Goal: Information Seeking & Learning: Learn about a topic

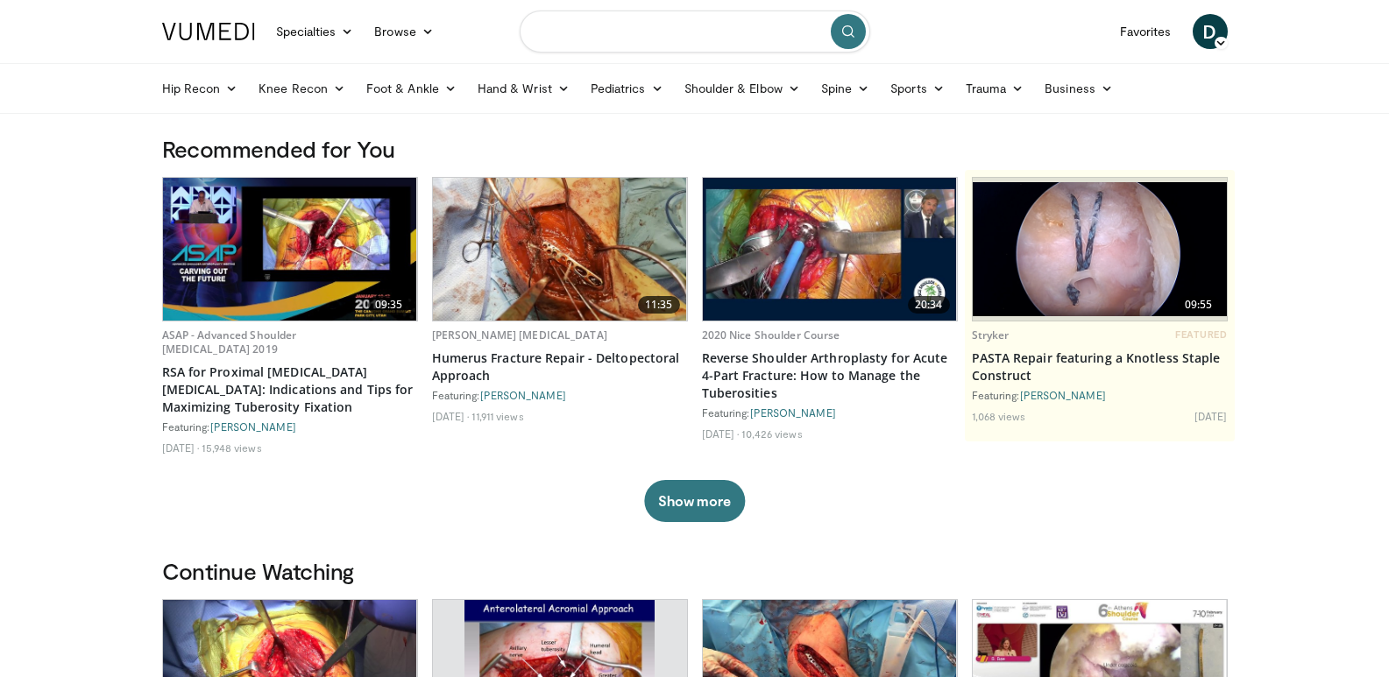
click at [648, 39] on input "Search topics, interventions" at bounding box center [695, 32] width 350 height 42
type input "**********"
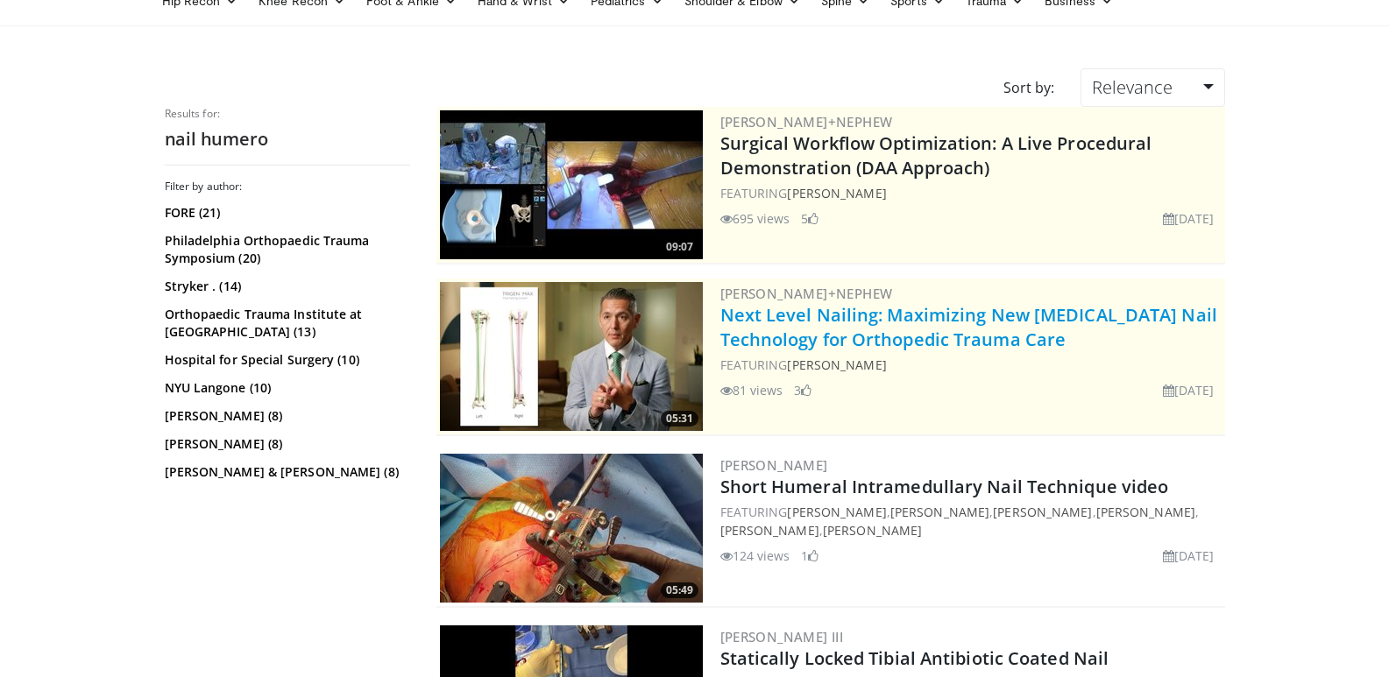
scroll to position [263, 0]
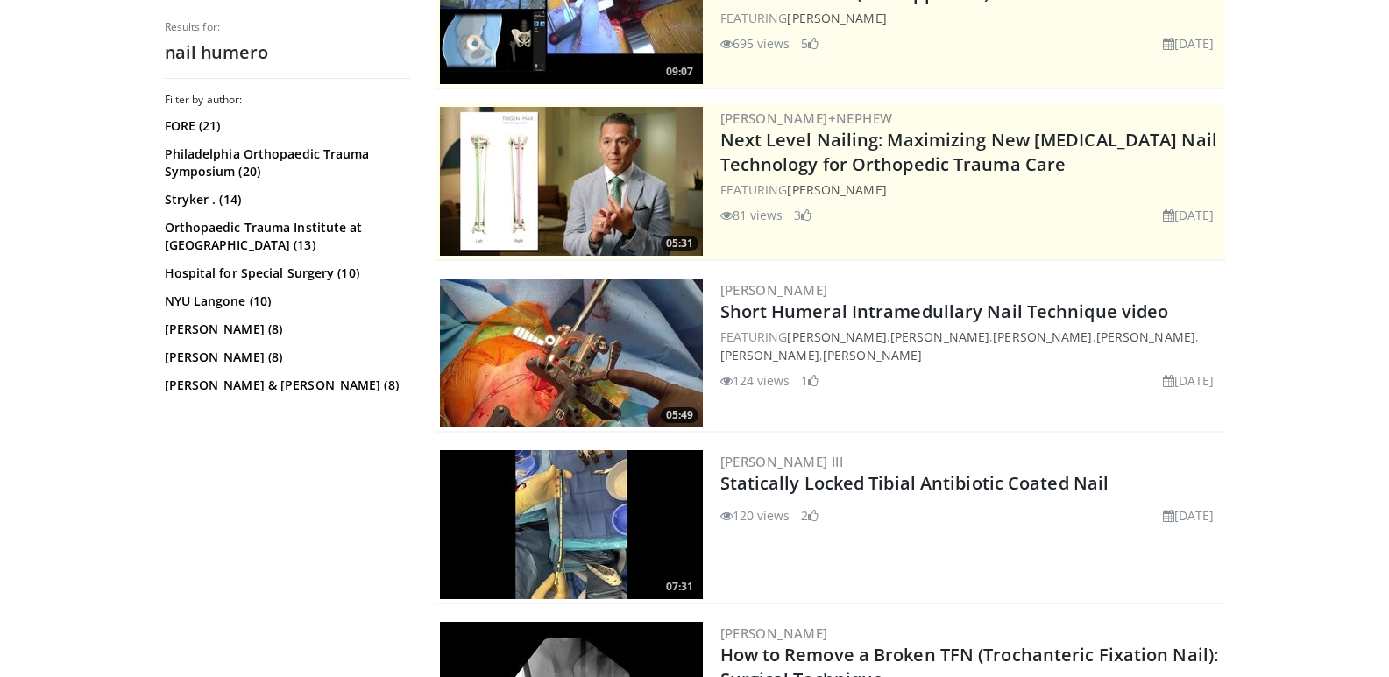
click at [640, 369] on img at bounding box center [571, 353] width 263 height 149
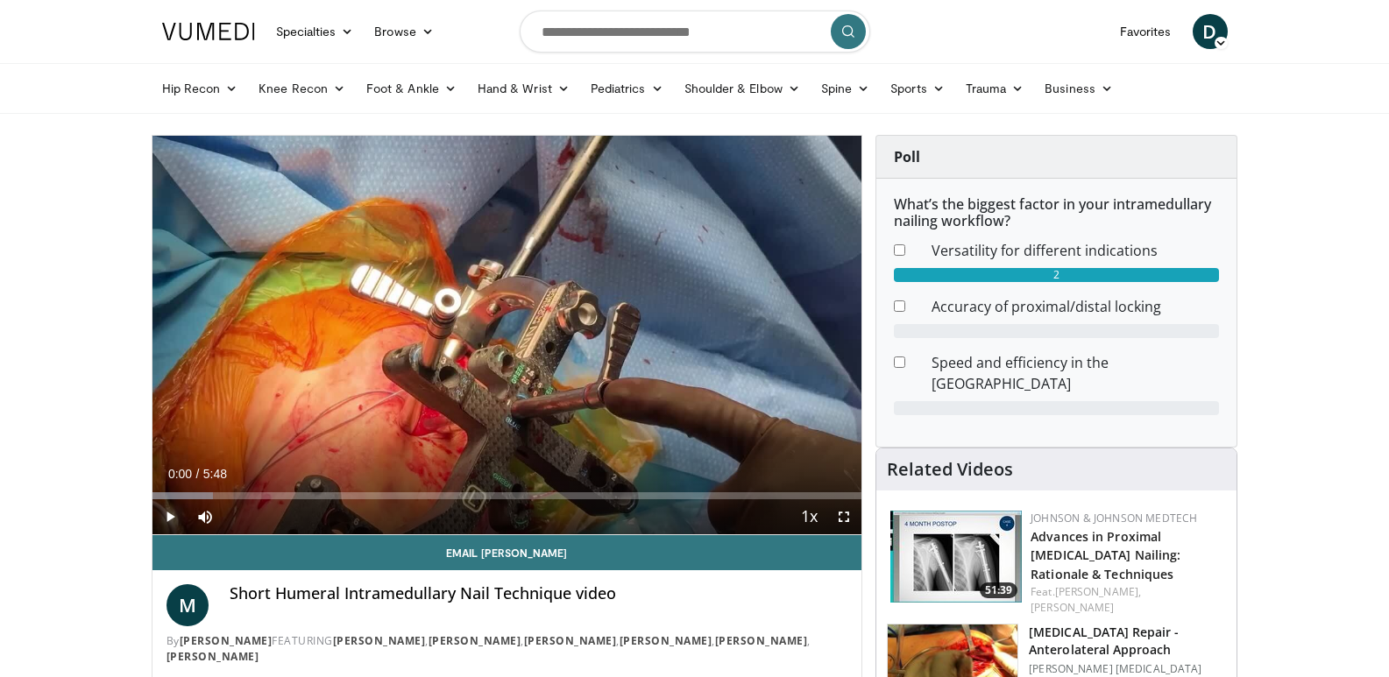
click at [176, 520] on span "Video Player" at bounding box center [169, 516] width 35 height 35
click at [844, 517] on span "Video Player" at bounding box center [843, 516] width 35 height 35
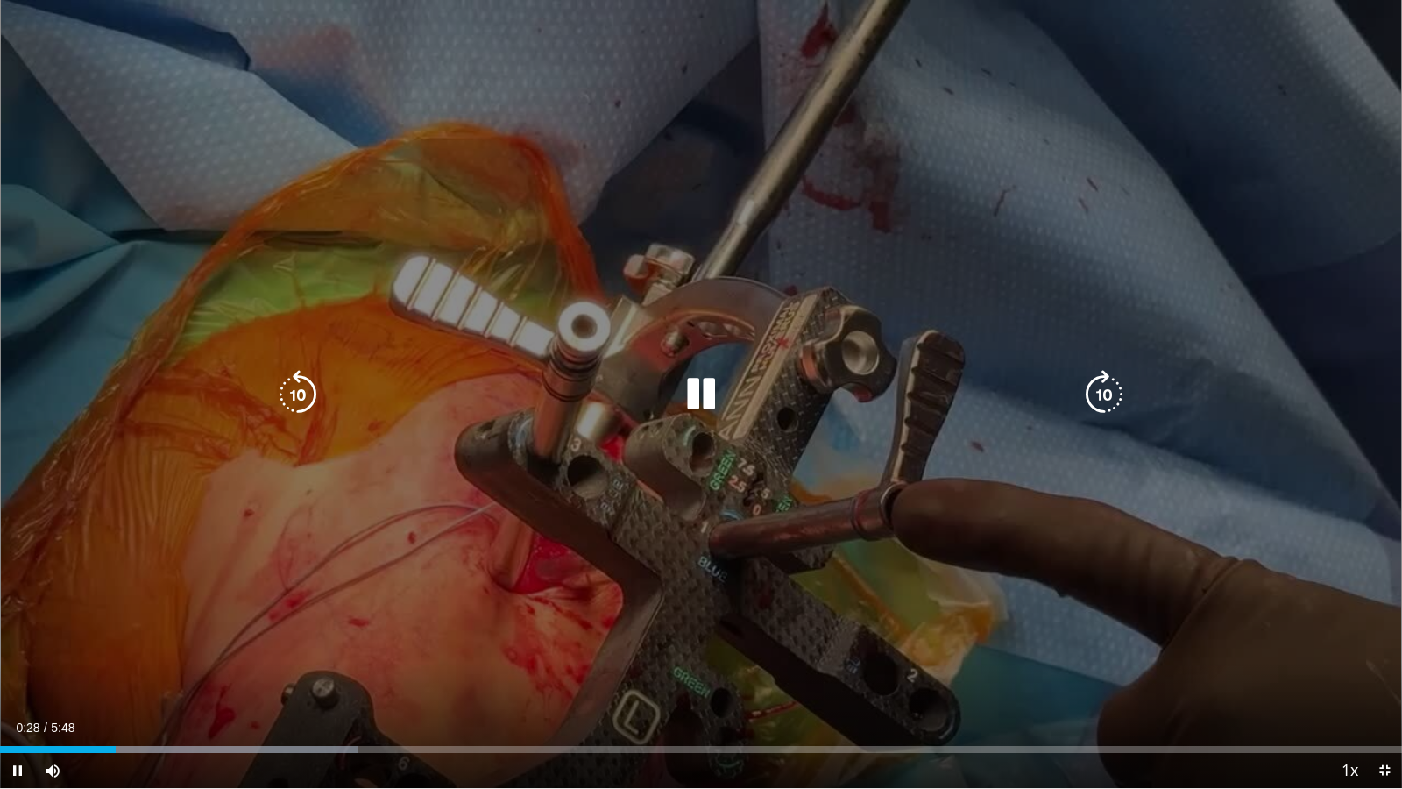
click at [712, 384] on icon "Video Player" at bounding box center [700, 394] width 49 height 49
click at [696, 386] on icon "Video Player" at bounding box center [700, 394] width 49 height 49
click at [283, 386] on icon "Video Player" at bounding box center [297, 394] width 49 height 49
click at [302, 400] on icon "Video Player" at bounding box center [297, 394] width 49 height 49
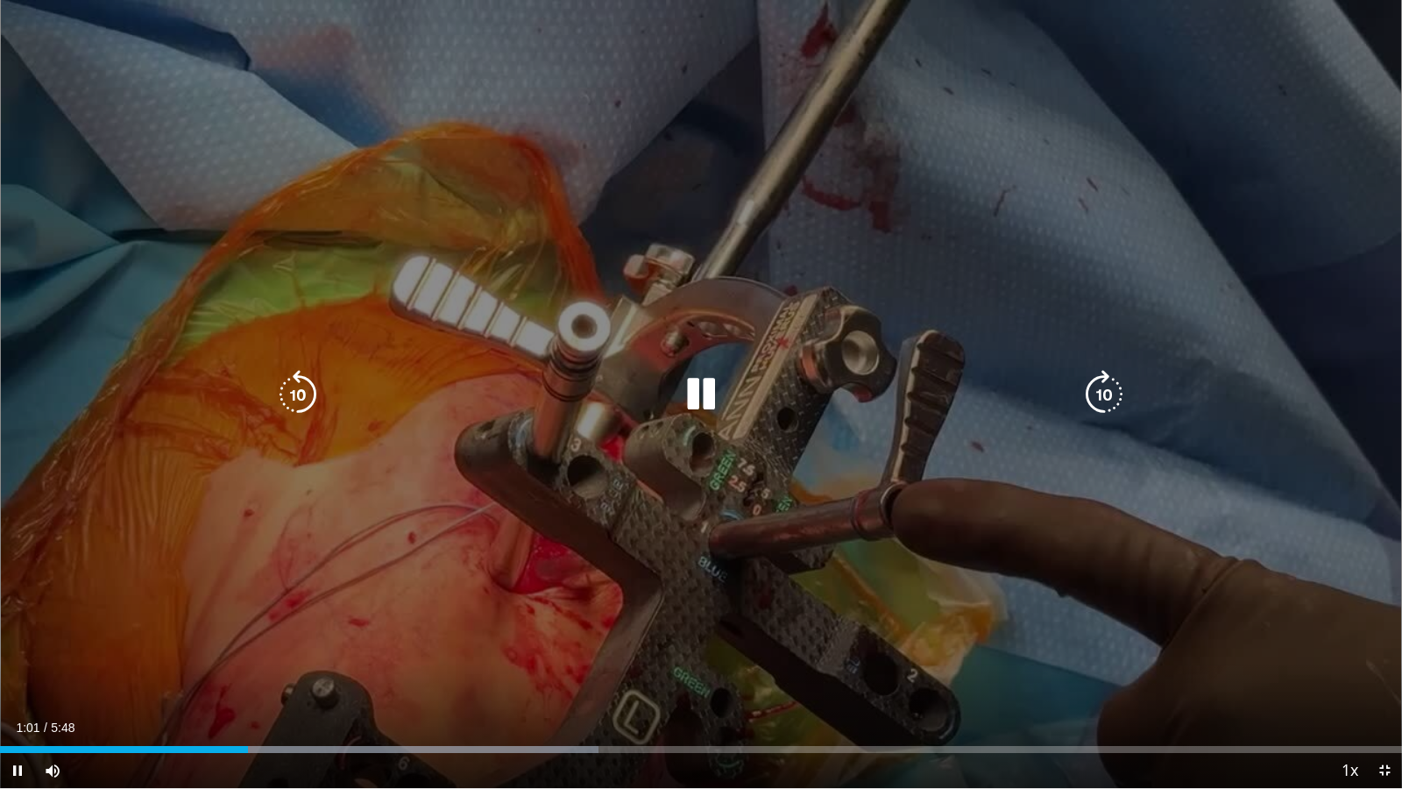
click at [379, 513] on div "10 seconds Tap to unmute" at bounding box center [701, 394] width 1402 height 788
click at [687, 393] on icon "Video Player" at bounding box center [700, 394] width 49 height 49
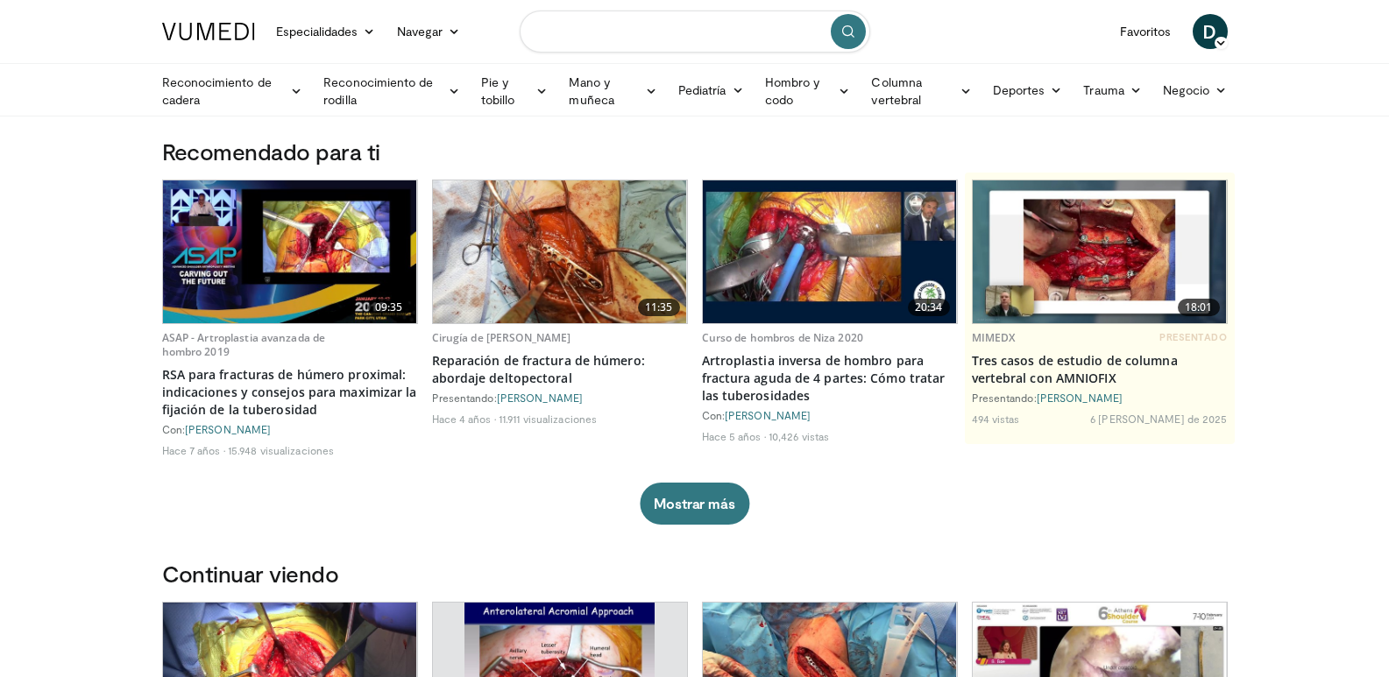
click at [559, 28] on input "Buscar temas, intervenciones" at bounding box center [695, 32] width 350 height 42
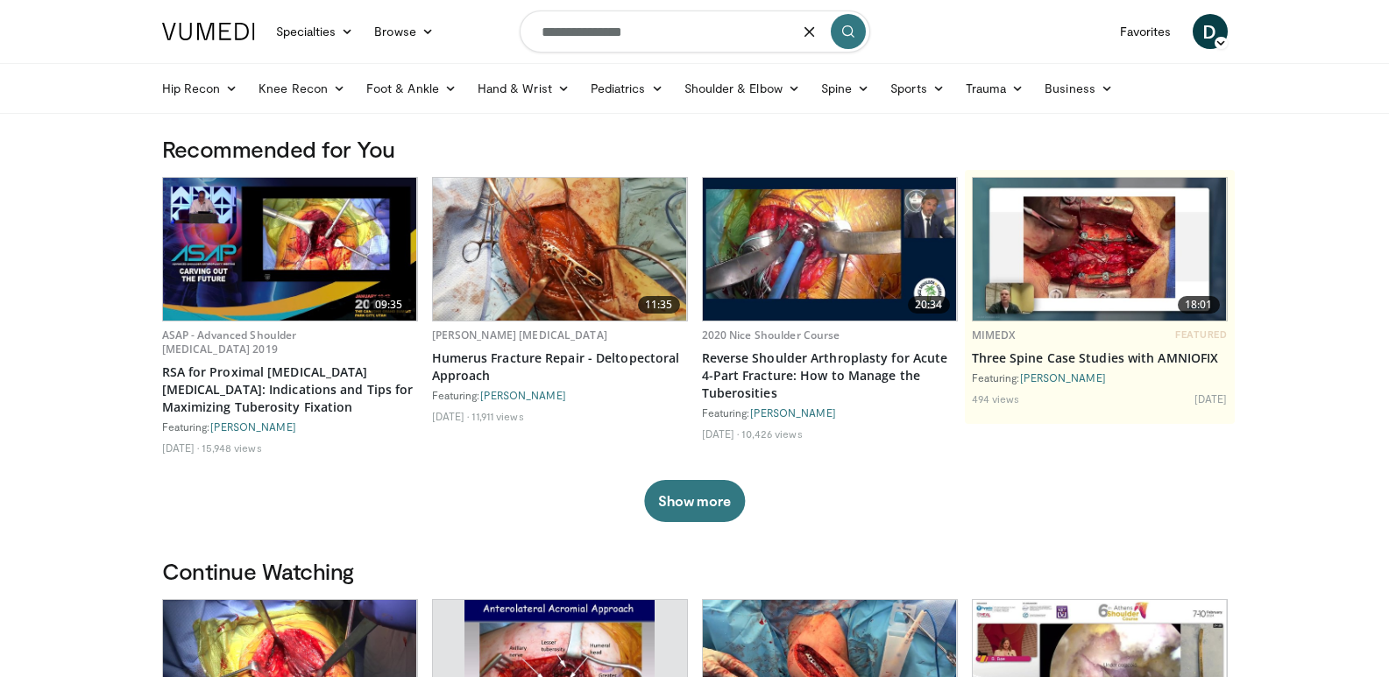
drag, startPoint x: 594, startPoint y: 32, endPoint x: 647, endPoint y: 40, distance: 53.2
click at [647, 40] on input "**********" at bounding box center [695, 32] width 350 height 42
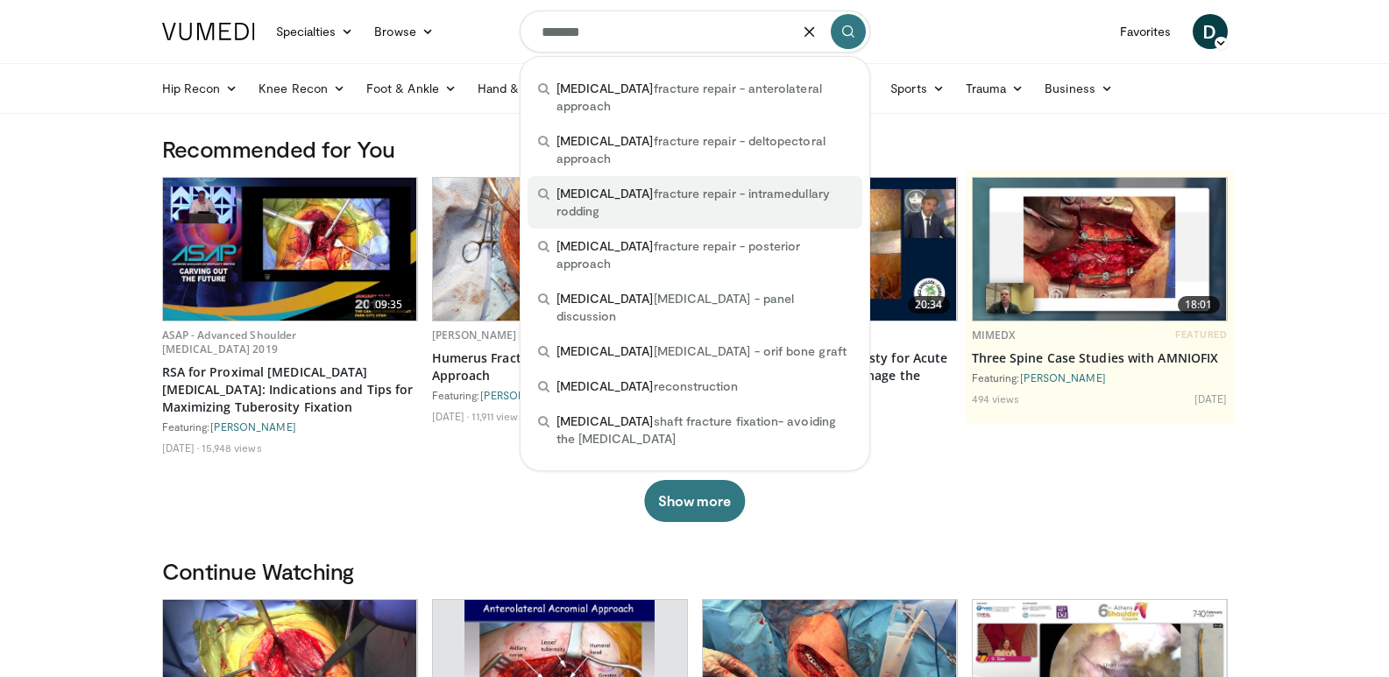
click at [670, 185] on span "humerus fracture repair - intramedullary rodding" at bounding box center [703, 202] width 295 height 35
type input "**********"
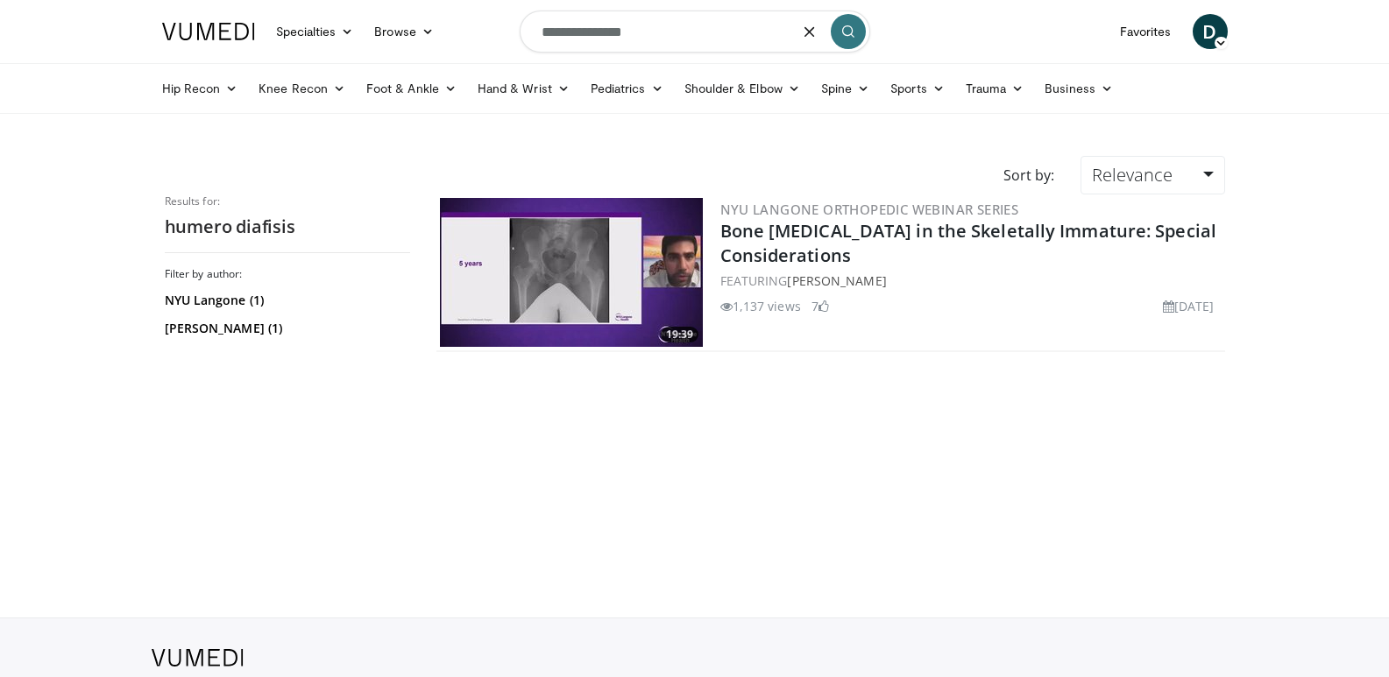
drag, startPoint x: 591, startPoint y: 33, endPoint x: 655, endPoint y: 30, distance: 63.2
click at [655, 30] on input "**********" at bounding box center [695, 32] width 350 height 42
type input "******"
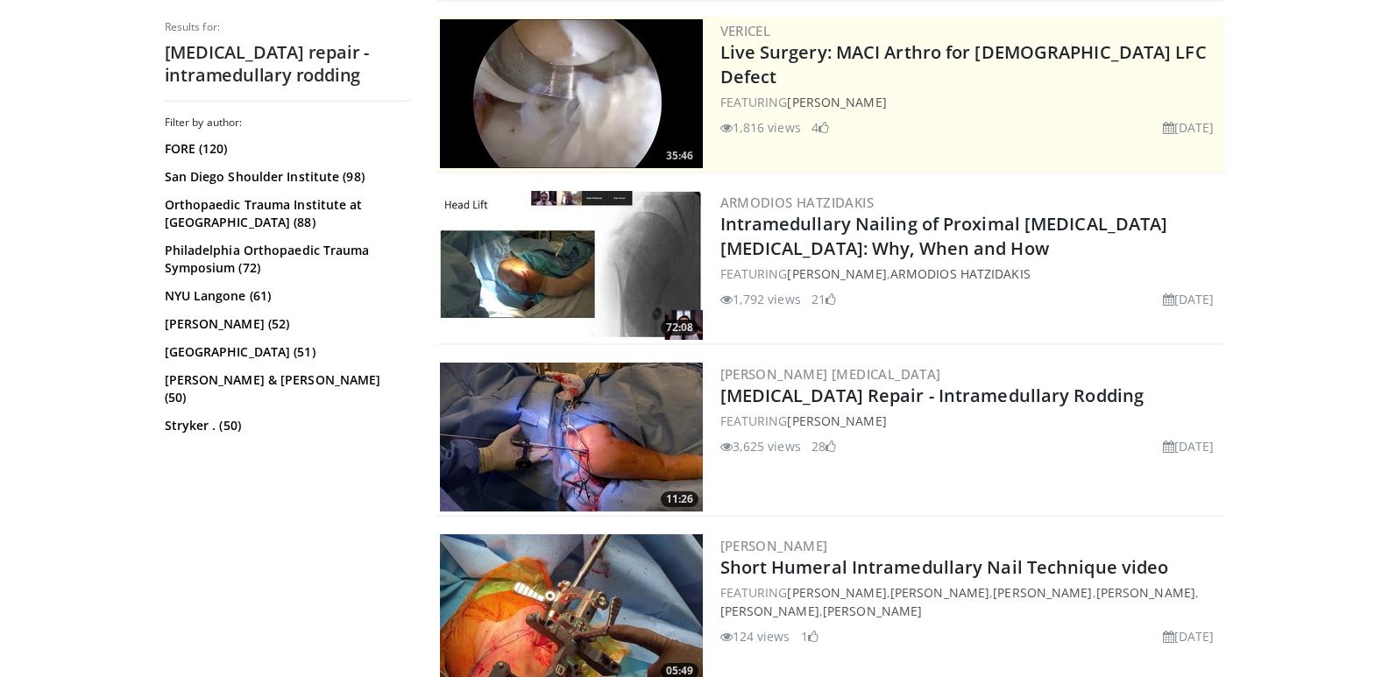
scroll to position [613, 0]
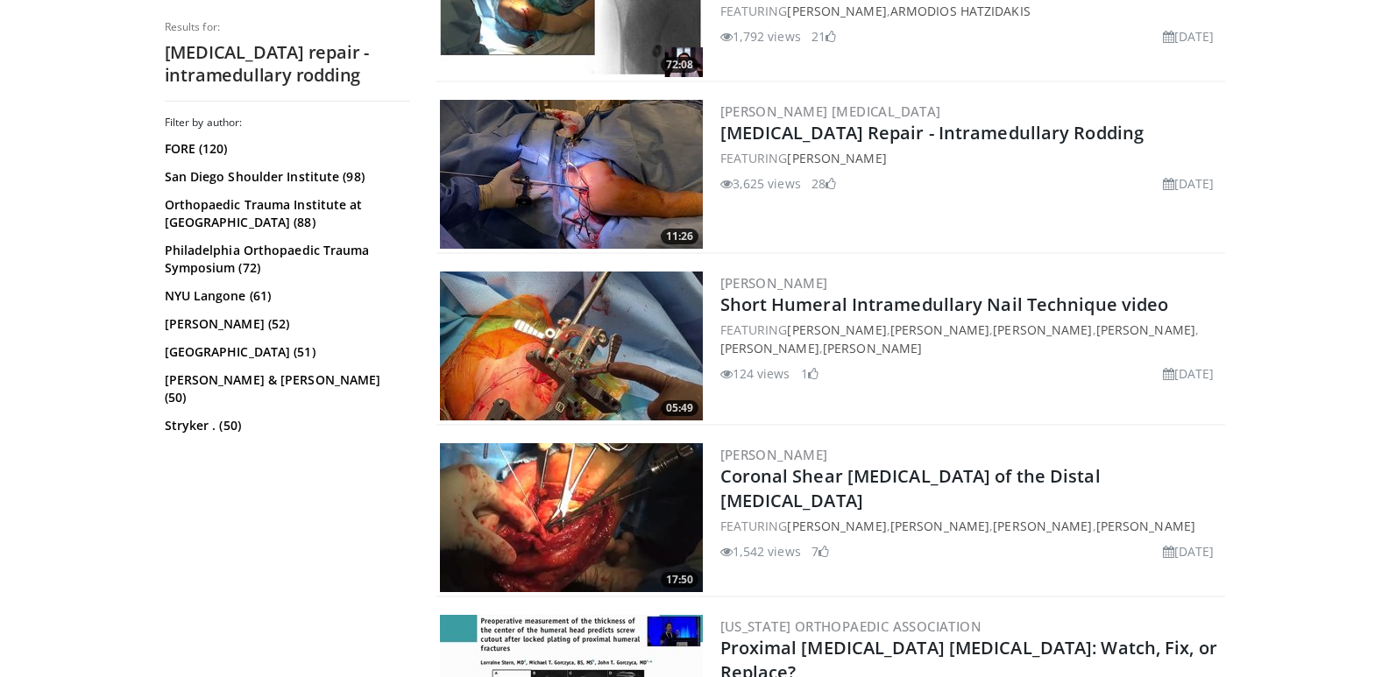
click at [592, 195] on img at bounding box center [571, 174] width 263 height 149
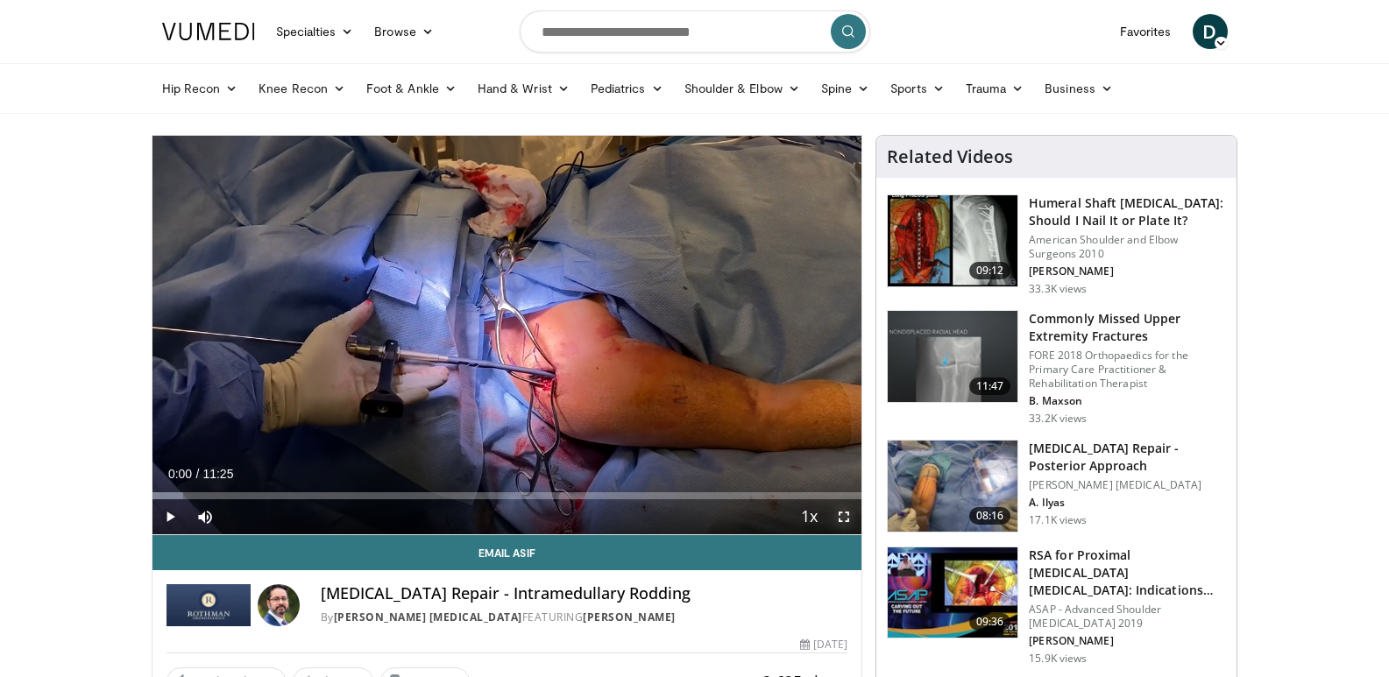
click at [851, 513] on span "Video Player" at bounding box center [843, 516] width 35 height 35
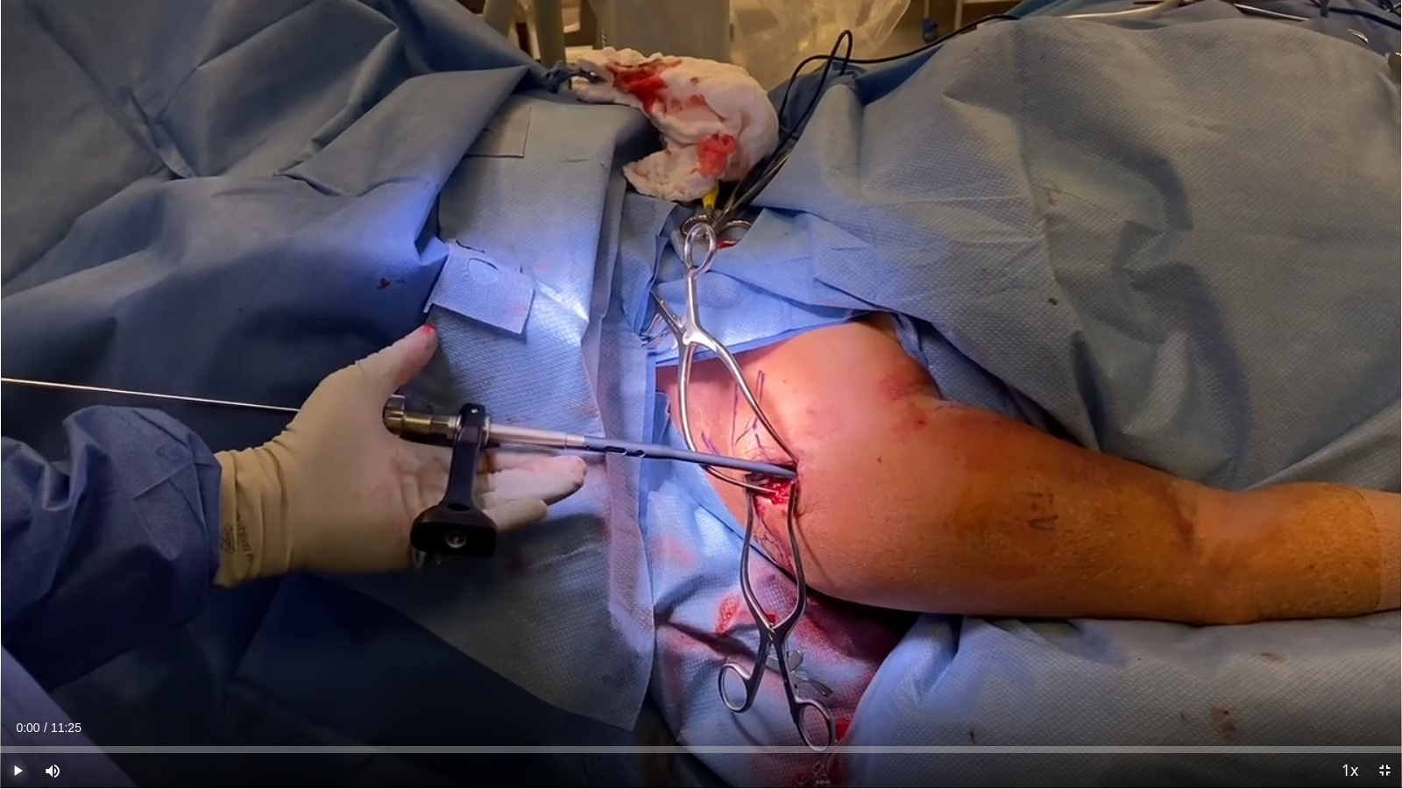
click at [12, 676] on span "Video Player" at bounding box center [17, 770] width 35 height 35
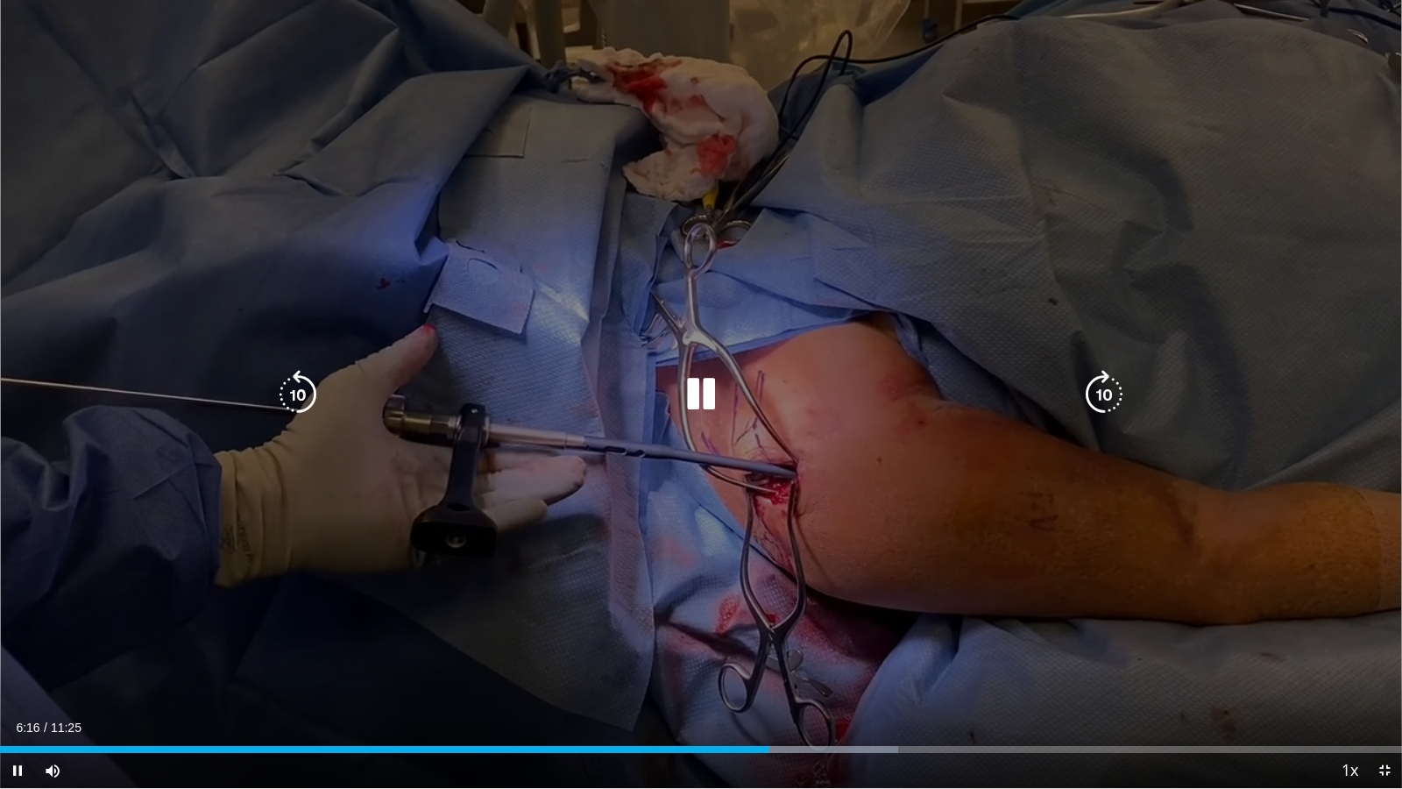
click at [302, 392] on icon "Video Player" at bounding box center [297, 394] width 49 height 49
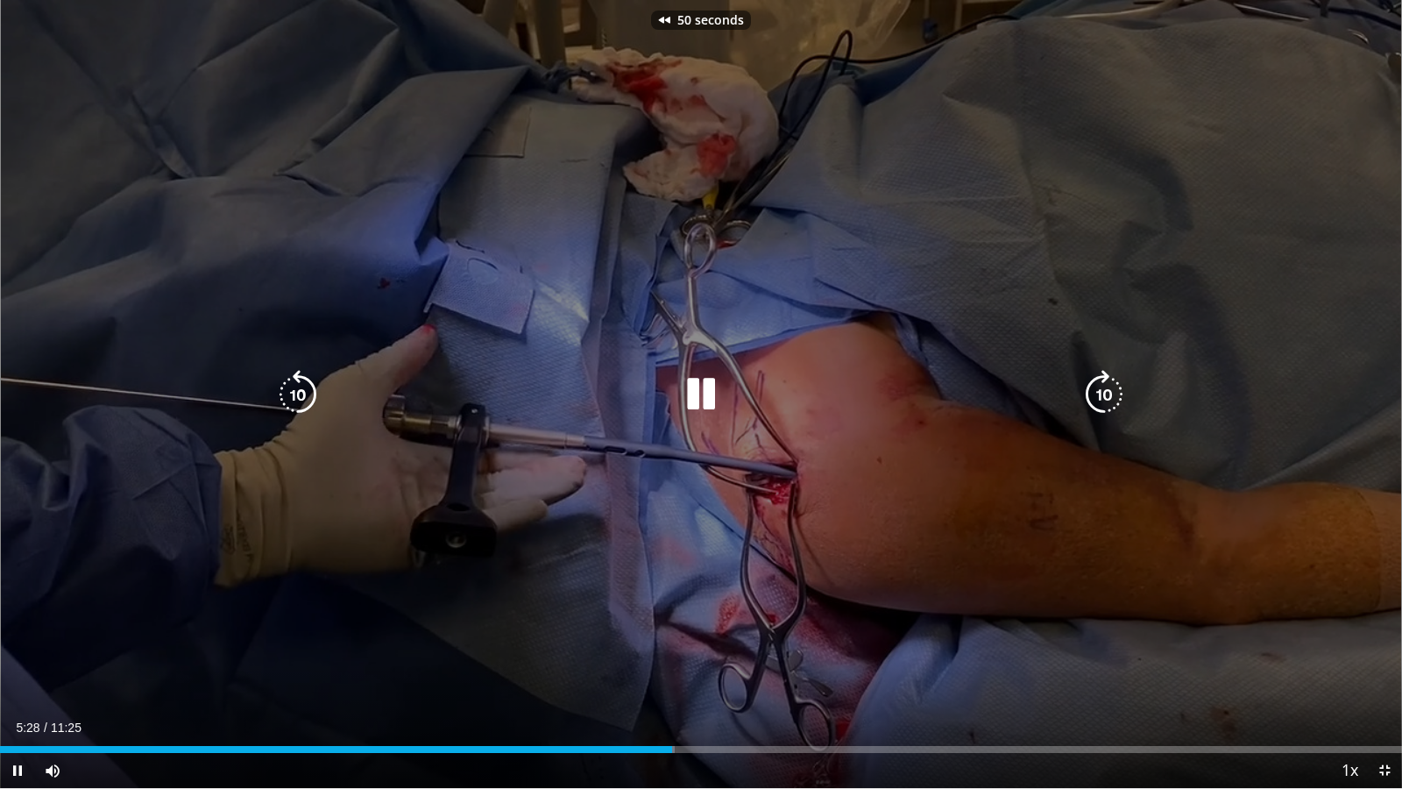
click at [302, 392] on icon "Video Player" at bounding box center [297, 394] width 49 height 49
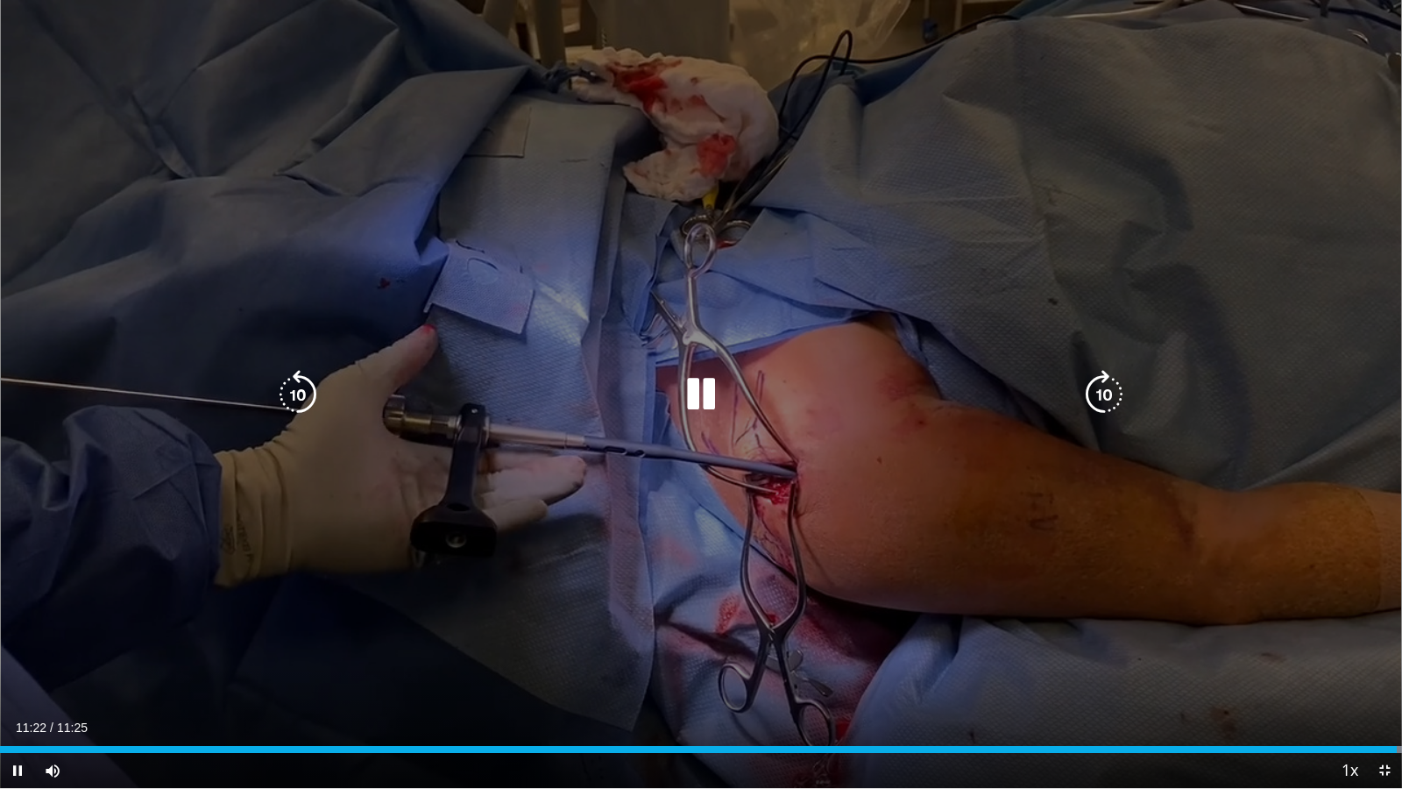
click at [322, 385] on icon "Video Player" at bounding box center [297, 394] width 49 height 49
click at [697, 407] on icon "Video Player" at bounding box center [700, 394] width 49 height 49
click at [696, 395] on icon "Video Player" at bounding box center [700, 394] width 49 height 49
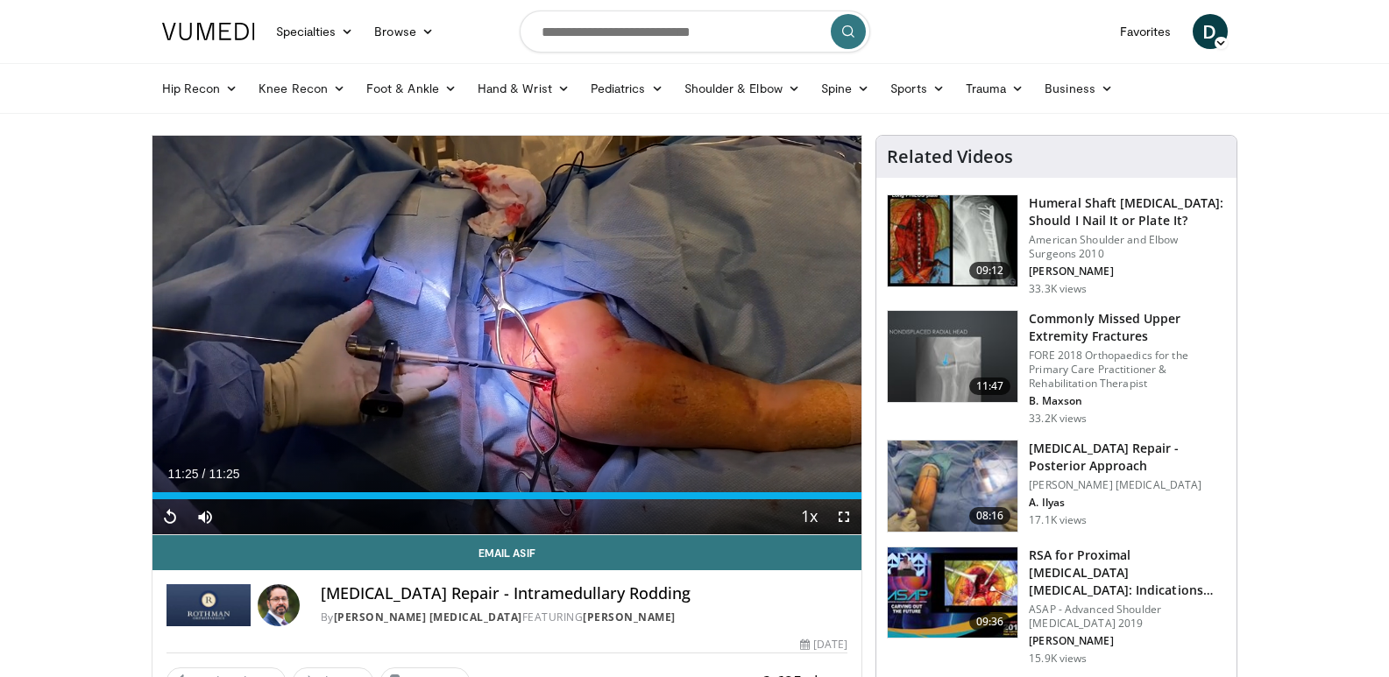
click at [910, 245] on img at bounding box center [953, 240] width 130 height 91
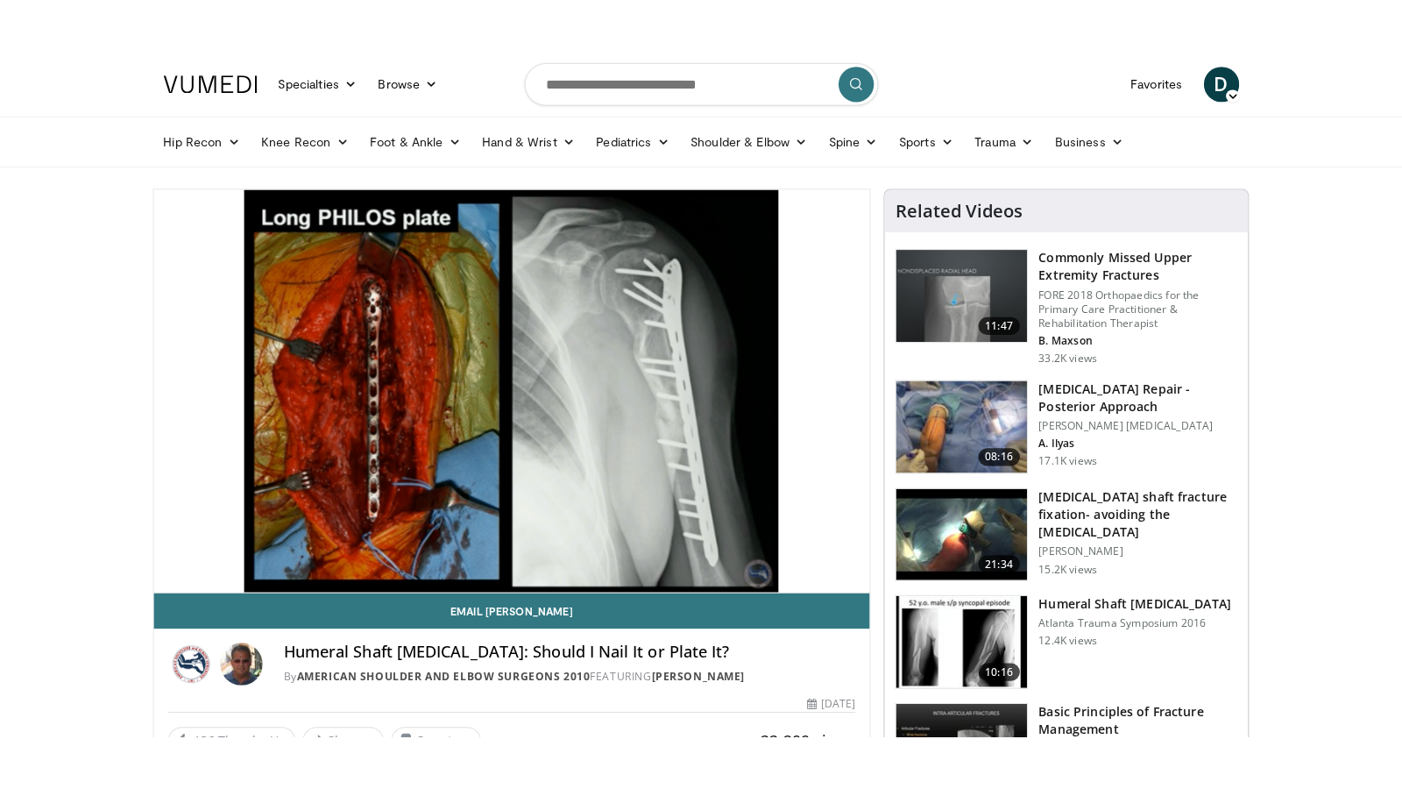
scroll to position [175, 0]
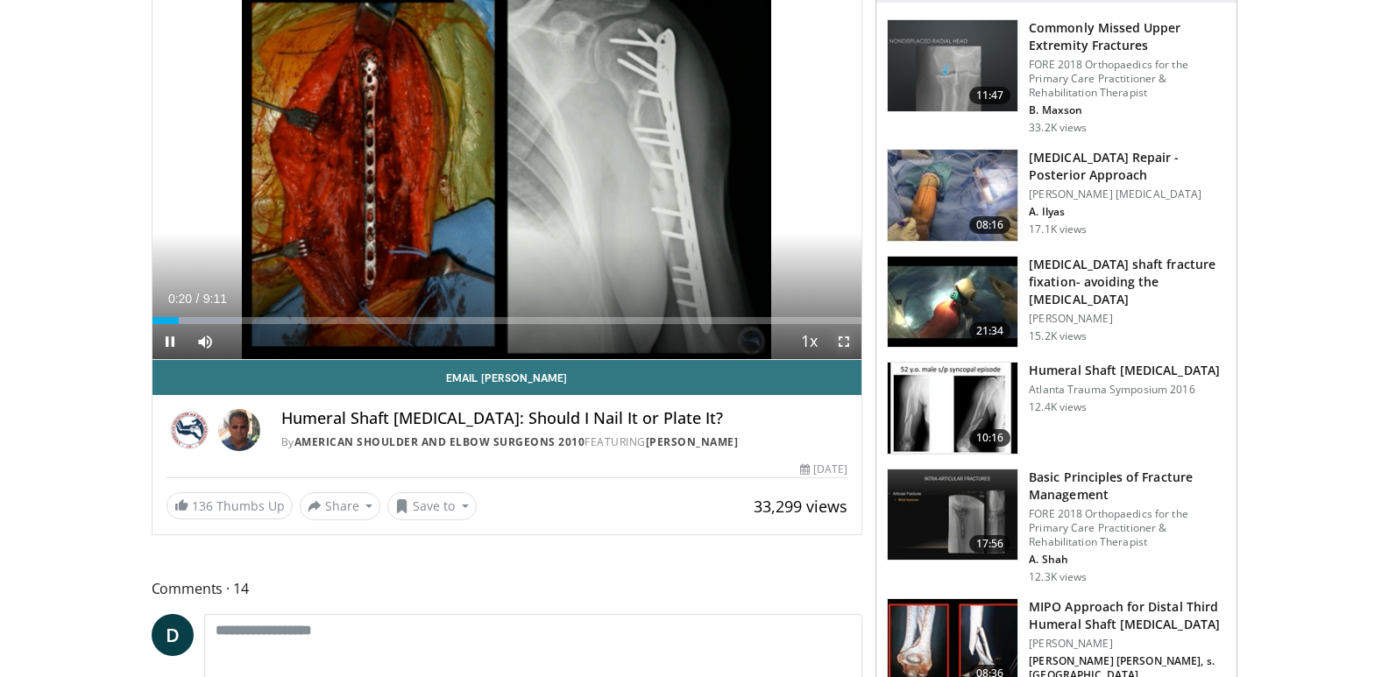
click at [845, 343] on span "Video Player" at bounding box center [843, 341] width 35 height 35
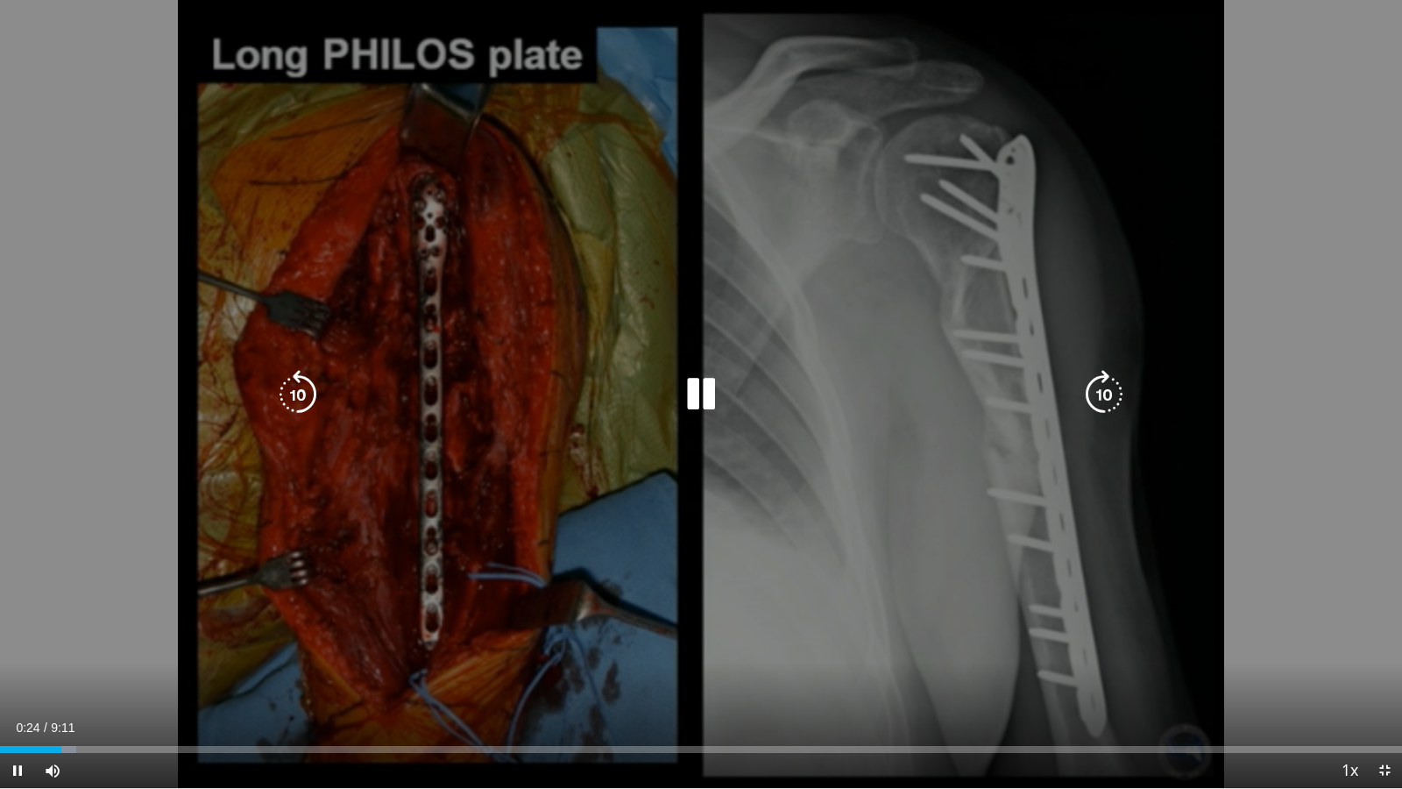
click at [291, 393] on icon "Video Player" at bounding box center [297, 394] width 49 height 49
click at [100, 471] on div "10 seconds Tap to unmute" at bounding box center [701, 394] width 1402 height 788
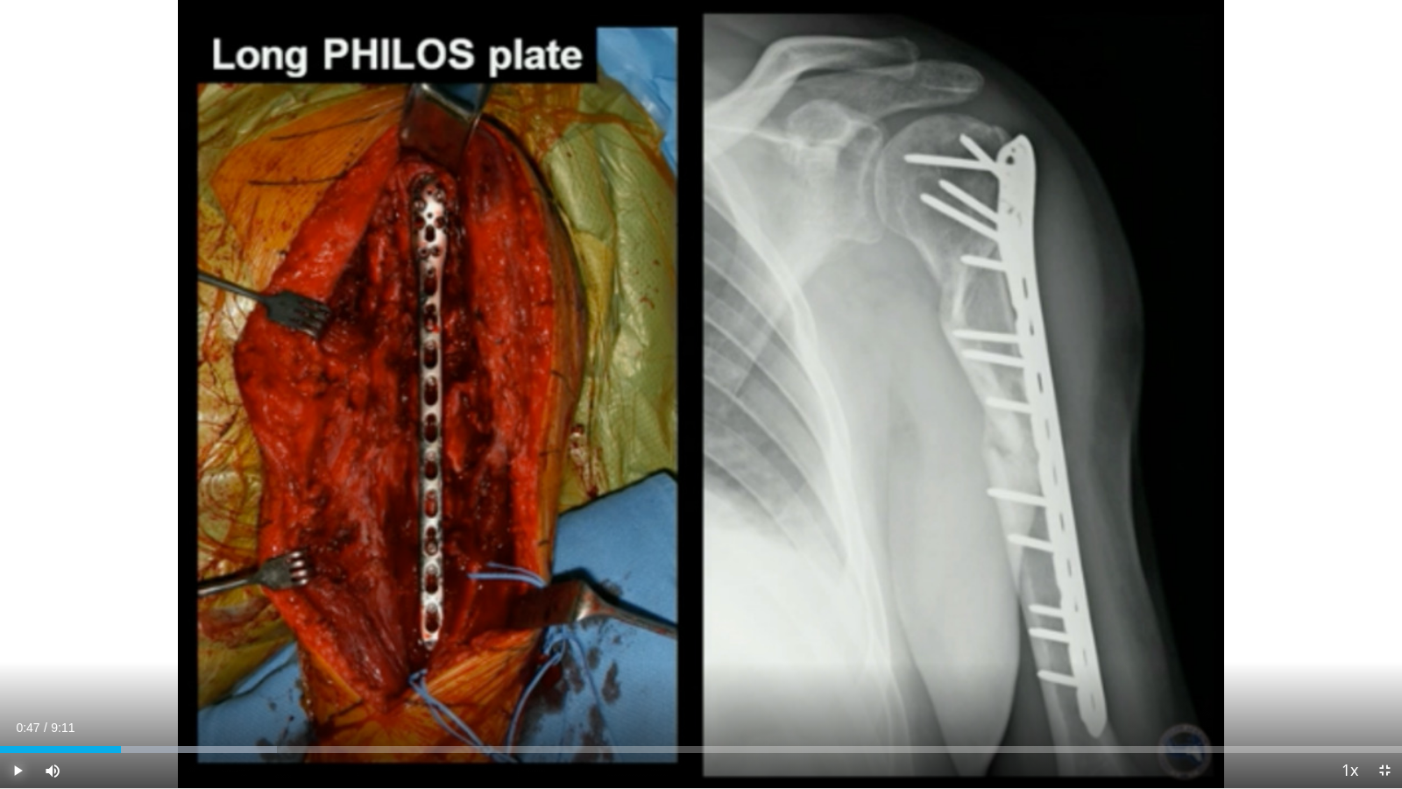
click at [13, 676] on span "Video Player" at bounding box center [17, 770] width 35 height 35
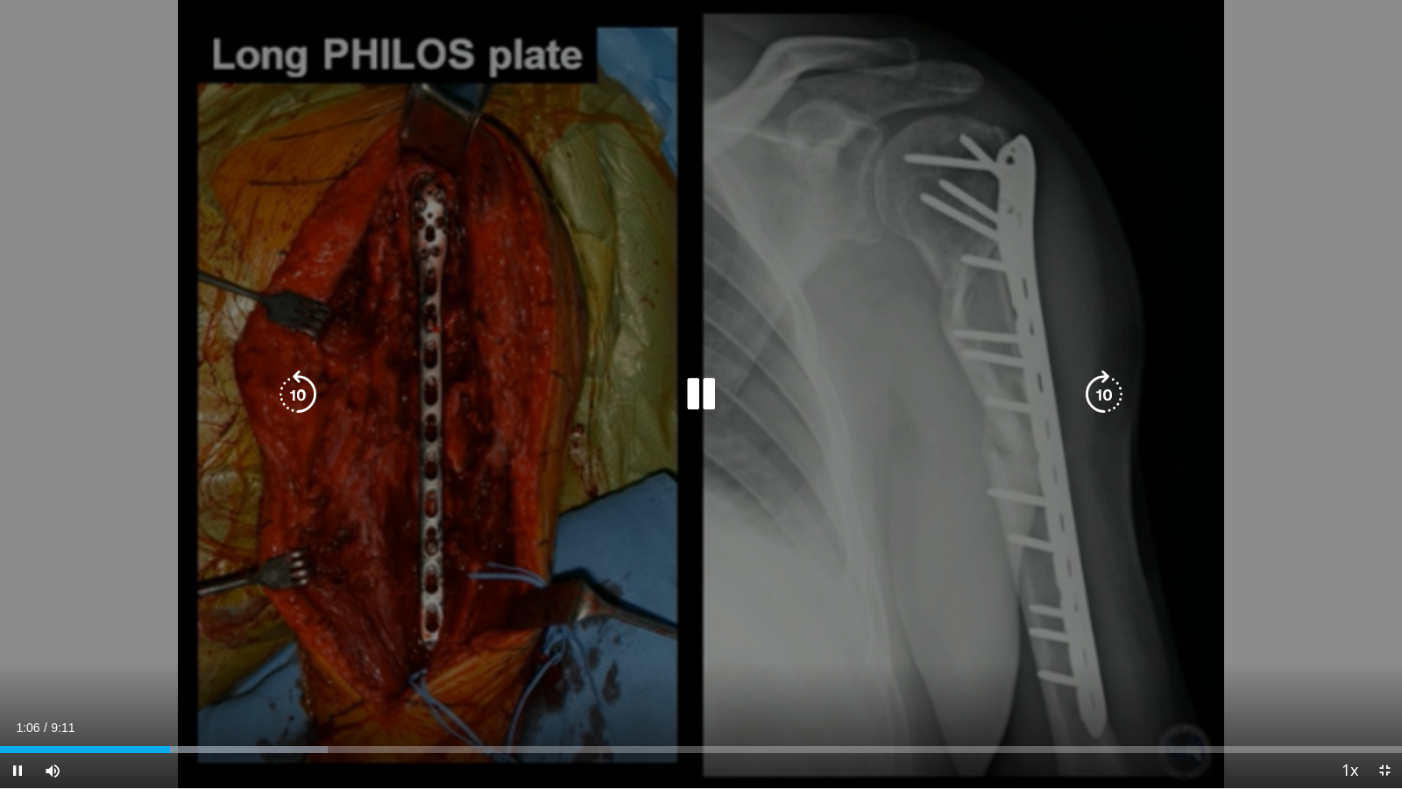
click at [391, 644] on div "10 seconds Tap to unmute" at bounding box center [701, 394] width 1402 height 788
click at [427, 576] on div "10 seconds Tap to unmute" at bounding box center [701, 394] width 1402 height 788
click at [648, 610] on div "10 seconds Tap to unmute" at bounding box center [701, 394] width 1402 height 788
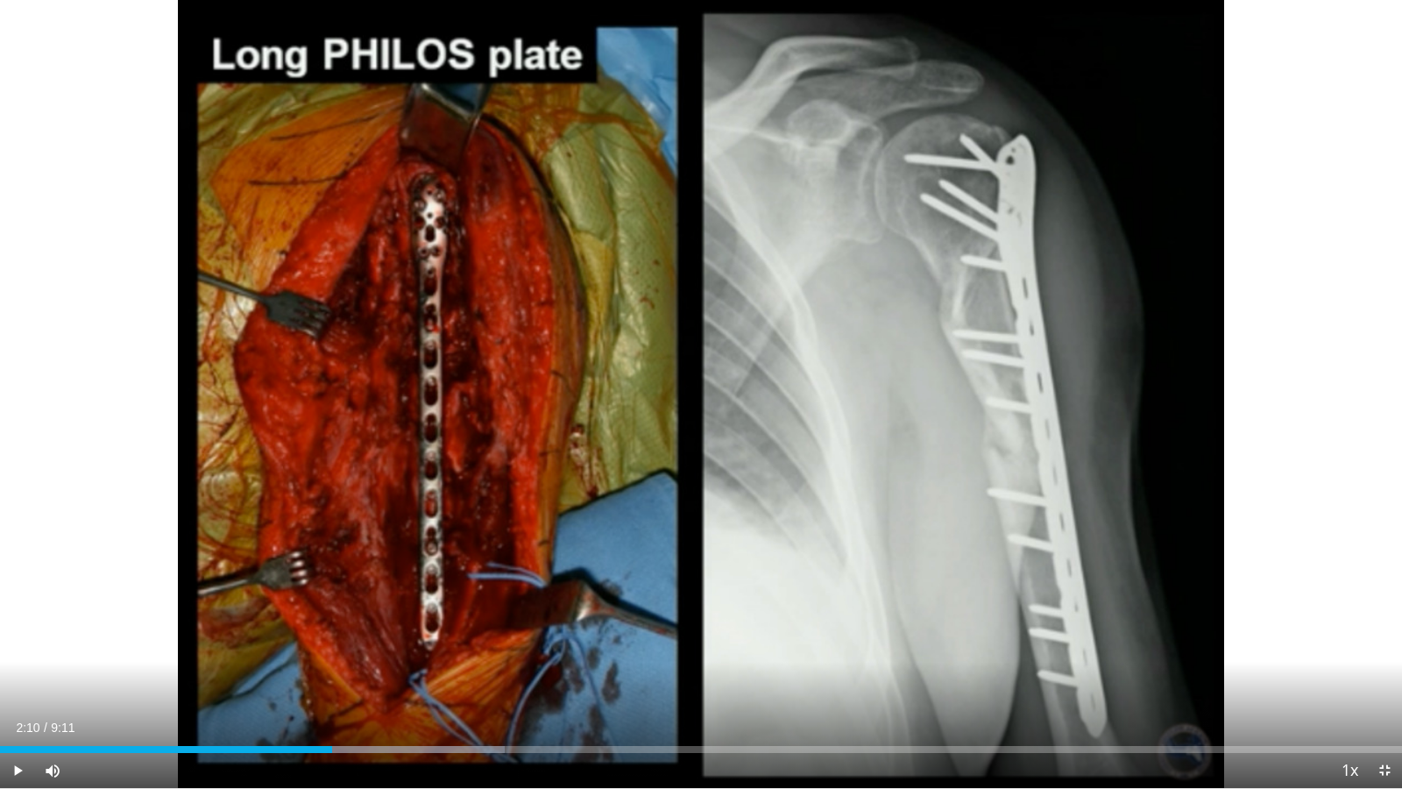
click at [203, 608] on div "10 seconds Tap to unmute" at bounding box center [701, 394] width 1402 height 788
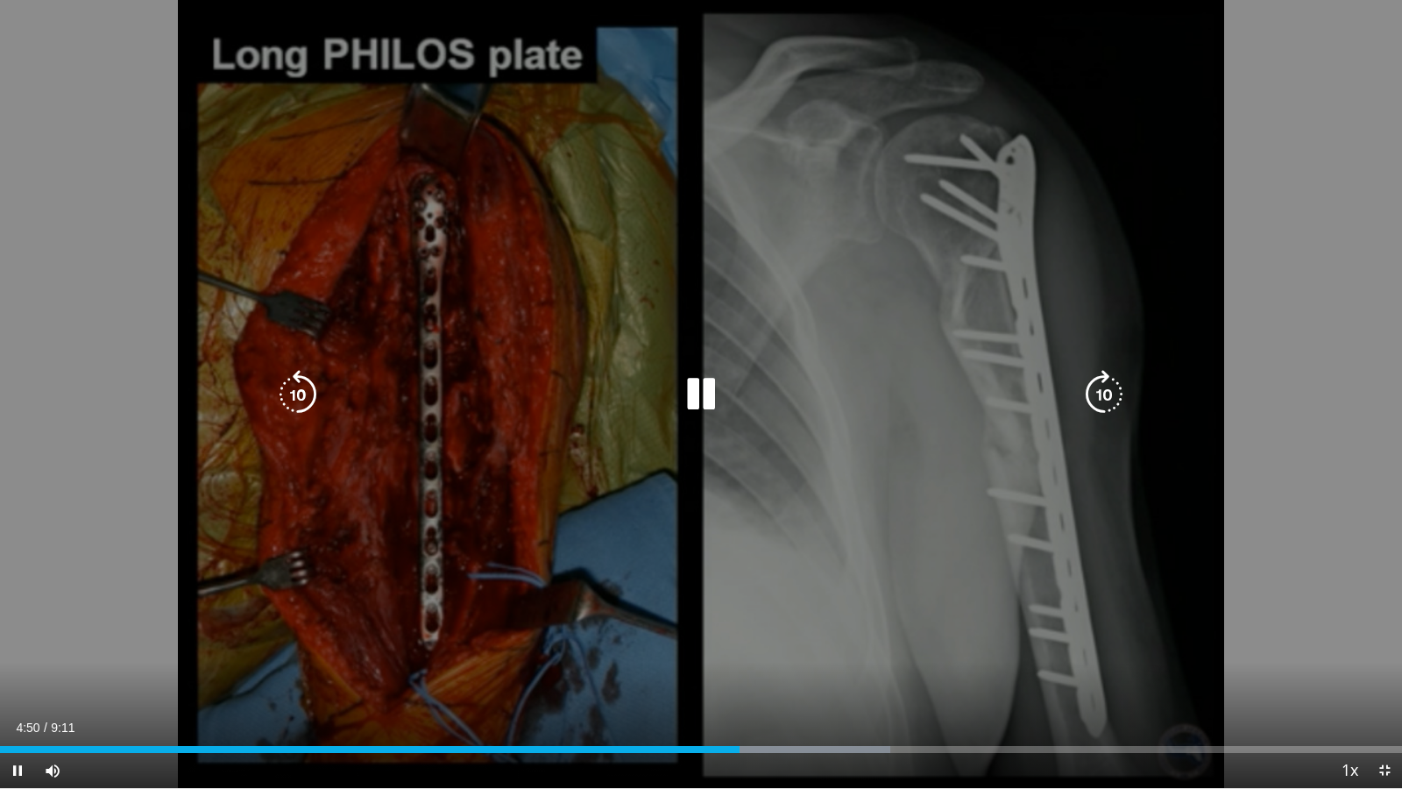
click at [376, 676] on div "10 seconds Tap to unmute" at bounding box center [701, 394] width 1402 height 788
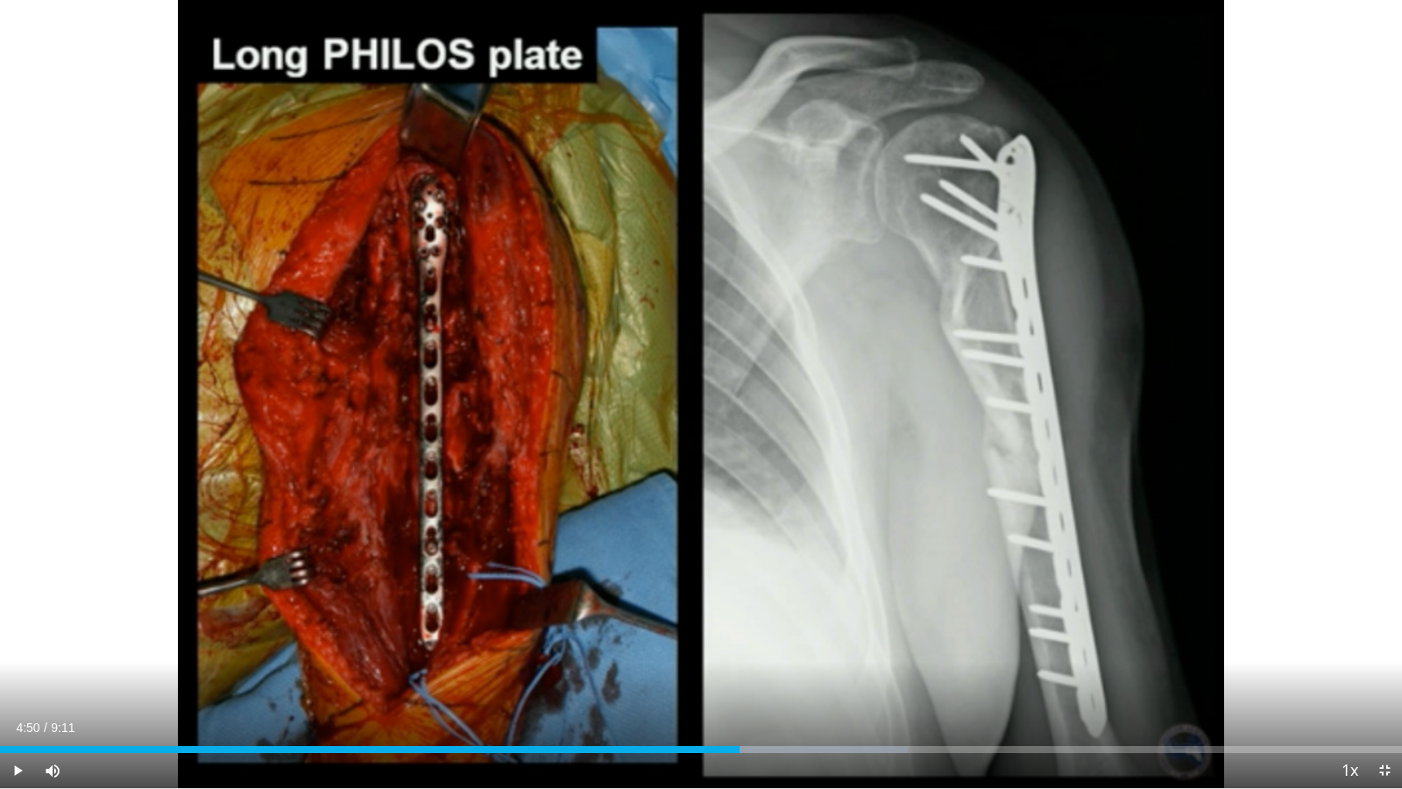
click at [376, 676] on div "10 seconds Tap to unmute" at bounding box center [701, 394] width 1402 height 788
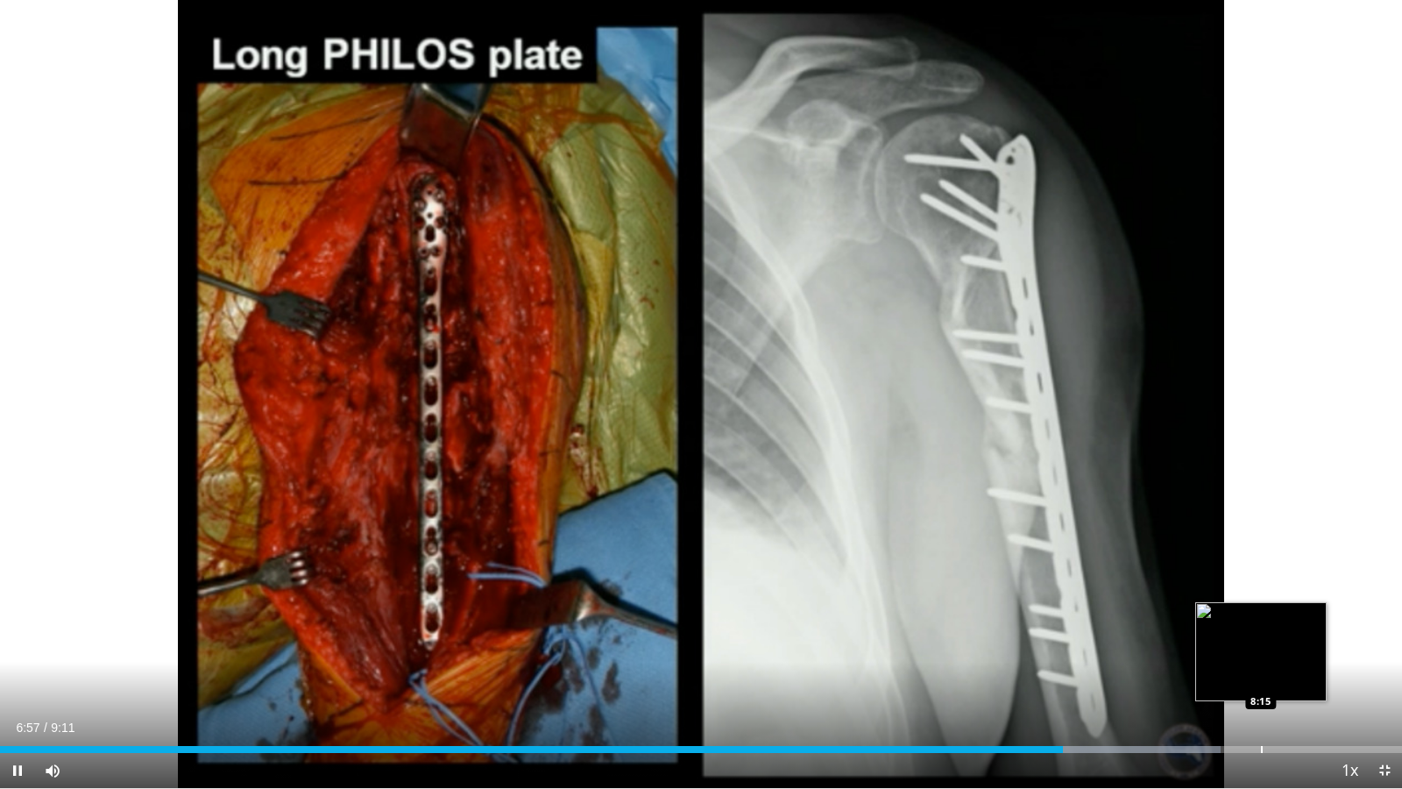
click at [1261, 676] on div "Progress Bar" at bounding box center [1262, 749] width 2 height 7
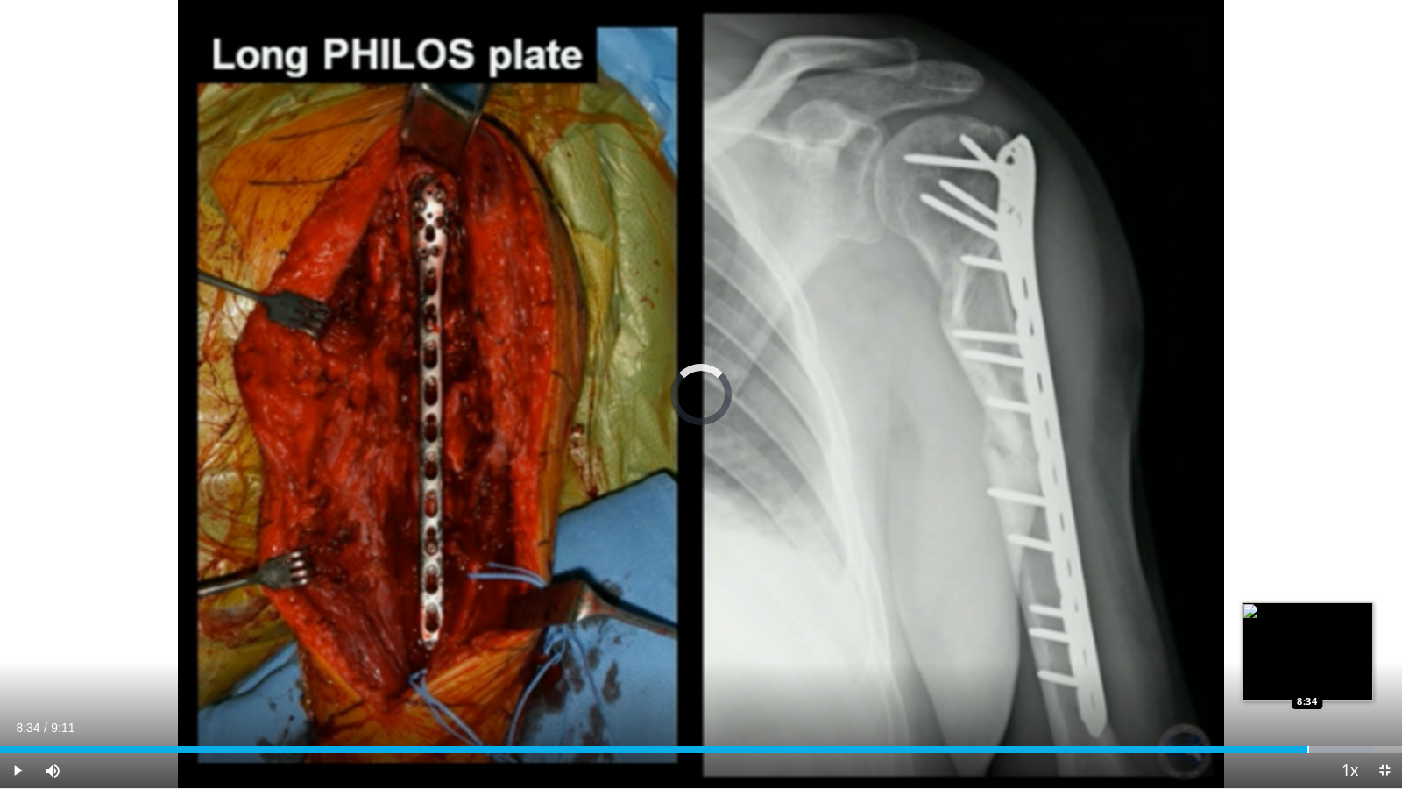
click at [1307, 676] on div "Progress Bar" at bounding box center [1308, 749] width 2 height 7
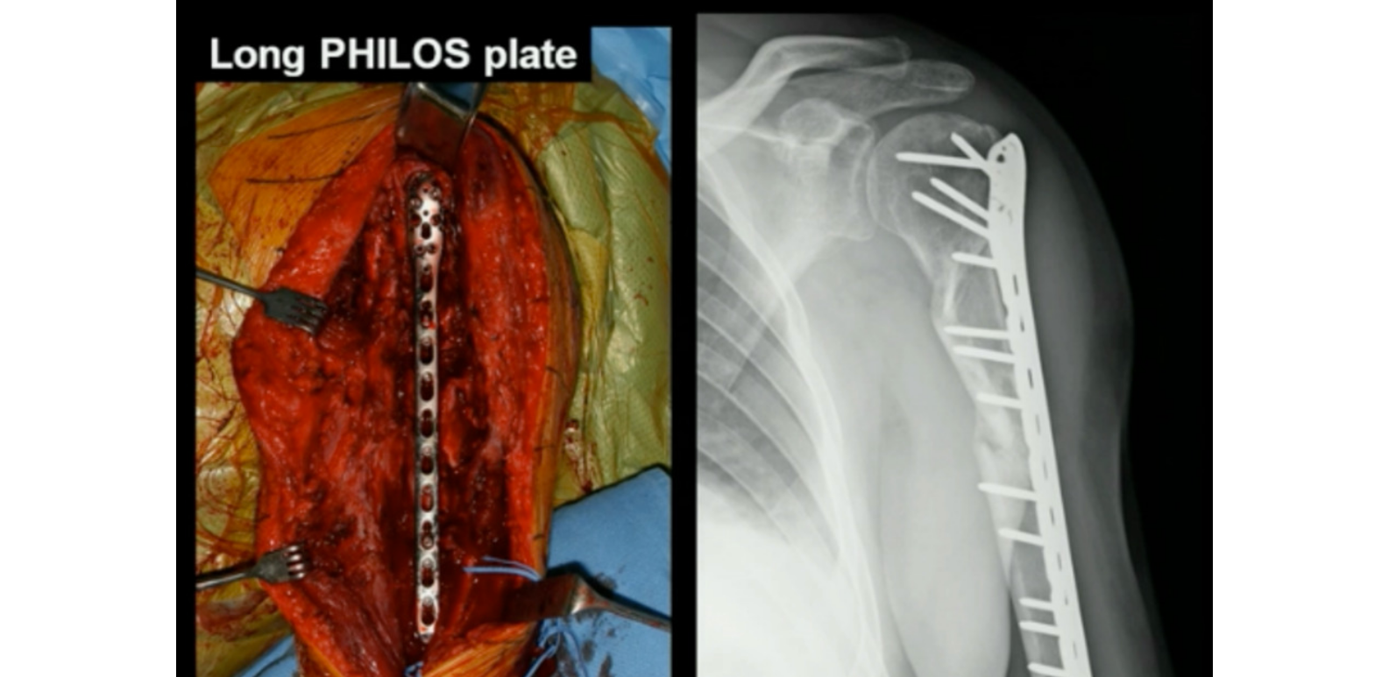
scroll to position [1013, 0]
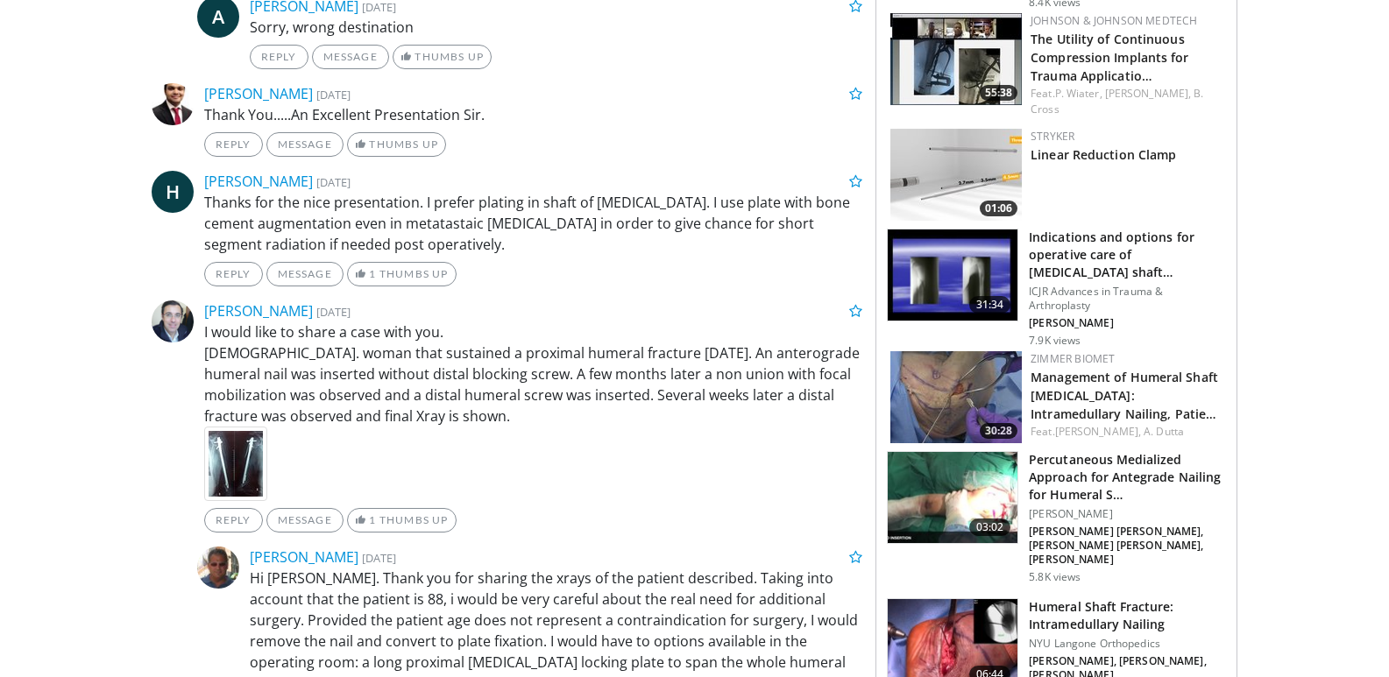
click at [950, 351] on img at bounding box center [955, 397] width 131 height 92
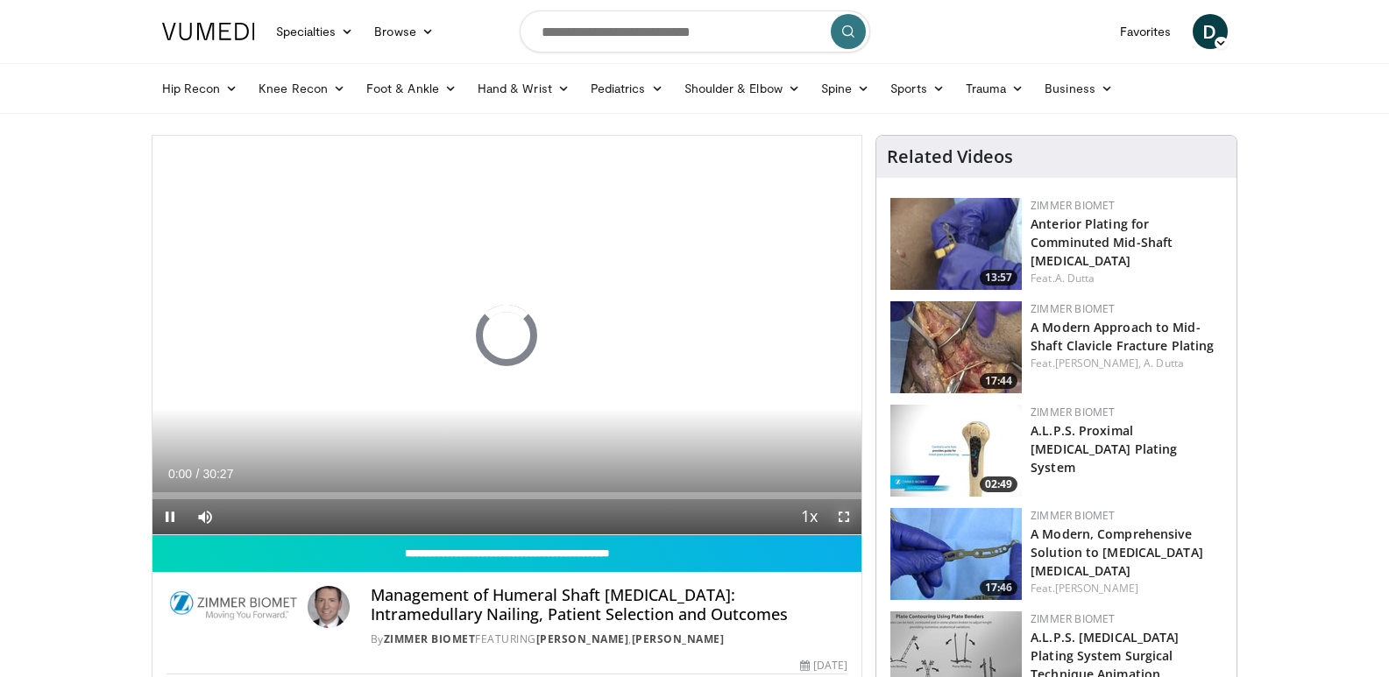
click at [845, 520] on span "Video Player" at bounding box center [843, 516] width 35 height 35
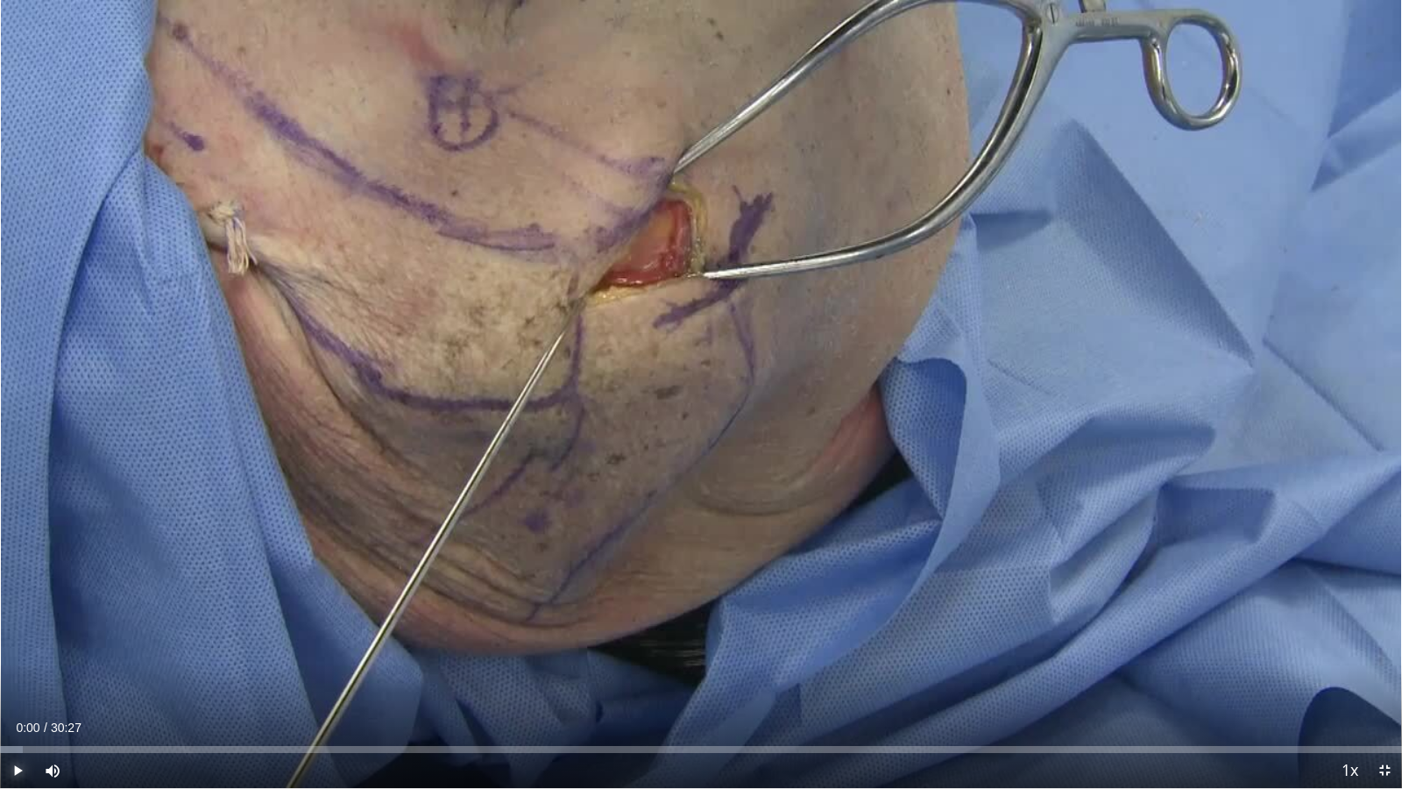
click at [24, 676] on span "Video Player" at bounding box center [17, 770] width 35 height 35
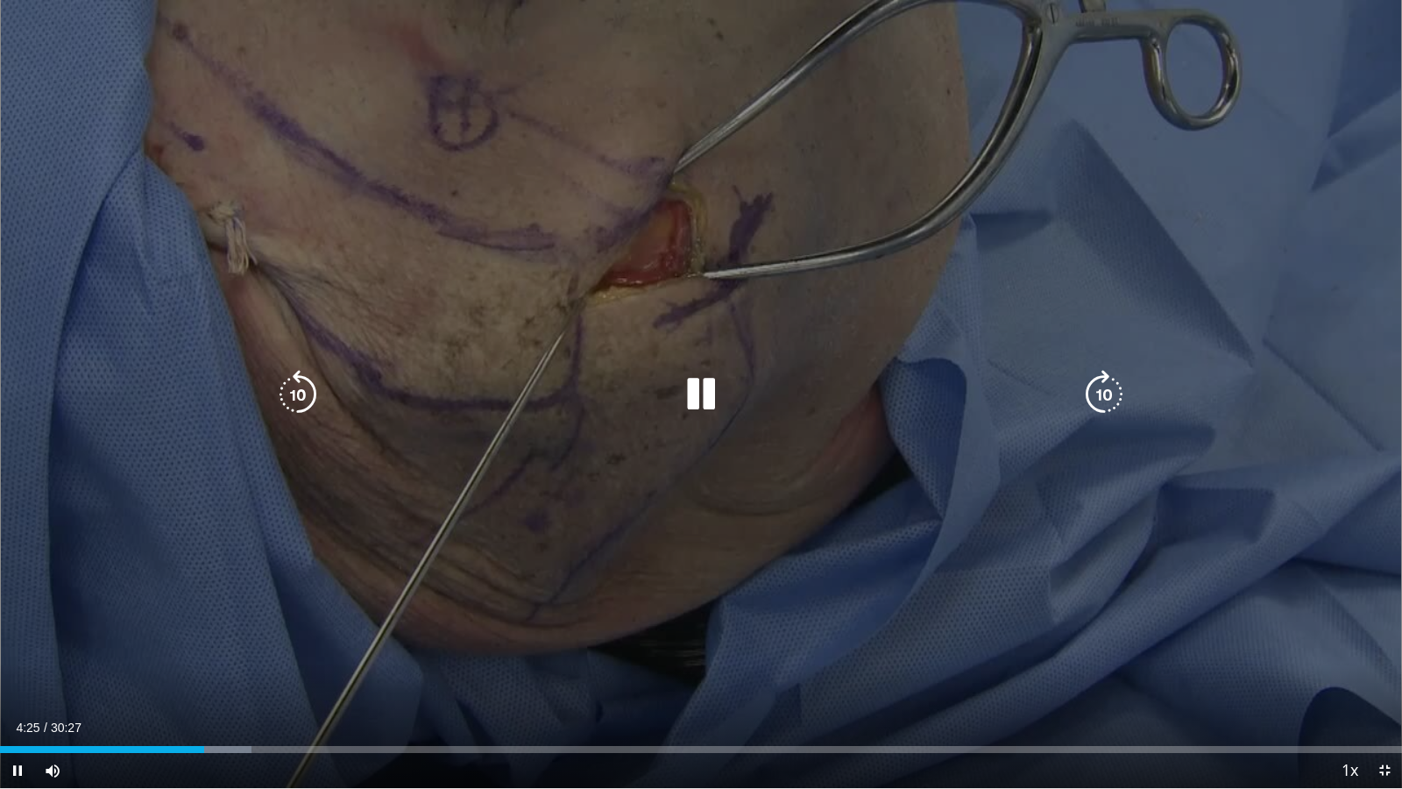
click at [1101, 393] on icon "Video Player" at bounding box center [1103, 394] width 49 height 49
click at [1102, 393] on icon "Video Player" at bounding box center [1103, 394] width 49 height 49
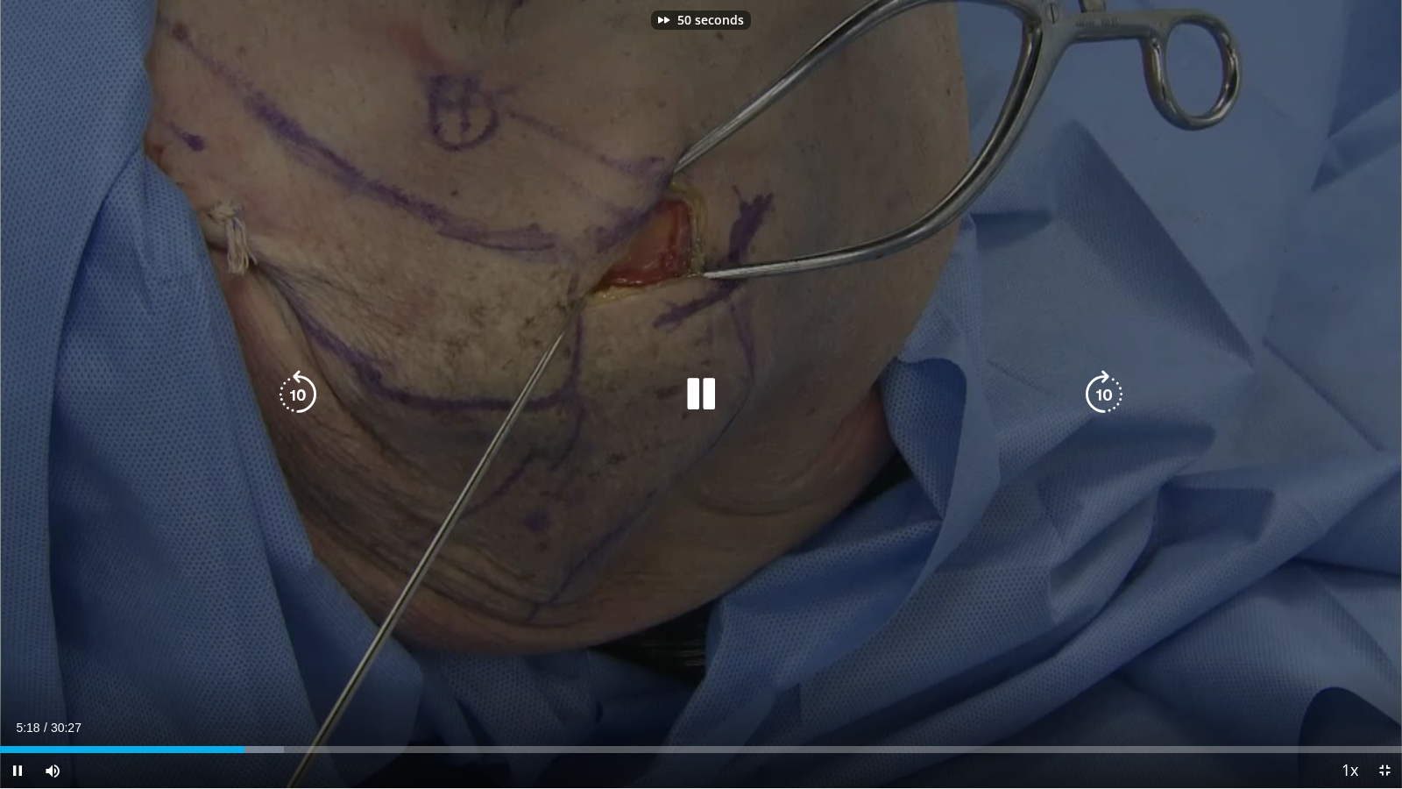
click at [1102, 393] on icon "Video Player" at bounding box center [1103, 394] width 49 height 49
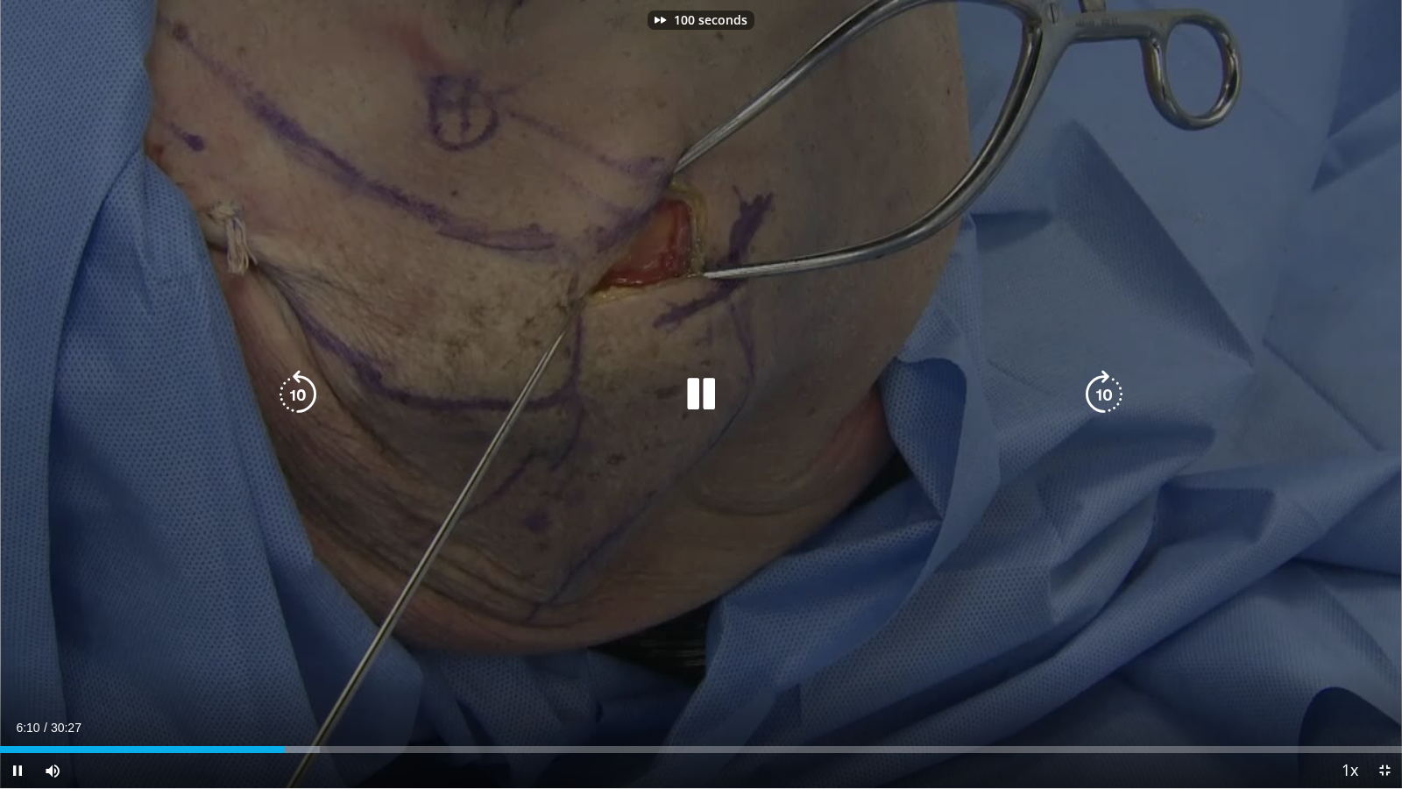
click at [1102, 393] on icon "Video Player" at bounding box center [1103, 394] width 49 height 49
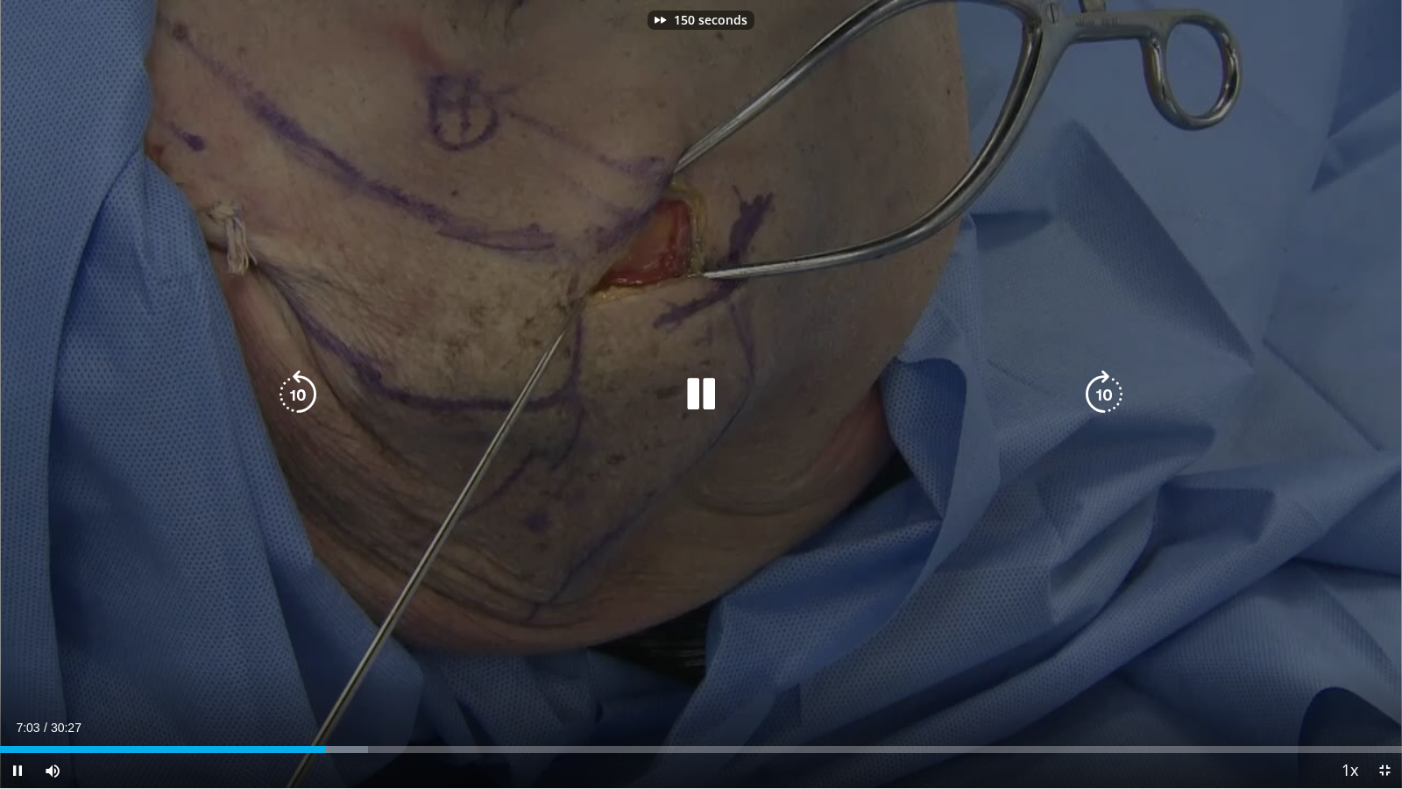
click at [1102, 393] on icon "Video Player" at bounding box center [1103, 394] width 49 height 49
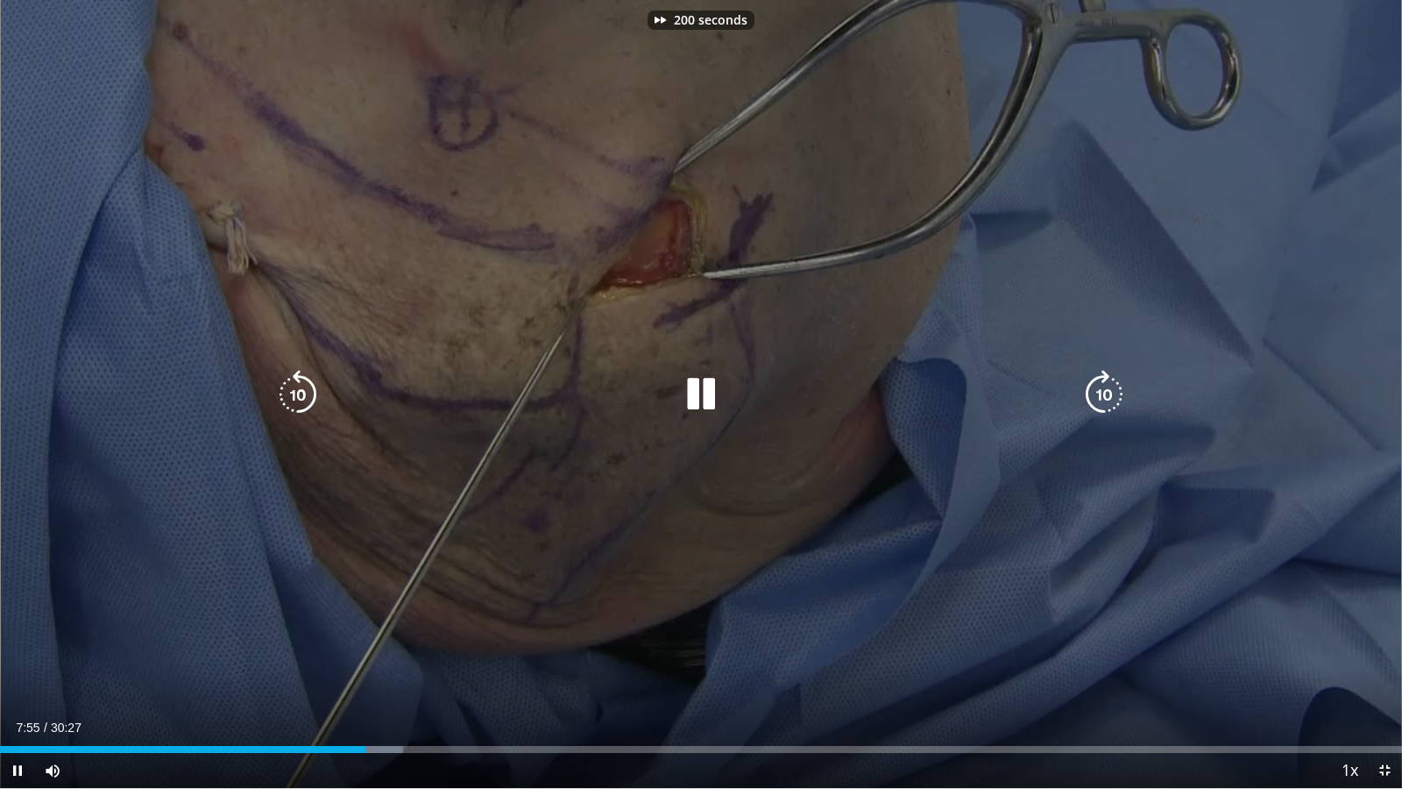
click at [1102, 393] on icon "Video Player" at bounding box center [1103, 394] width 49 height 49
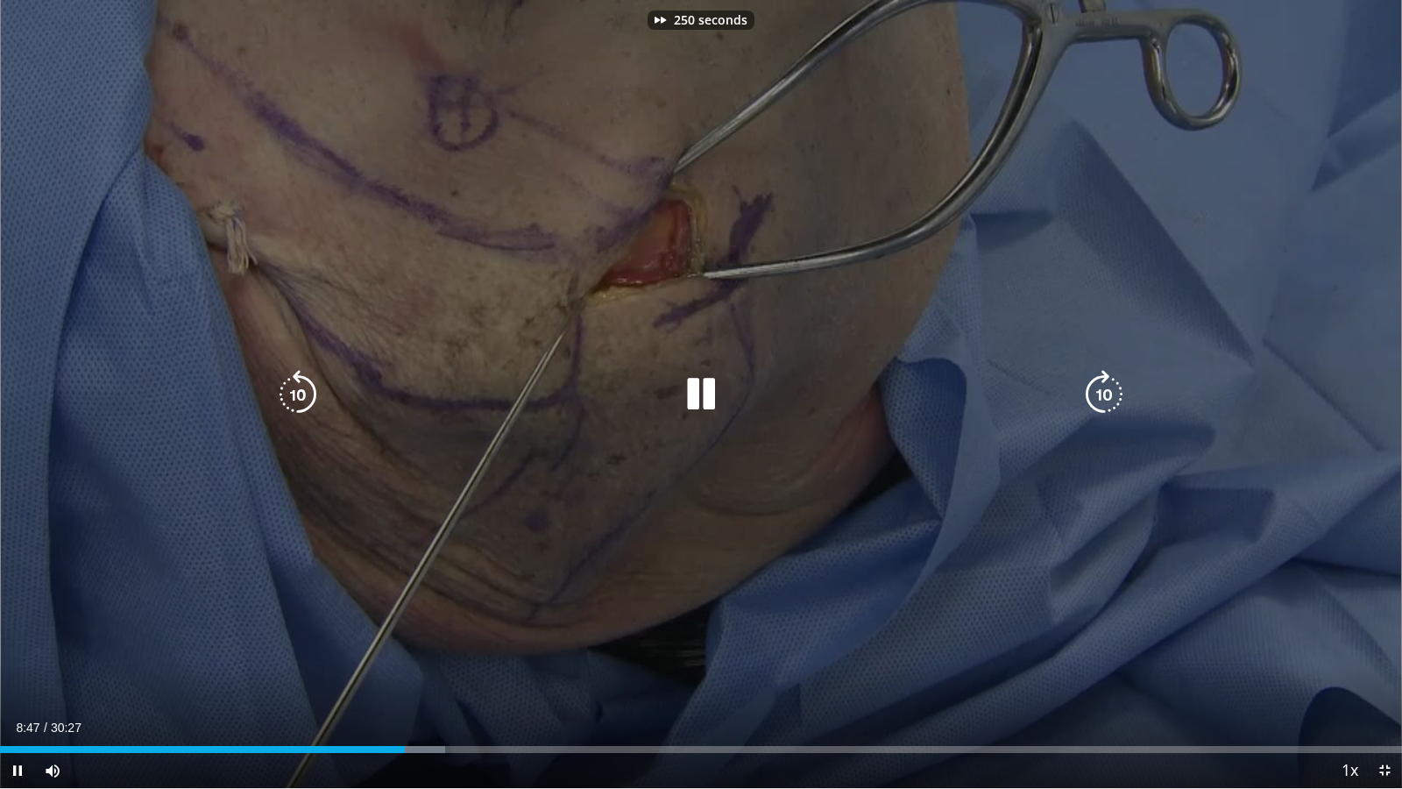
click at [1102, 393] on icon "Video Player" at bounding box center [1103, 394] width 49 height 49
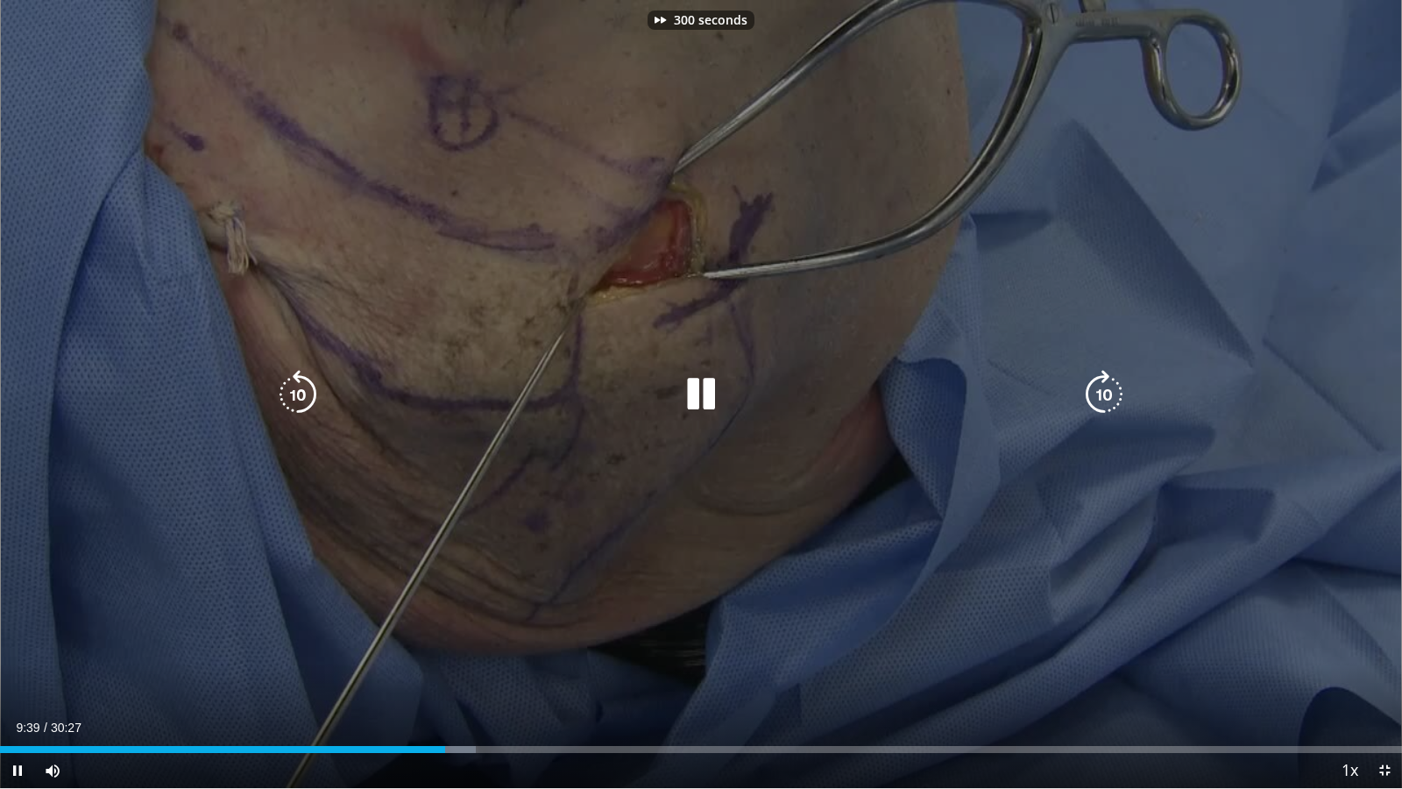
click at [1102, 393] on icon "Video Player" at bounding box center [1103, 394] width 49 height 49
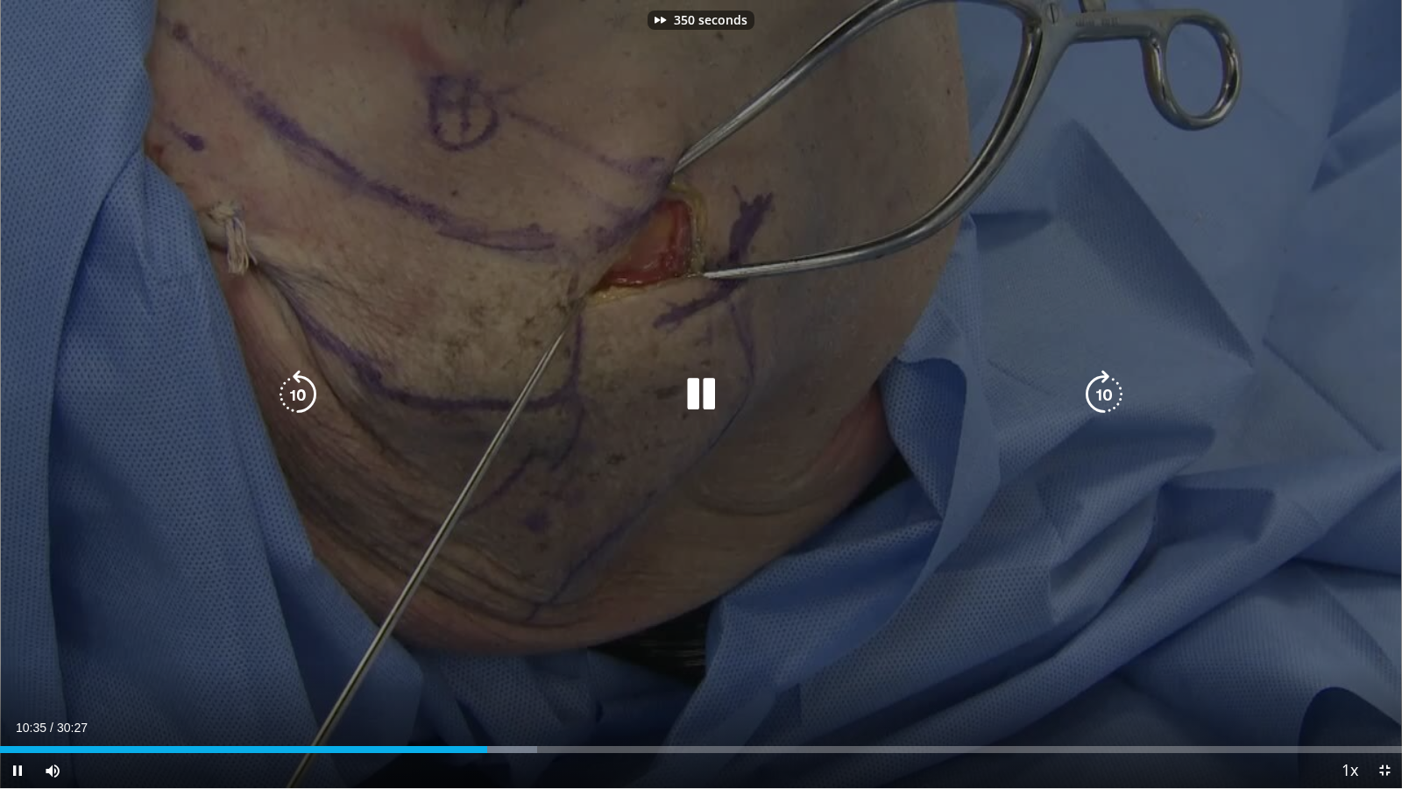
click at [1102, 393] on icon "Video Player" at bounding box center [1103, 394] width 49 height 49
click at [291, 391] on icon "Video Player" at bounding box center [297, 394] width 49 height 49
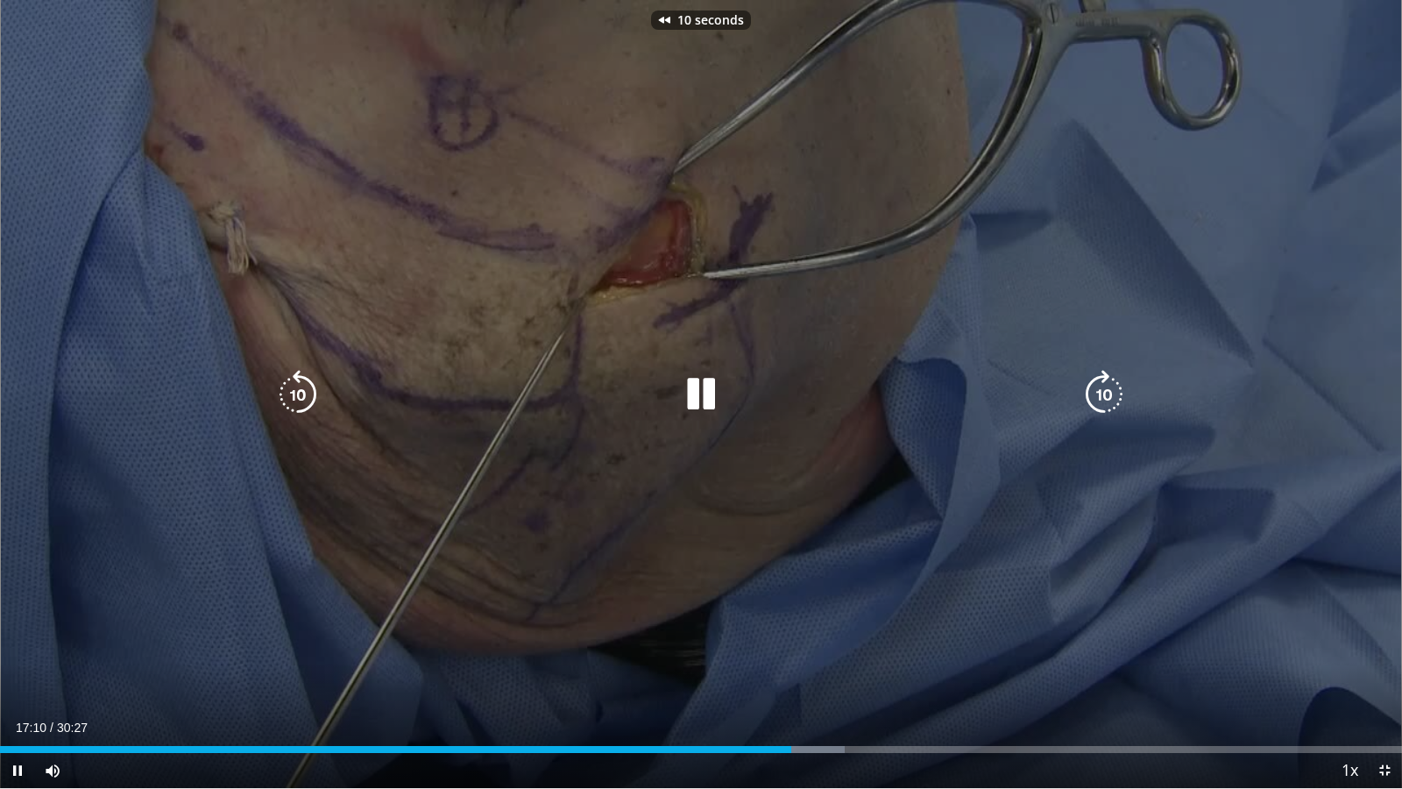
click at [291, 391] on icon "Video Player" at bounding box center [297, 394] width 49 height 49
click at [311, 394] on icon "Video Player" at bounding box center [297, 394] width 49 height 49
click at [1117, 395] on icon "Video Player" at bounding box center [1103, 394] width 49 height 49
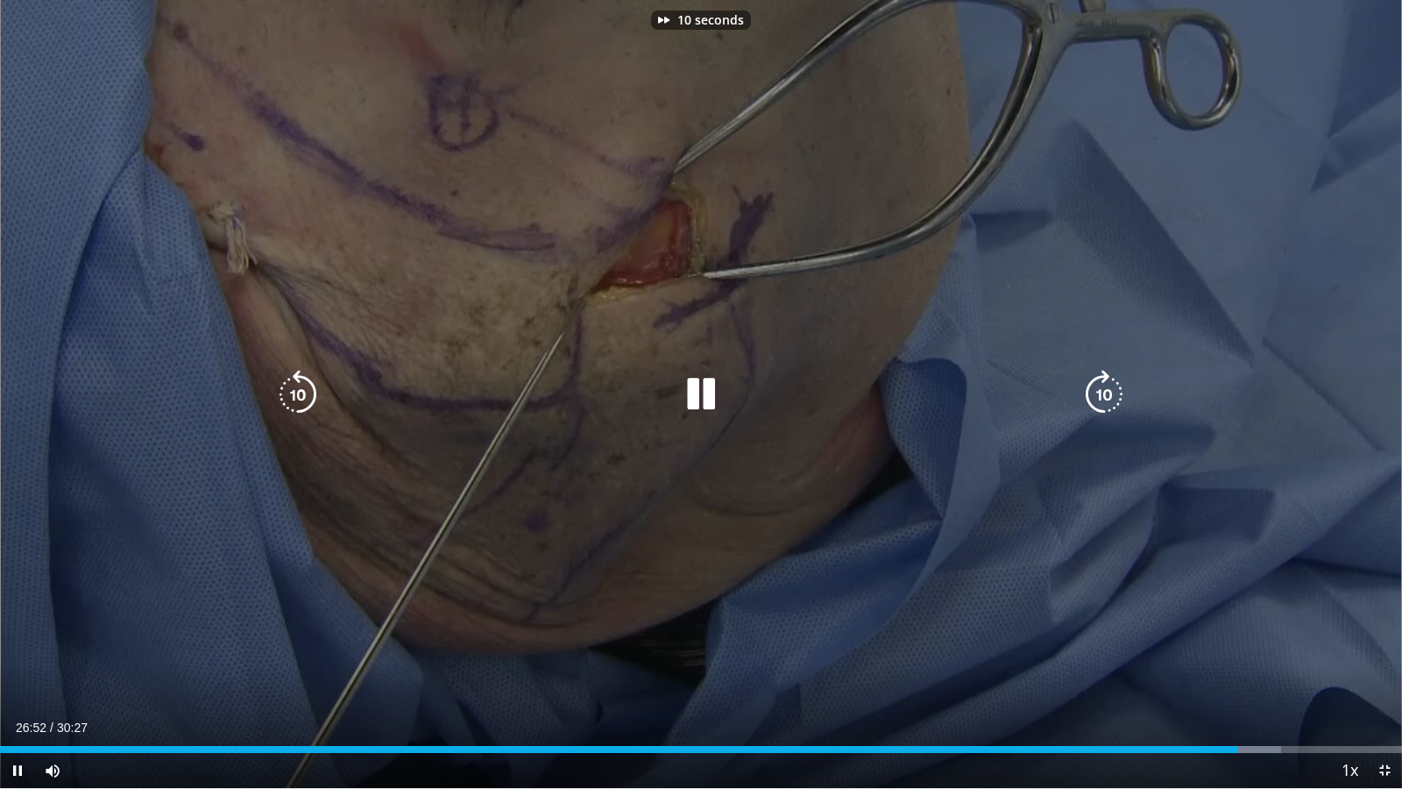
click at [1117, 395] on icon "Video Player" at bounding box center [1103, 394] width 49 height 49
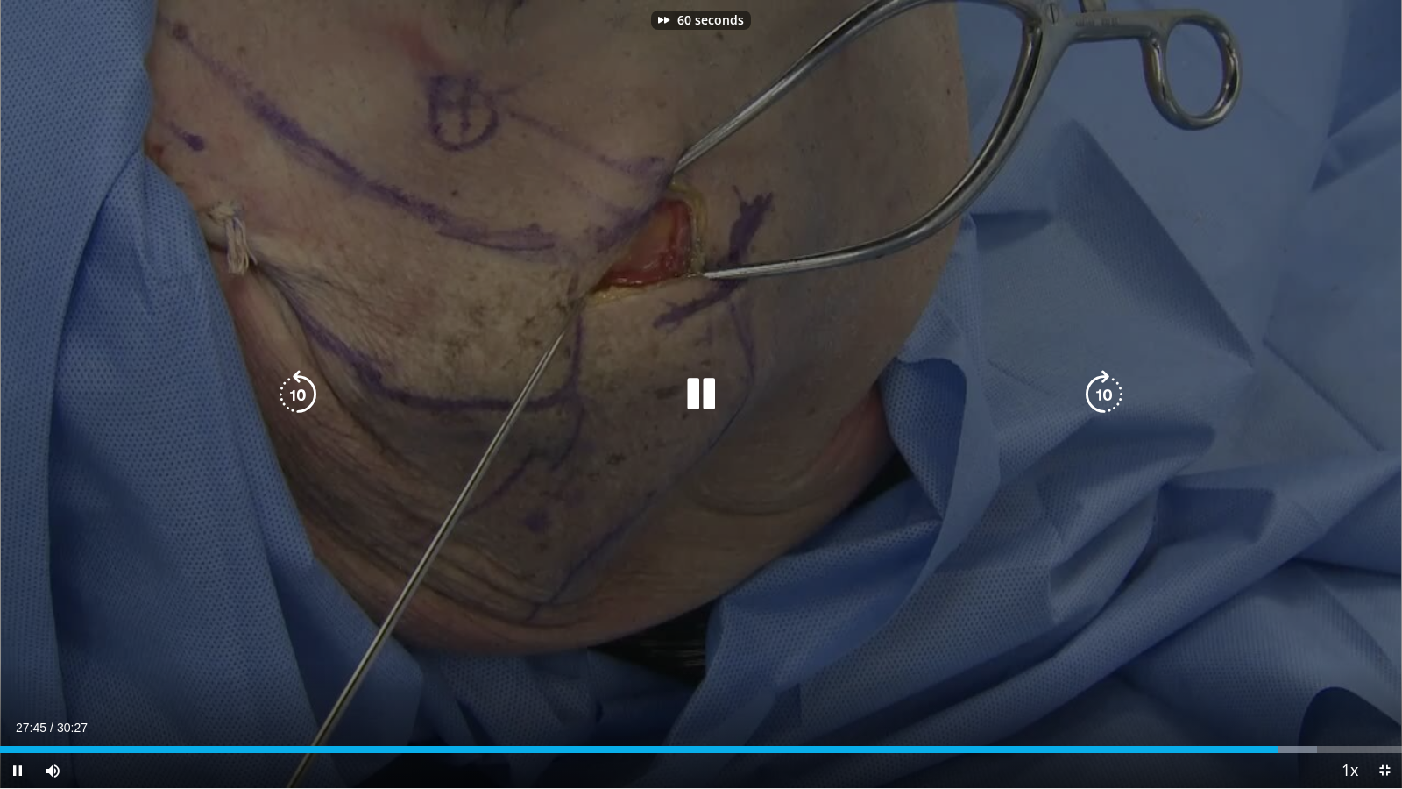
click at [1117, 395] on icon "Video Player" at bounding box center [1103, 394] width 49 height 49
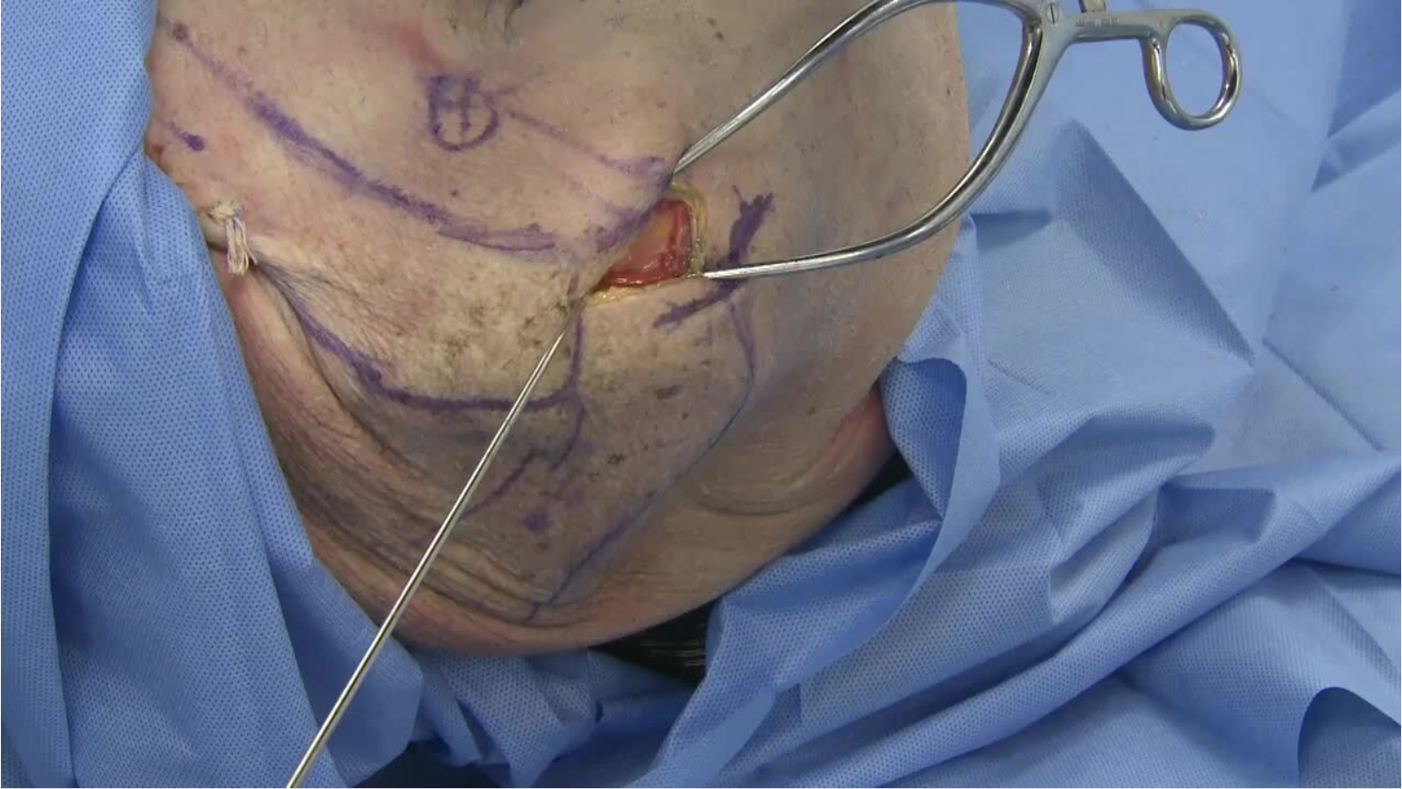
click at [1117, 395] on div "70 seconds Tap to unmute" at bounding box center [701, 394] width 1402 height 788
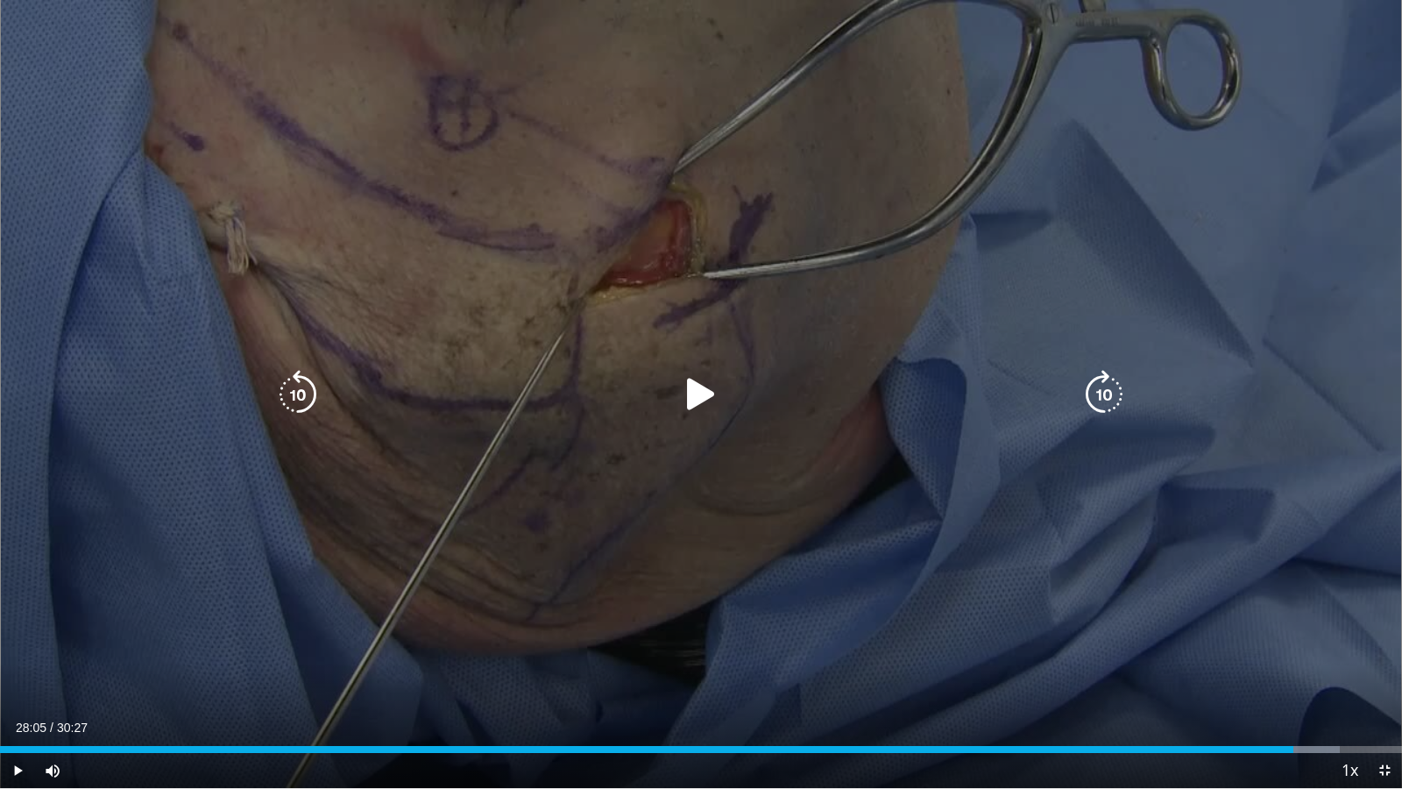
click at [1098, 385] on icon "Video Player" at bounding box center [1103, 394] width 49 height 49
click at [698, 382] on icon "Video Player" at bounding box center [700, 394] width 49 height 49
click at [308, 400] on icon "Video Player" at bounding box center [297, 394] width 49 height 49
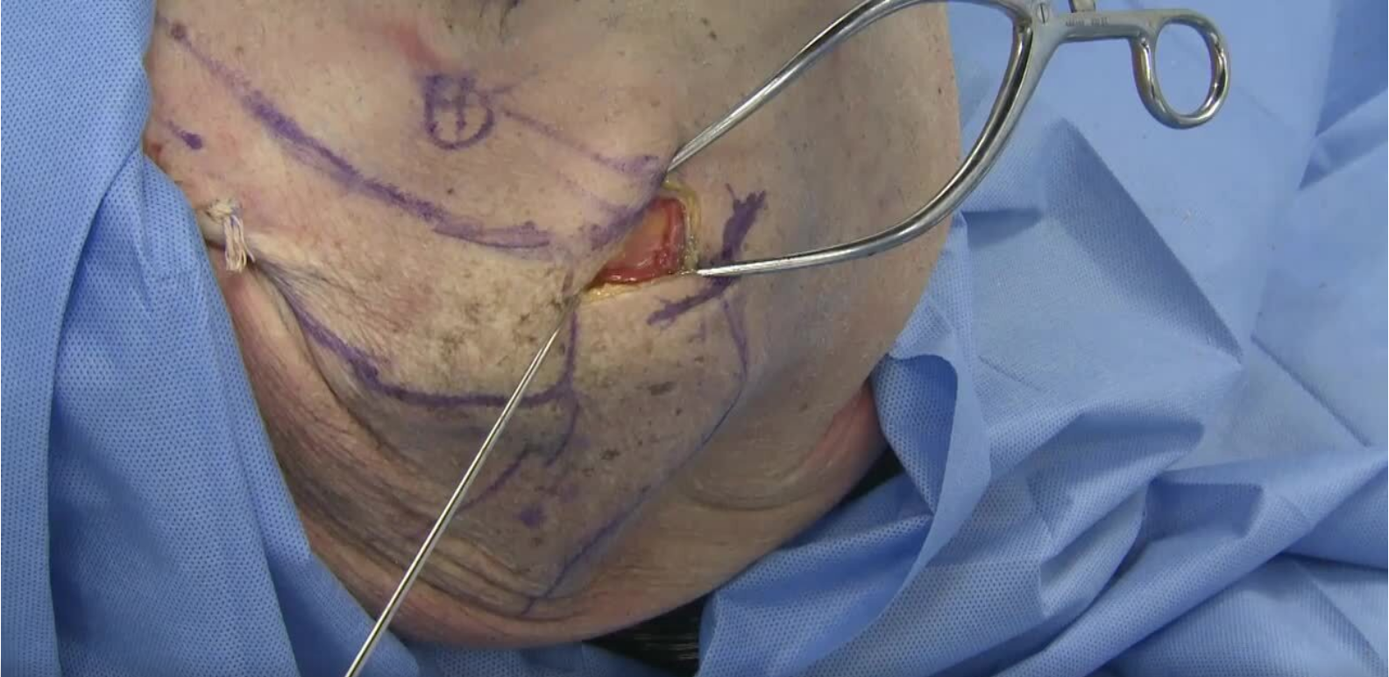
scroll to position [263, 0]
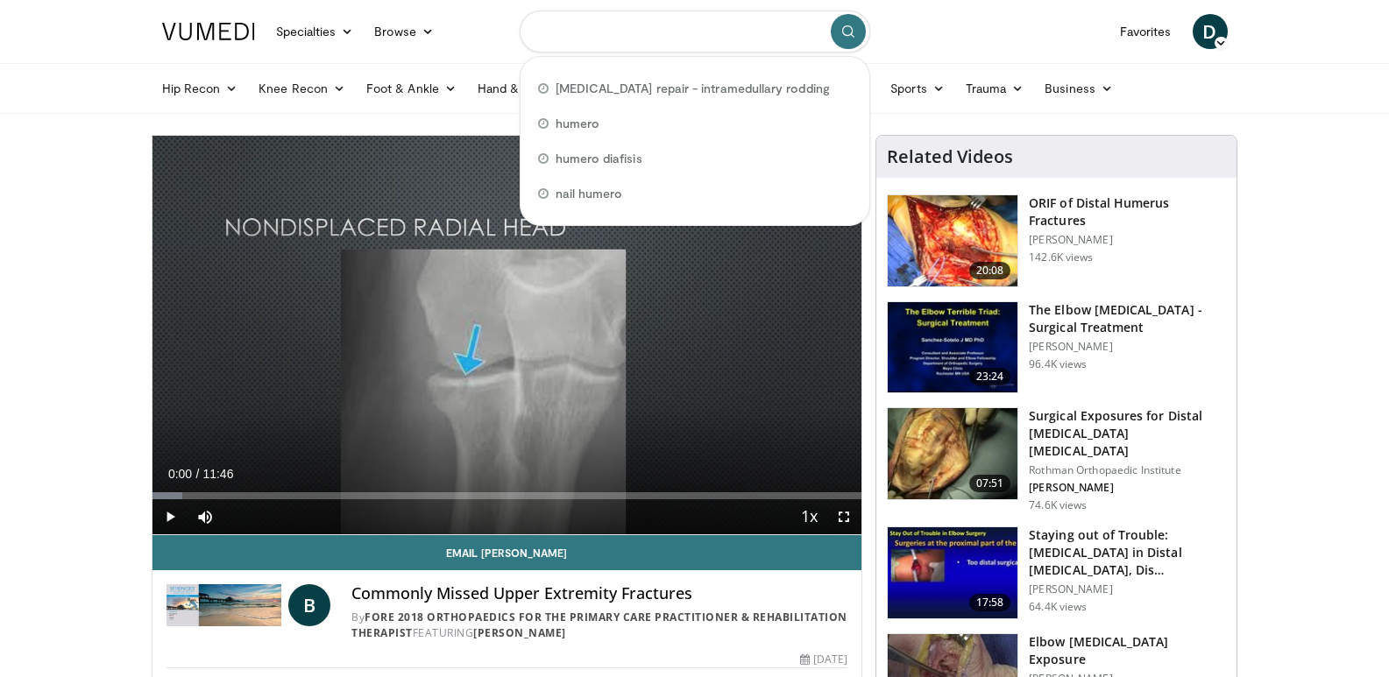
drag, startPoint x: 726, startPoint y: 30, endPoint x: 619, endPoint y: 14, distance: 108.1
click at [619, 14] on input "Search topics, interventions" at bounding box center [695, 32] width 350 height 42
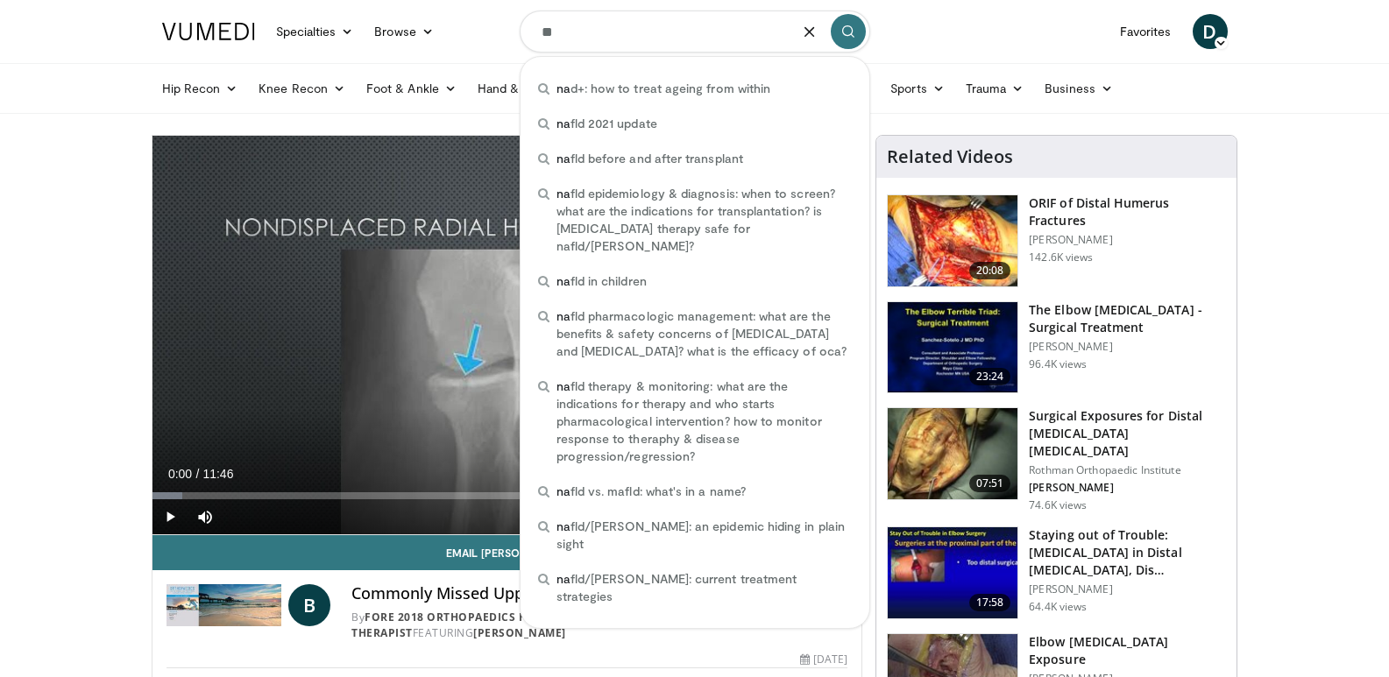
type input "*"
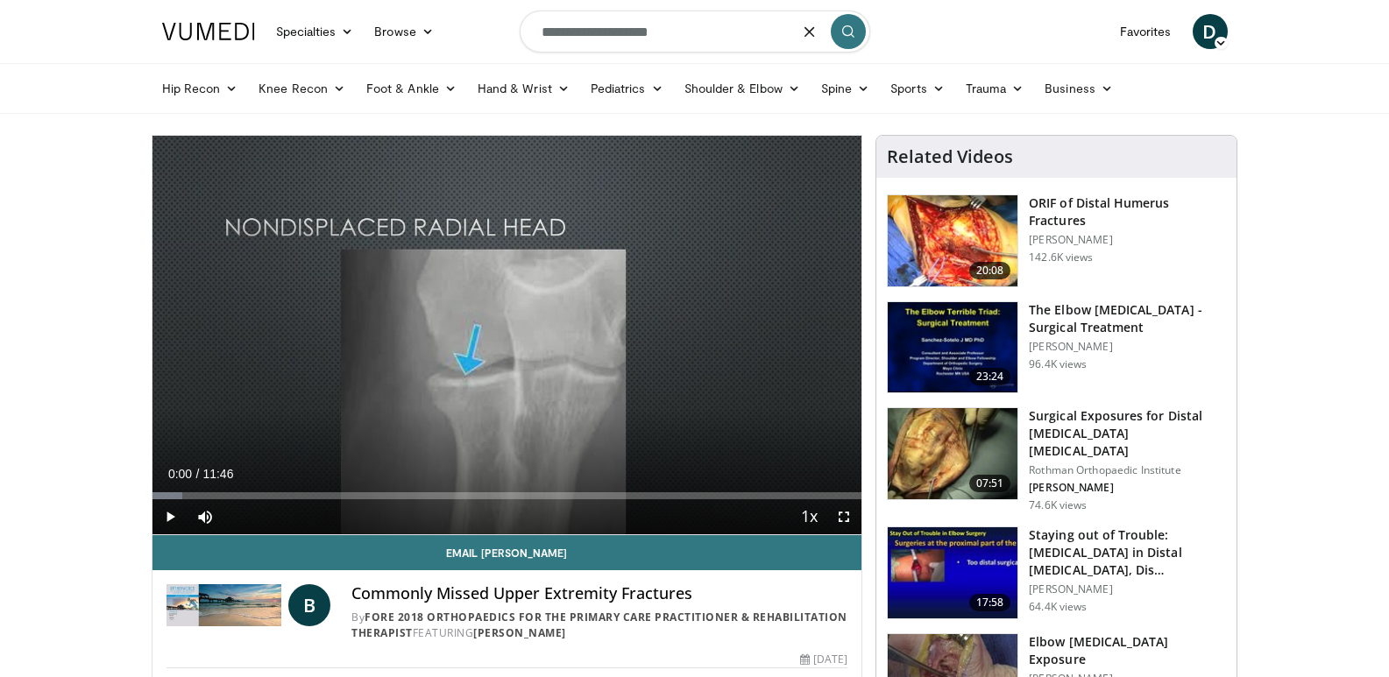
type input "**********"
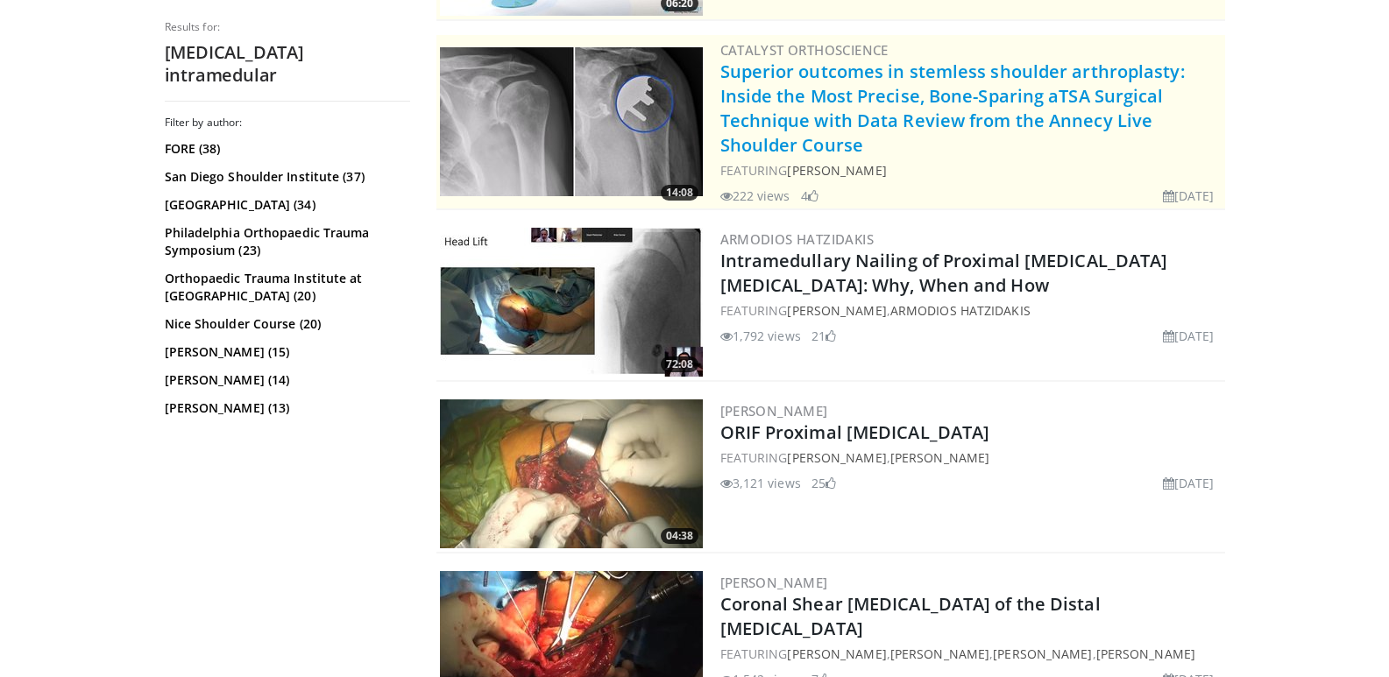
scroll to position [350, 0]
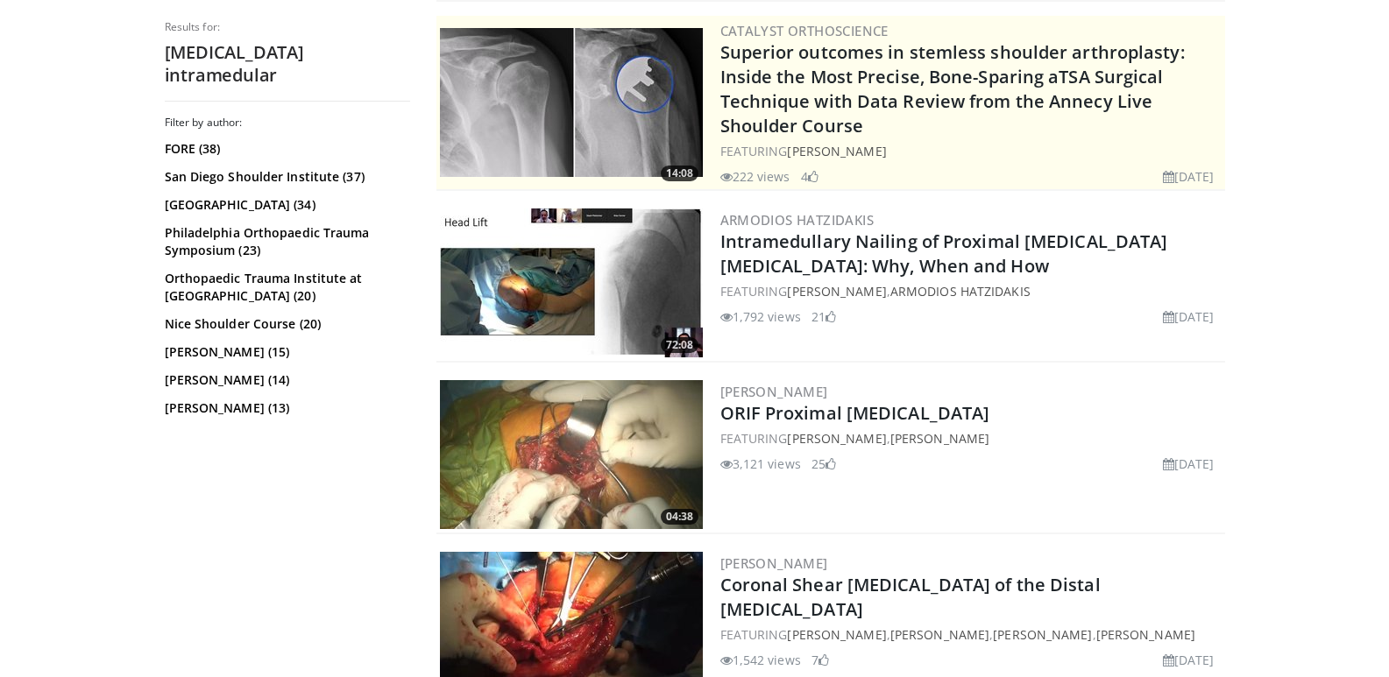
click at [602, 283] on img at bounding box center [571, 283] width 263 height 149
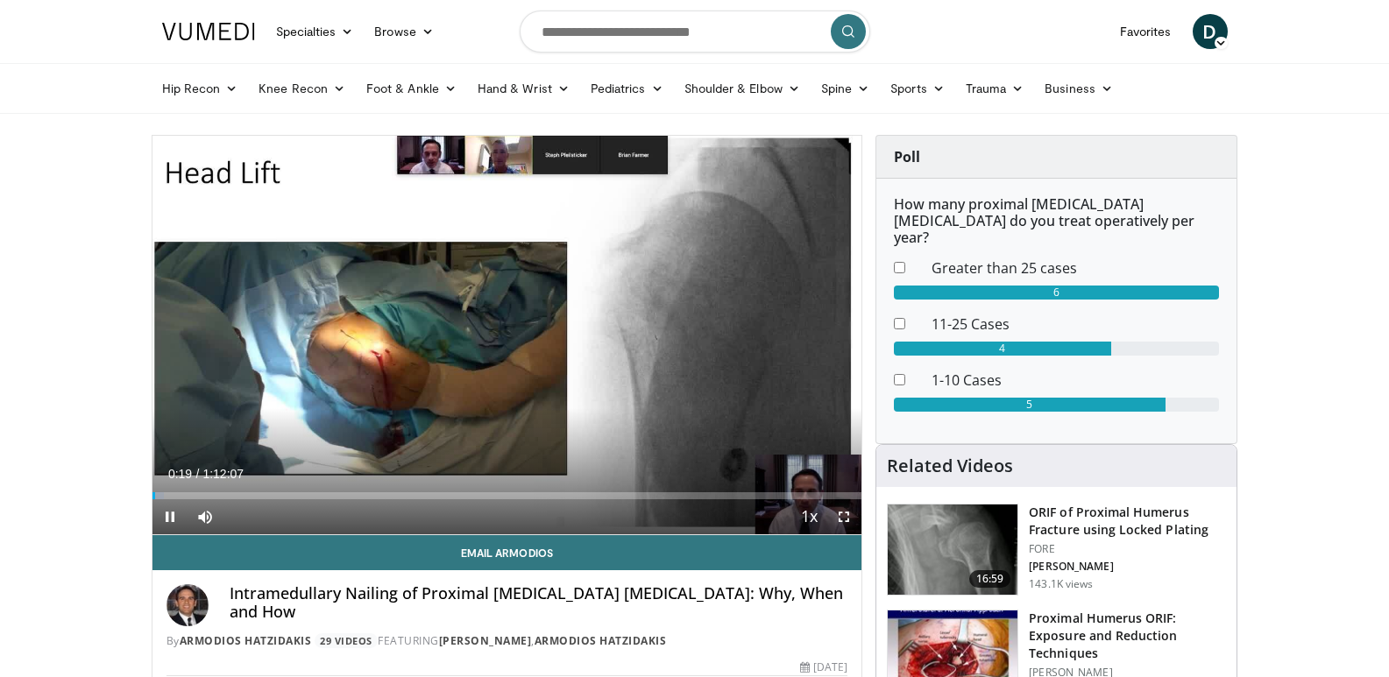
click at [847, 512] on span "Video Player" at bounding box center [843, 516] width 35 height 35
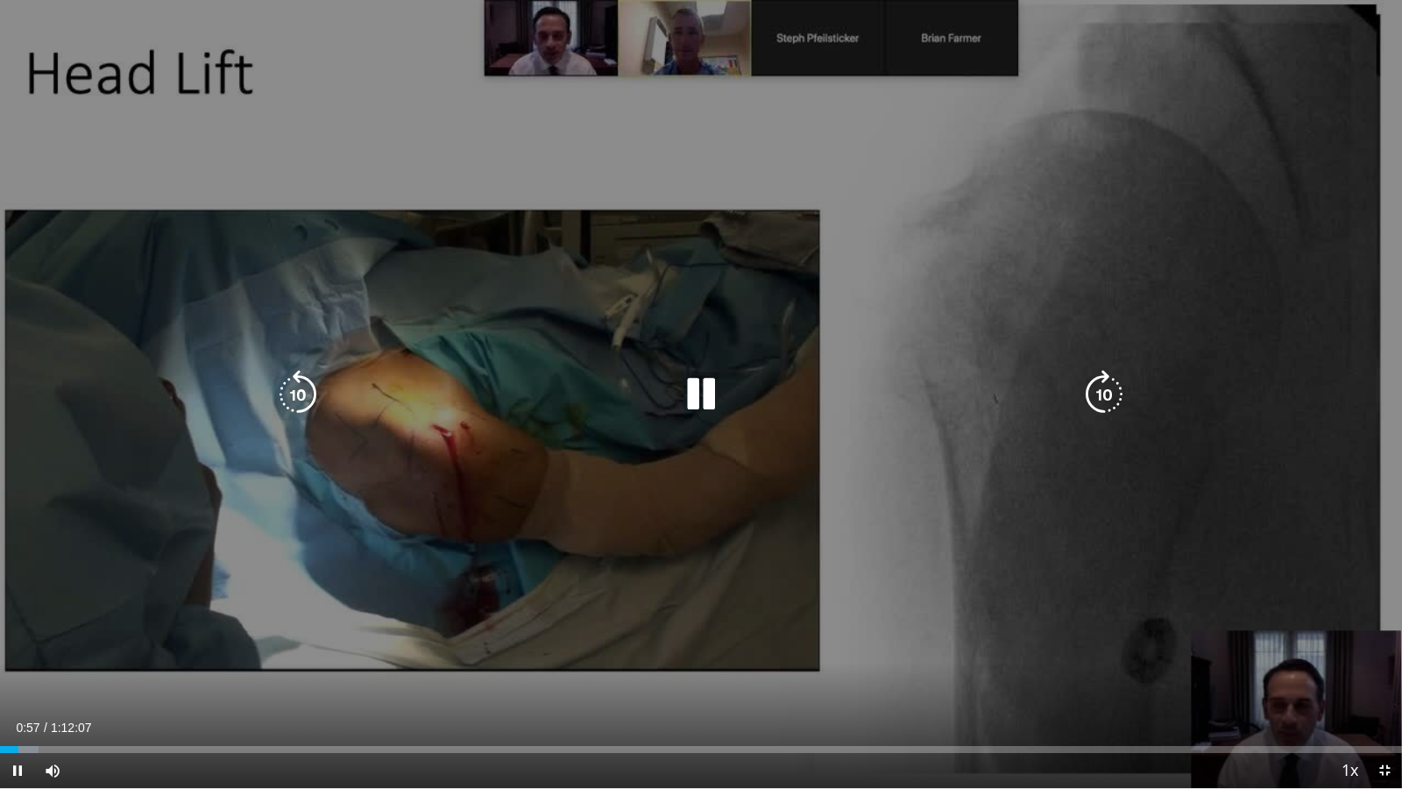
click at [1105, 388] on icon "Video Player" at bounding box center [1103, 394] width 49 height 49
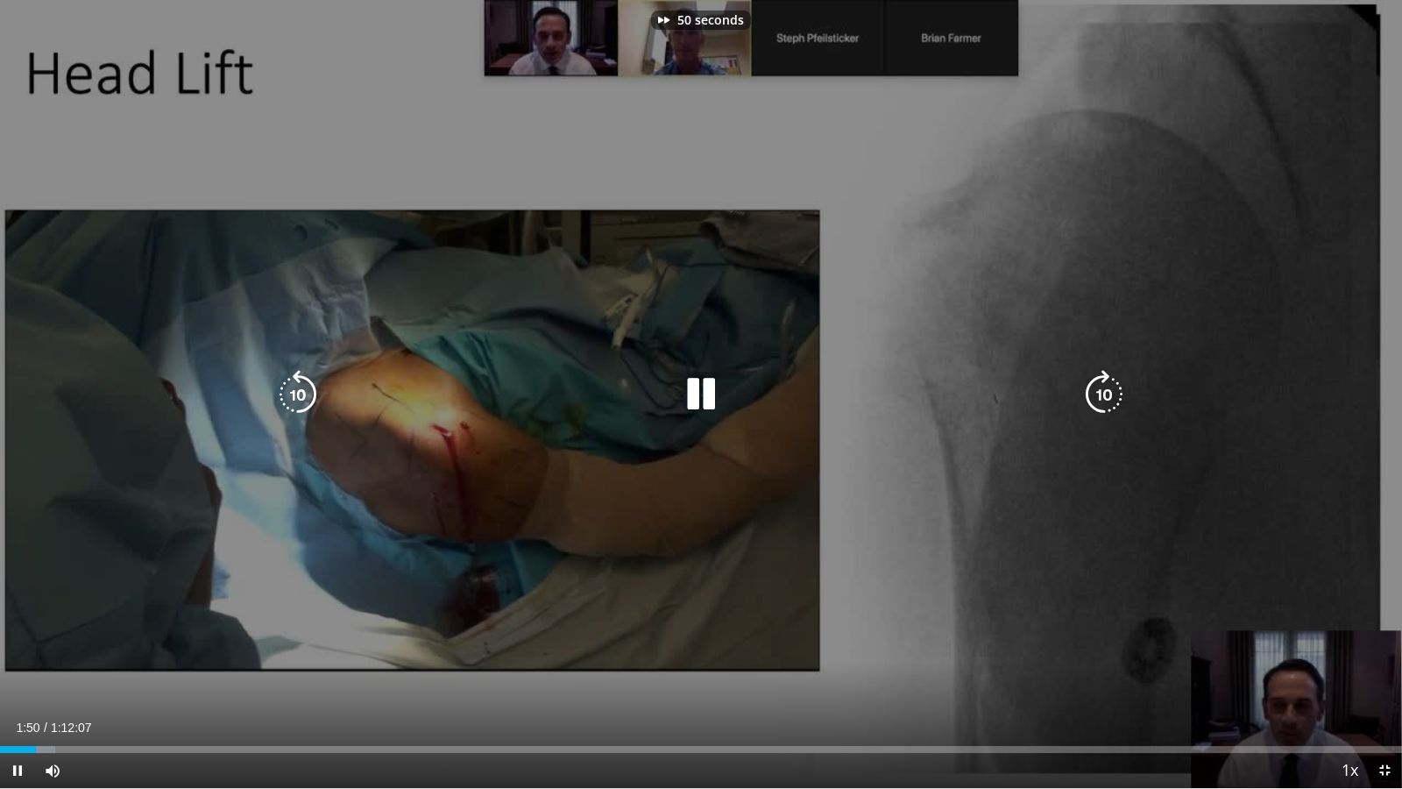
click at [1105, 388] on icon "Video Player" at bounding box center [1103, 394] width 49 height 49
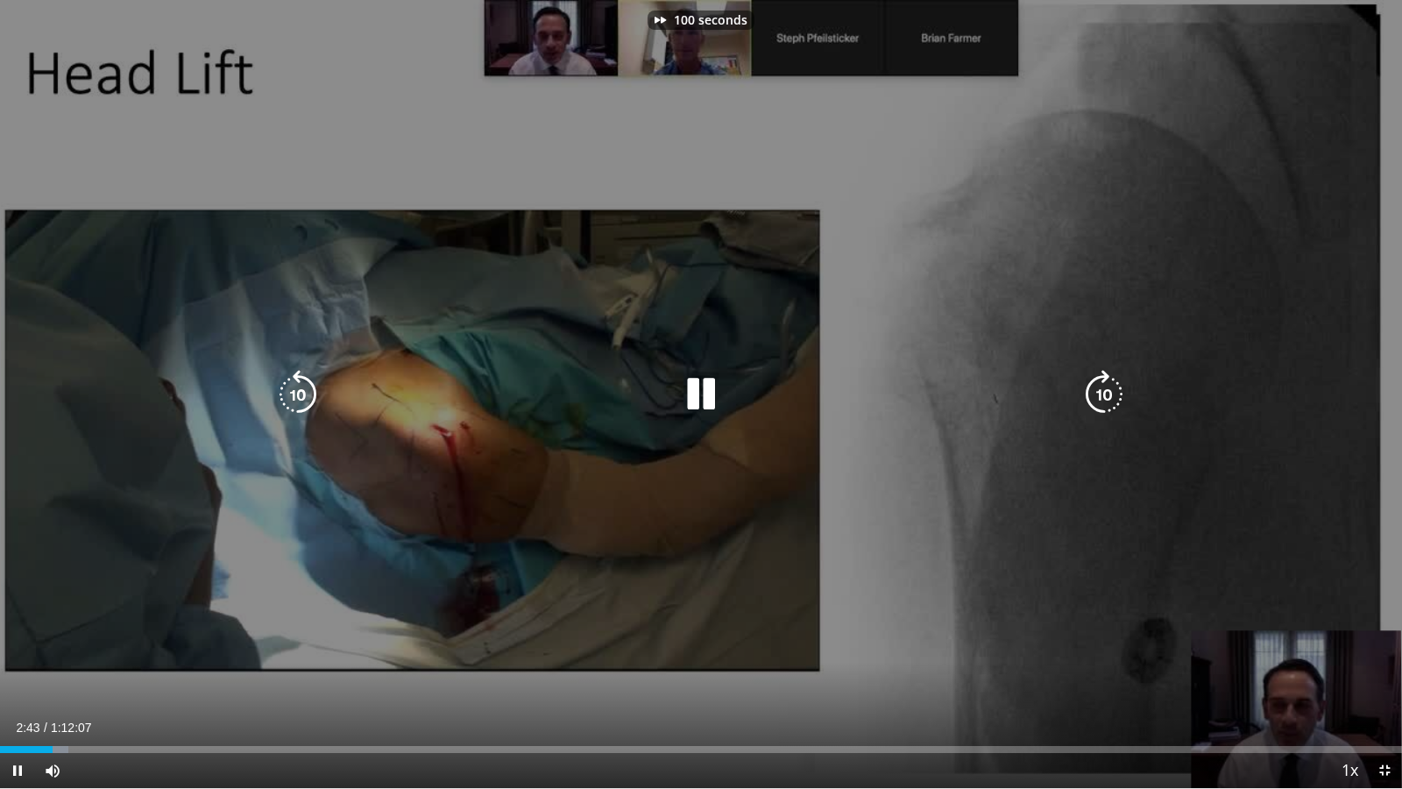
click at [1105, 388] on icon "Video Player" at bounding box center [1103, 394] width 49 height 49
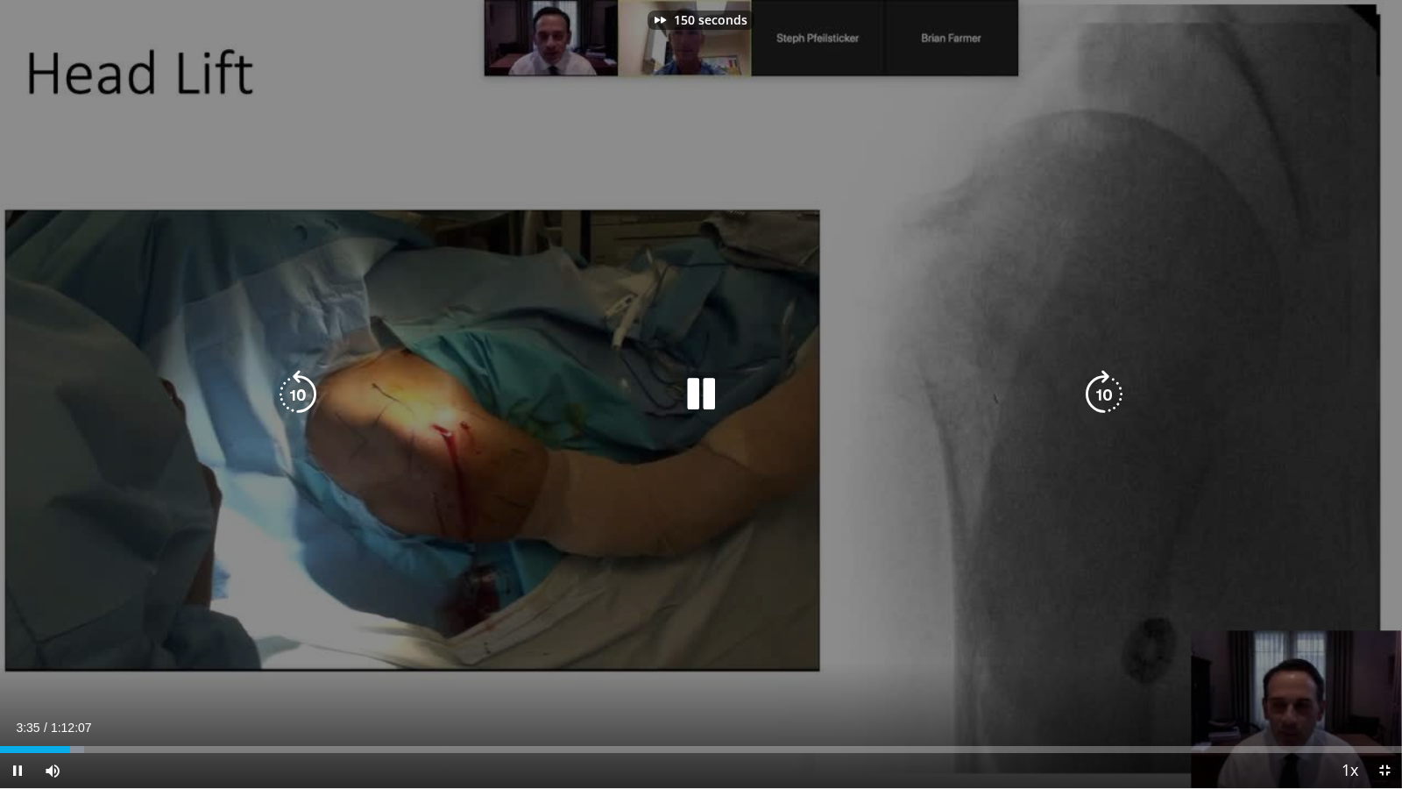
click at [1105, 388] on icon "Video Player" at bounding box center [1103, 394] width 49 height 49
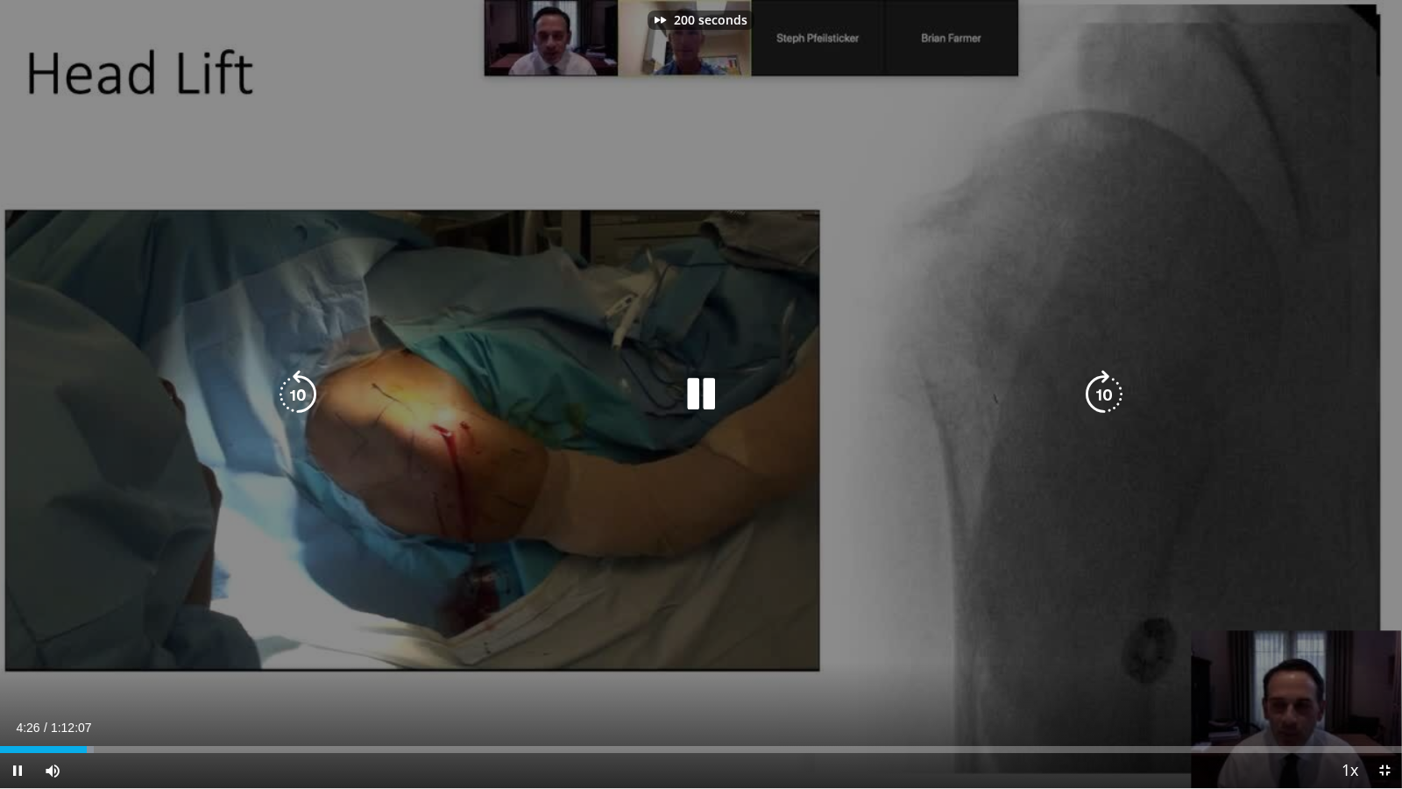
click at [1105, 388] on icon "Video Player" at bounding box center [1103, 394] width 49 height 49
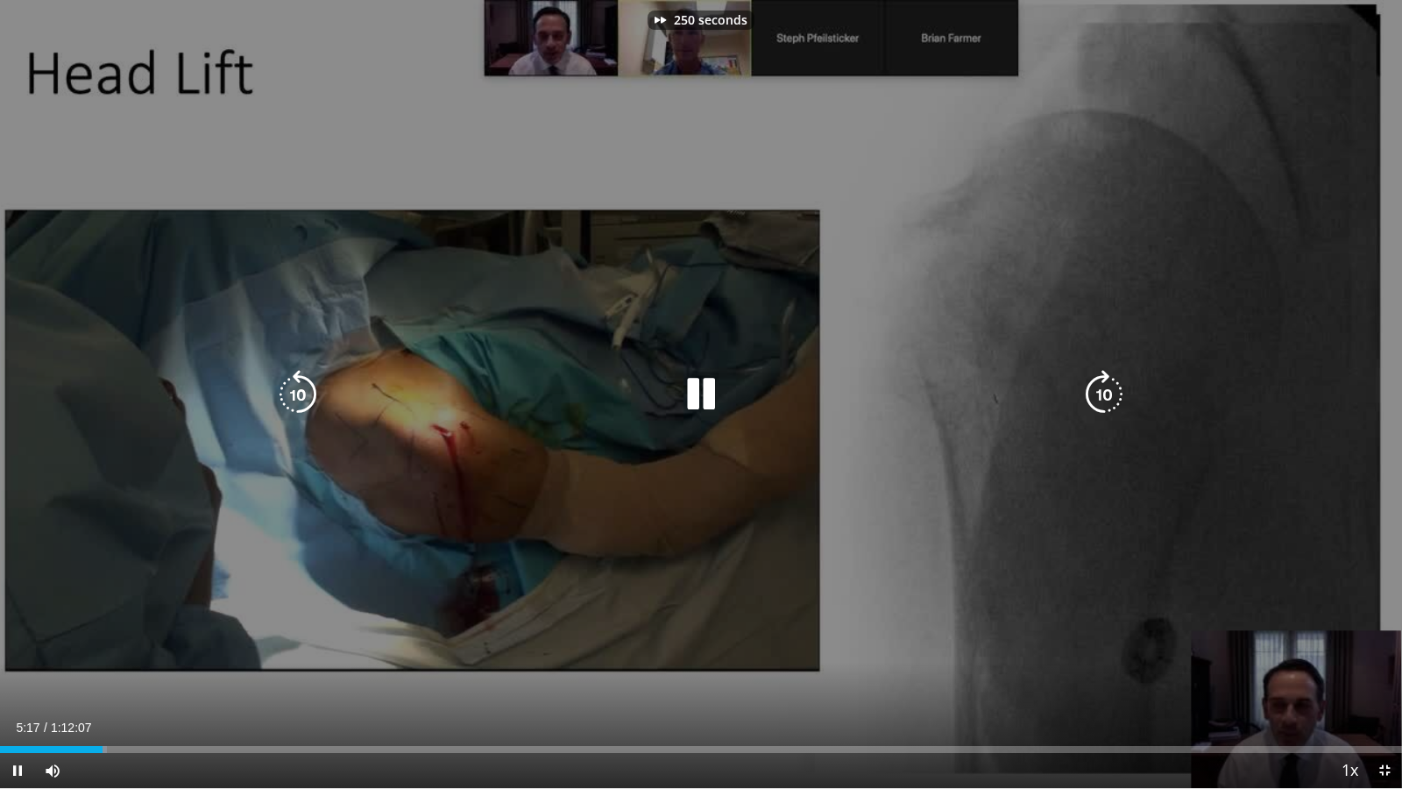
click at [1105, 388] on icon "Video Player" at bounding box center [1103, 394] width 49 height 49
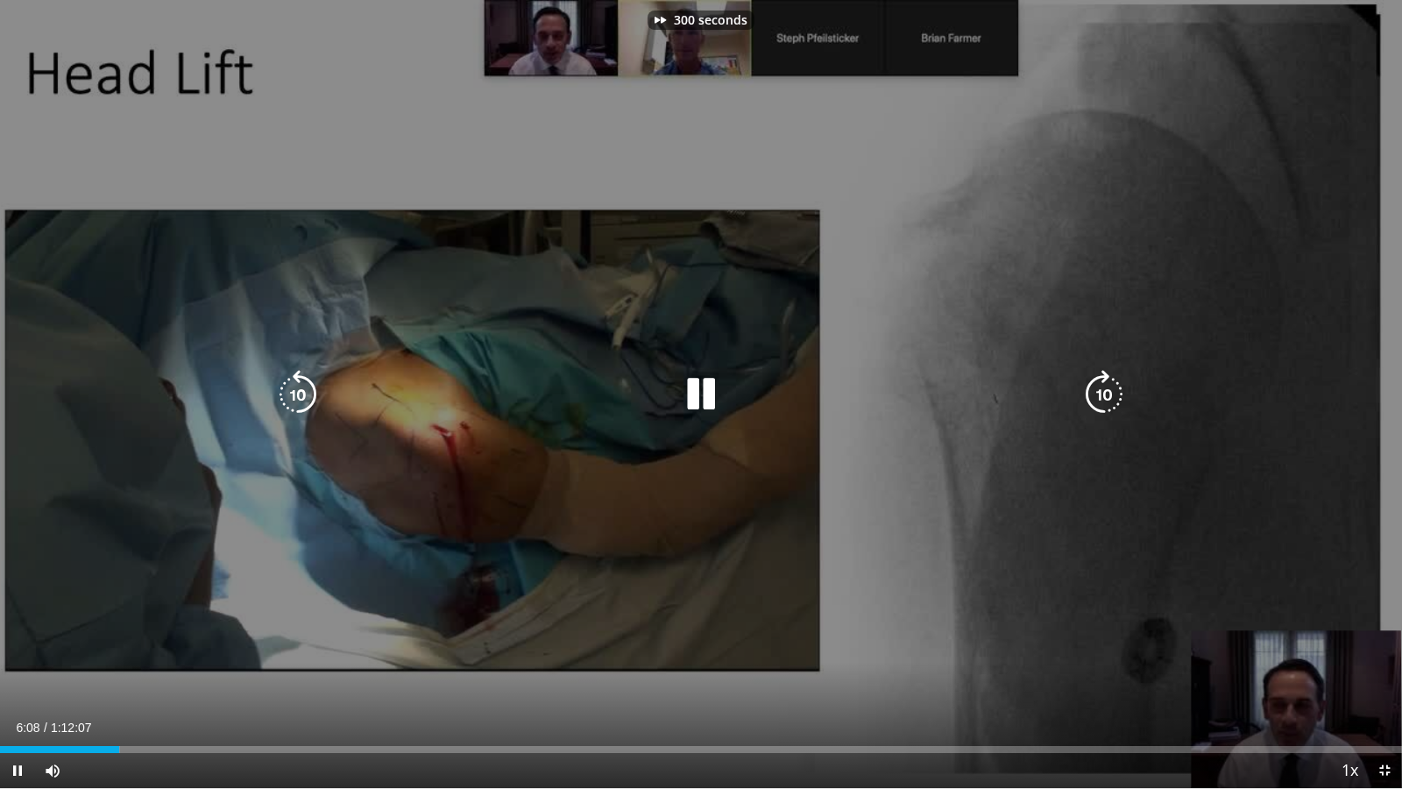
click at [1105, 388] on icon "Video Player" at bounding box center [1103, 394] width 49 height 49
click at [311, 393] on icon "Video Player" at bounding box center [297, 394] width 49 height 49
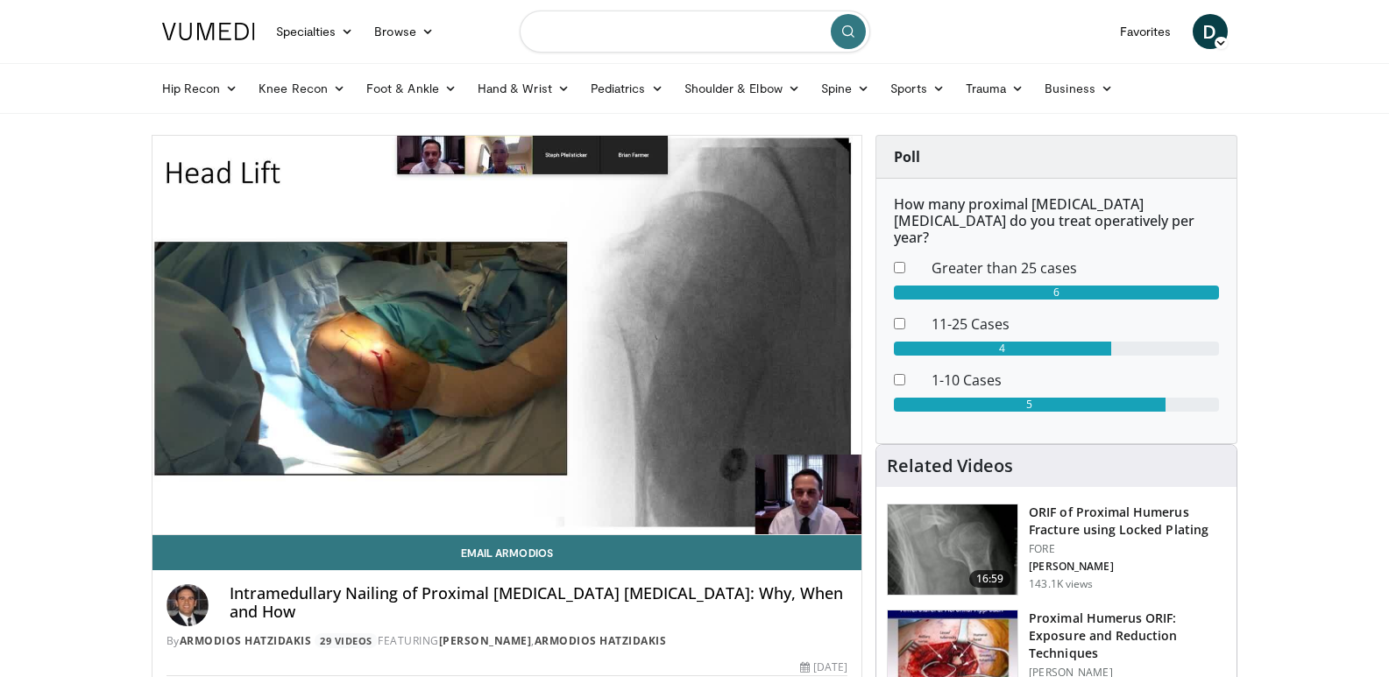
drag, startPoint x: 718, startPoint y: 34, endPoint x: 551, endPoint y: 25, distance: 166.8
click at [551, 25] on input "Search topics, interventions" at bounding box center [695, 32] width 350 height 42
type input "**********"
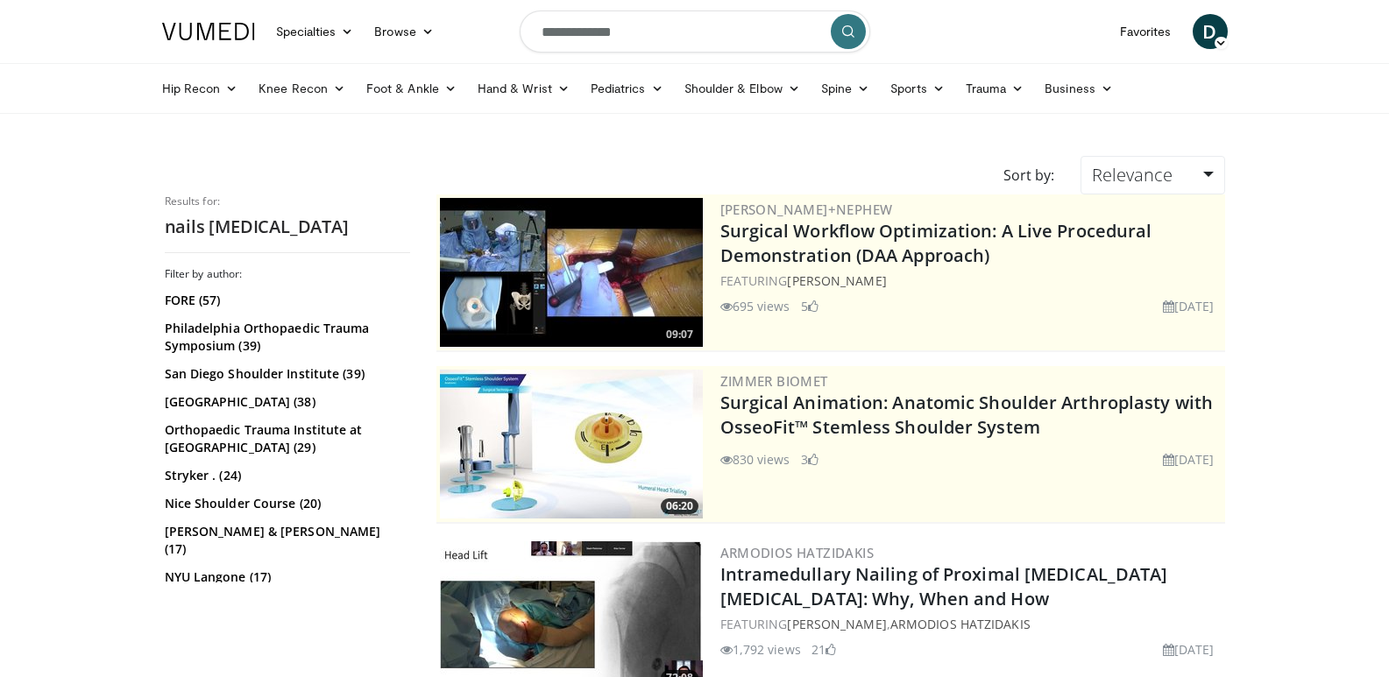
click at [541, 290] on img at bounding box center [571, 272] width 263 height 149
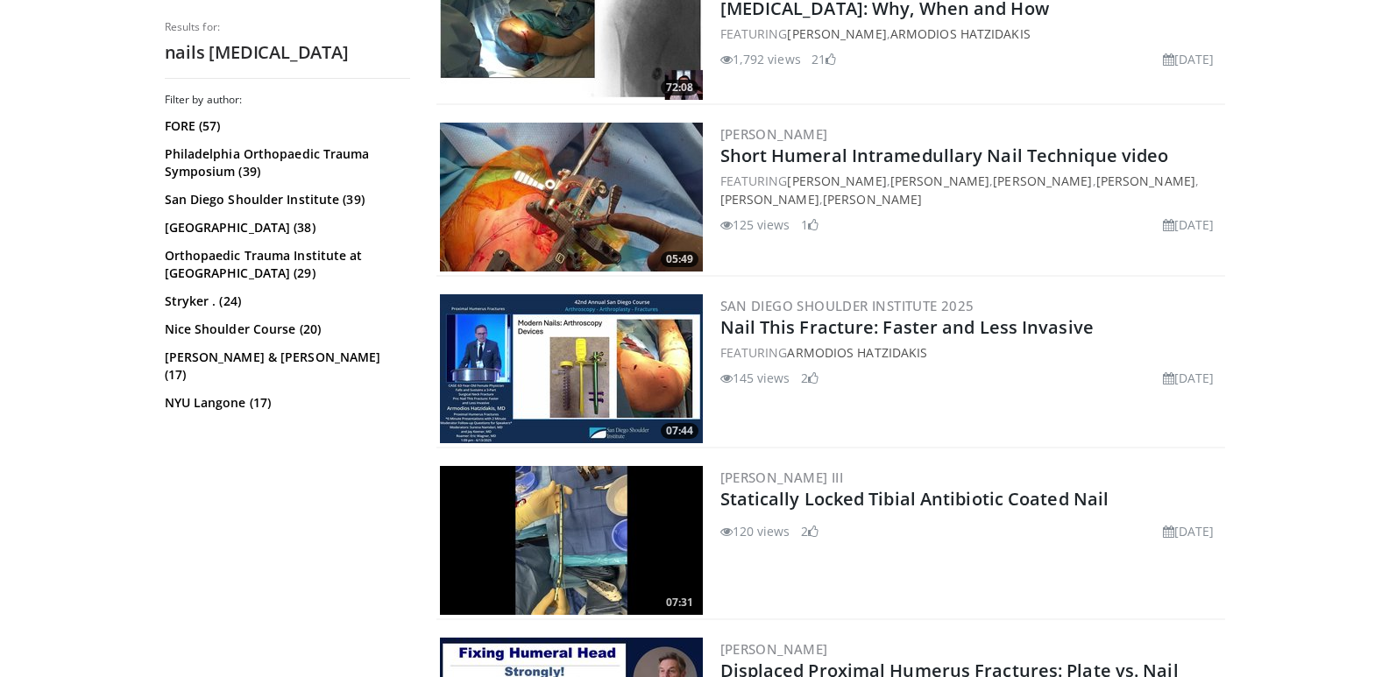
scroll to position [613, 0]
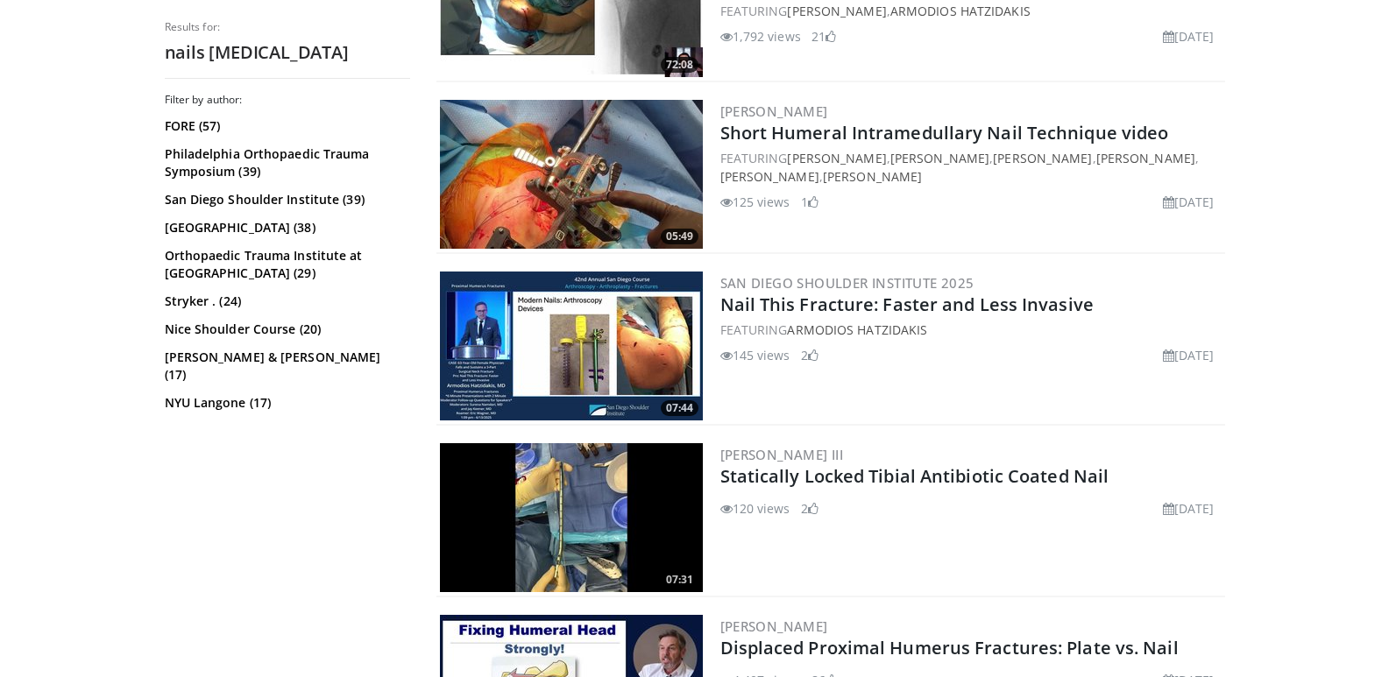
click at [644, 330] on img at bounding box center [571, 346] width 263 height 149
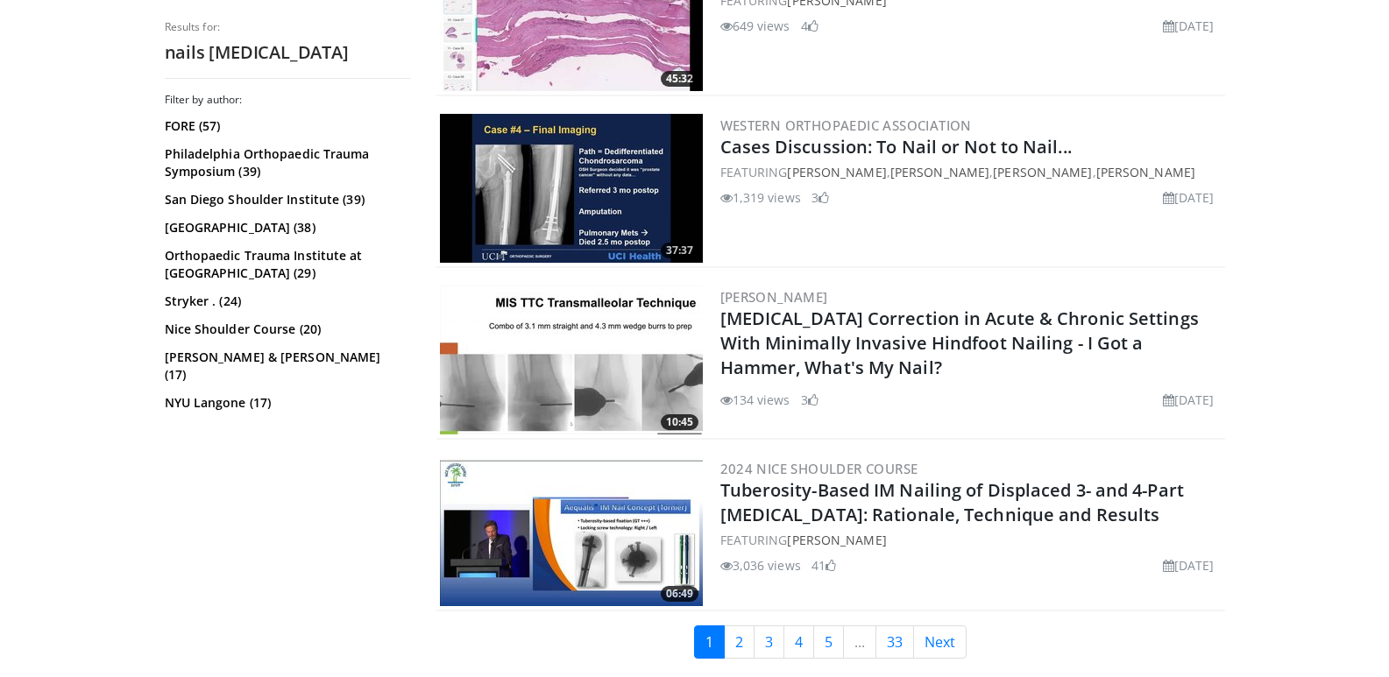
scroll to position [4375, 0]
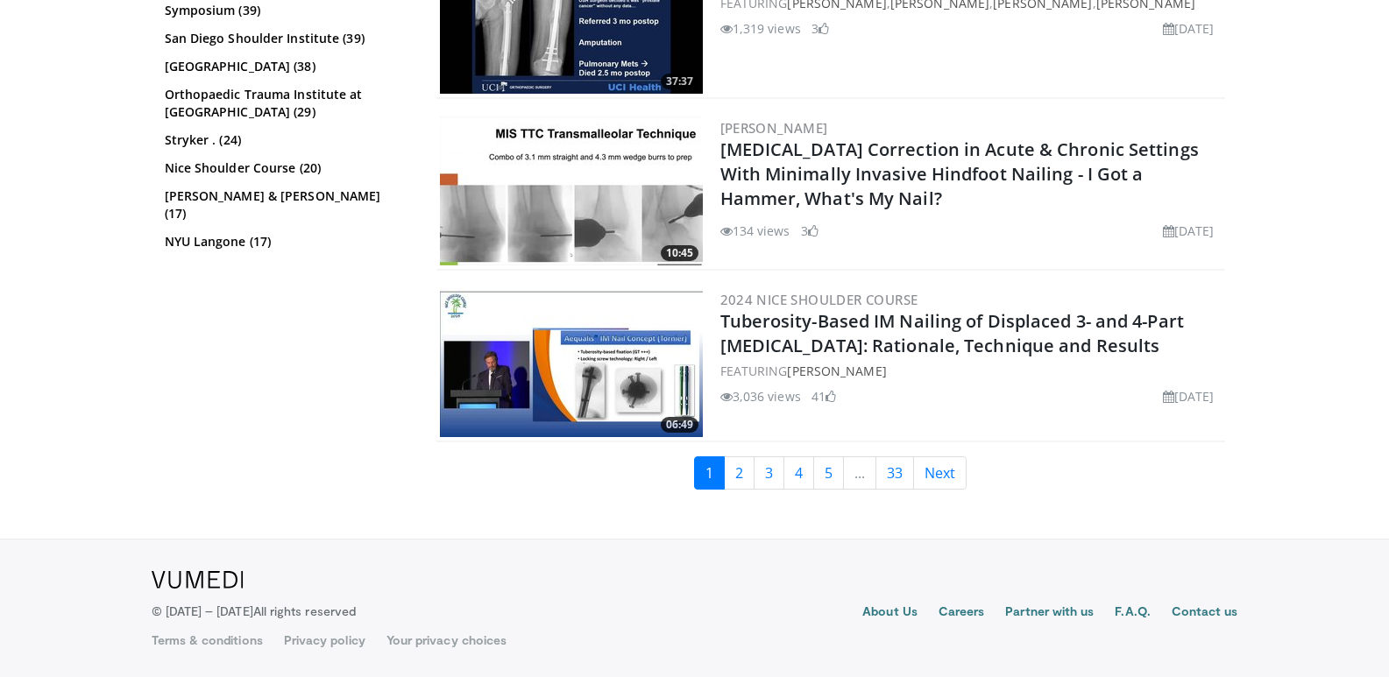
click at [619, 381] on img at bounding box center [571, 362] width 263 height 149
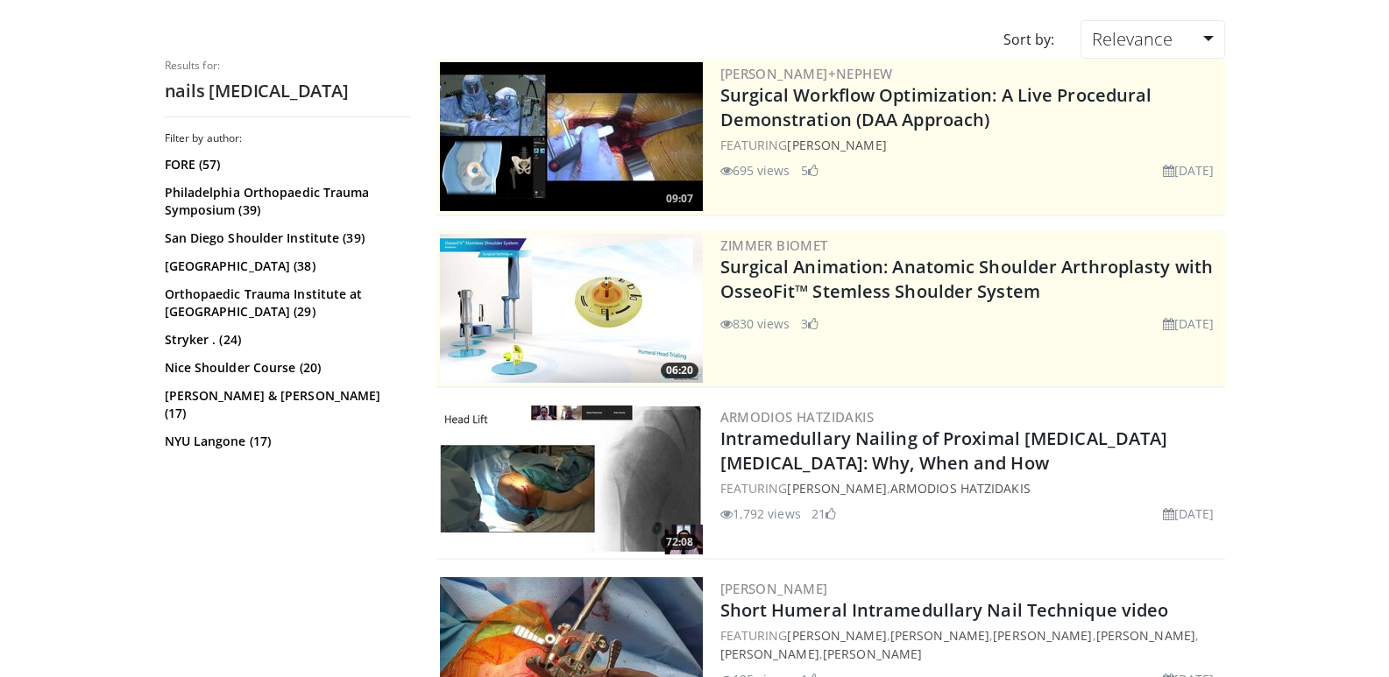
scroll to position [0, 0]
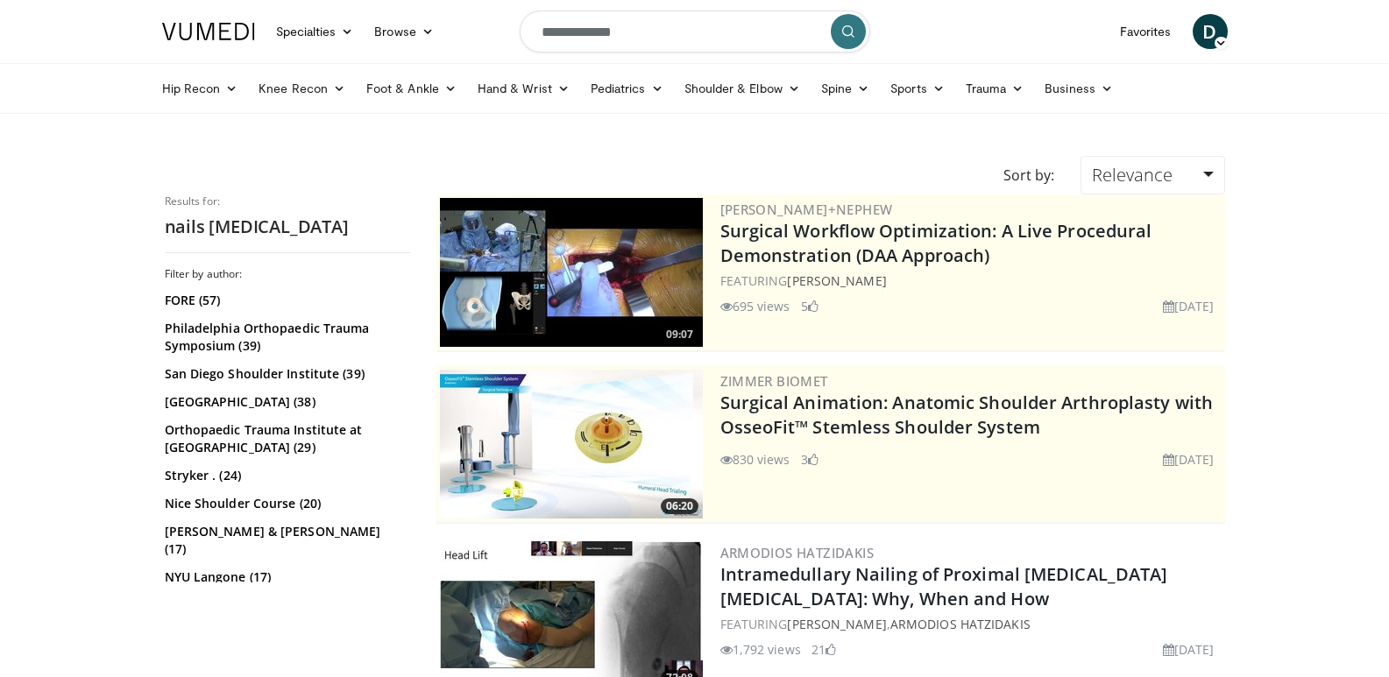
click at [639, 40] on input "**********" at bounding box center [695, 32] width 350 height 42
click at [573, 34] on input "**********" at bounding box center [695, 32] width 350 height 42
type input "**********"
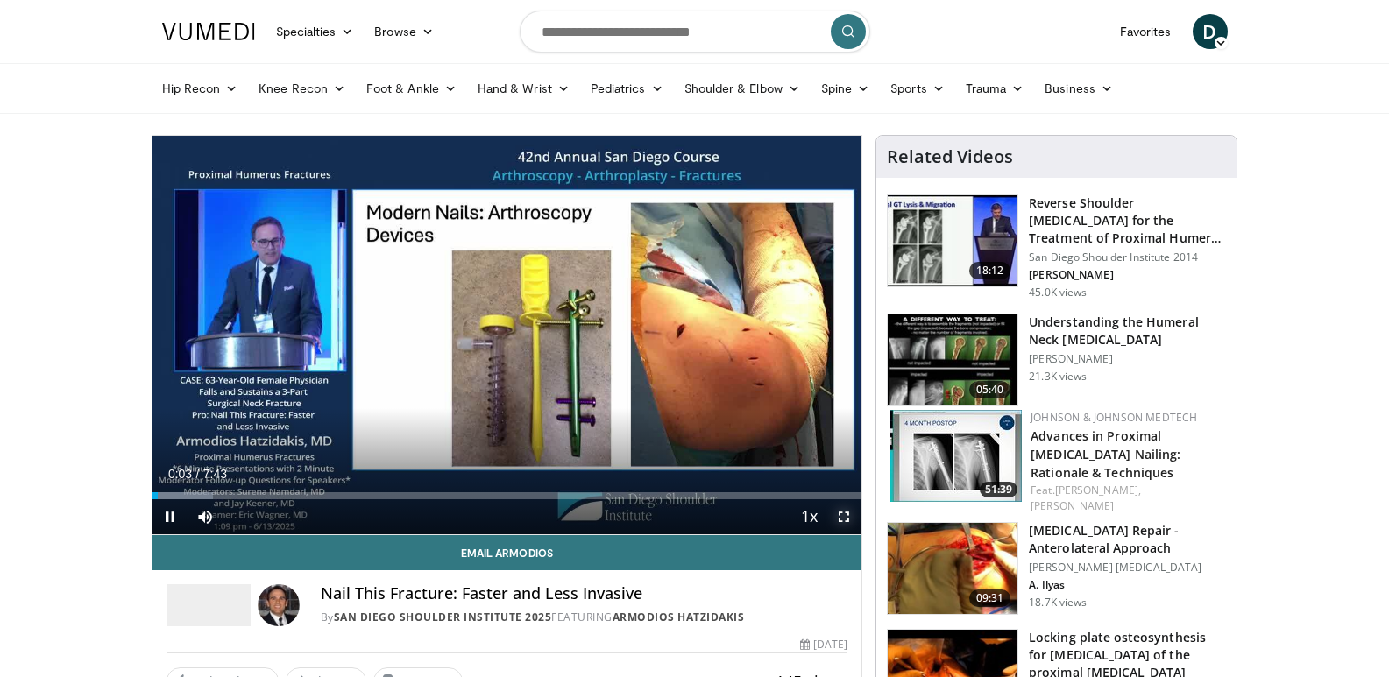
drag, startPoint x: 843, startPoint y: 519, endPoint x: 843, endPoint y: 595, distance: 76.2
click at [843, 519] on span "Video Player" at bounding box center [843, 516] width 35 height 35
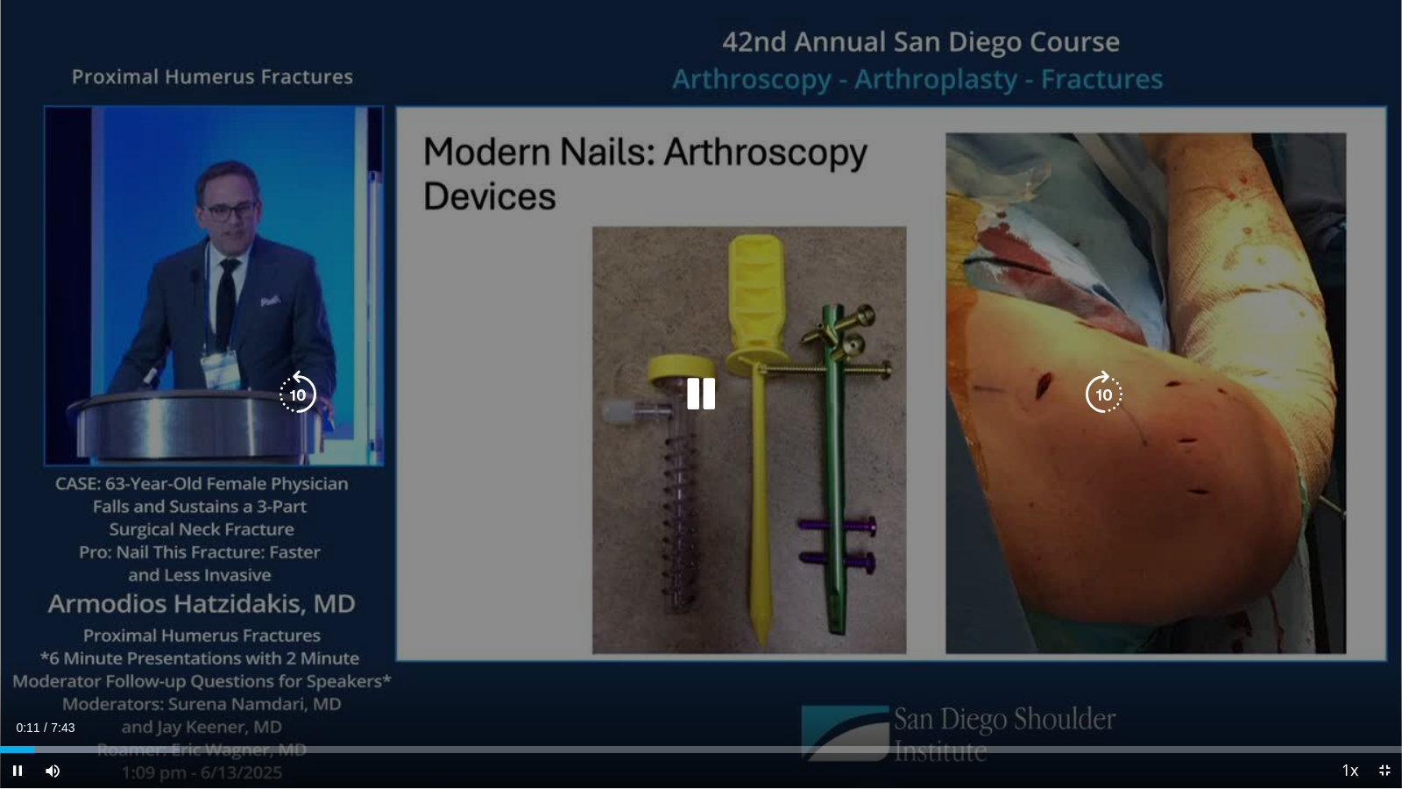
click at [1101, 393] on icon "Video Player" at bounding box center [1103, 394] width 49 height 49
click at [289, 391] on icon "Video Player" at bounding box center [297, 394] width 49 height 49
click at [301, 383] on icon "Video Player" at bounding box center [297, 394] width 49 height 49
click at [301, 393] on icon "Video Player" at bounding box center [297, 394] width 49 height 49
click at [280, 398] on icon "Video Player" at bounding box center [297, 394] width 49 height 49
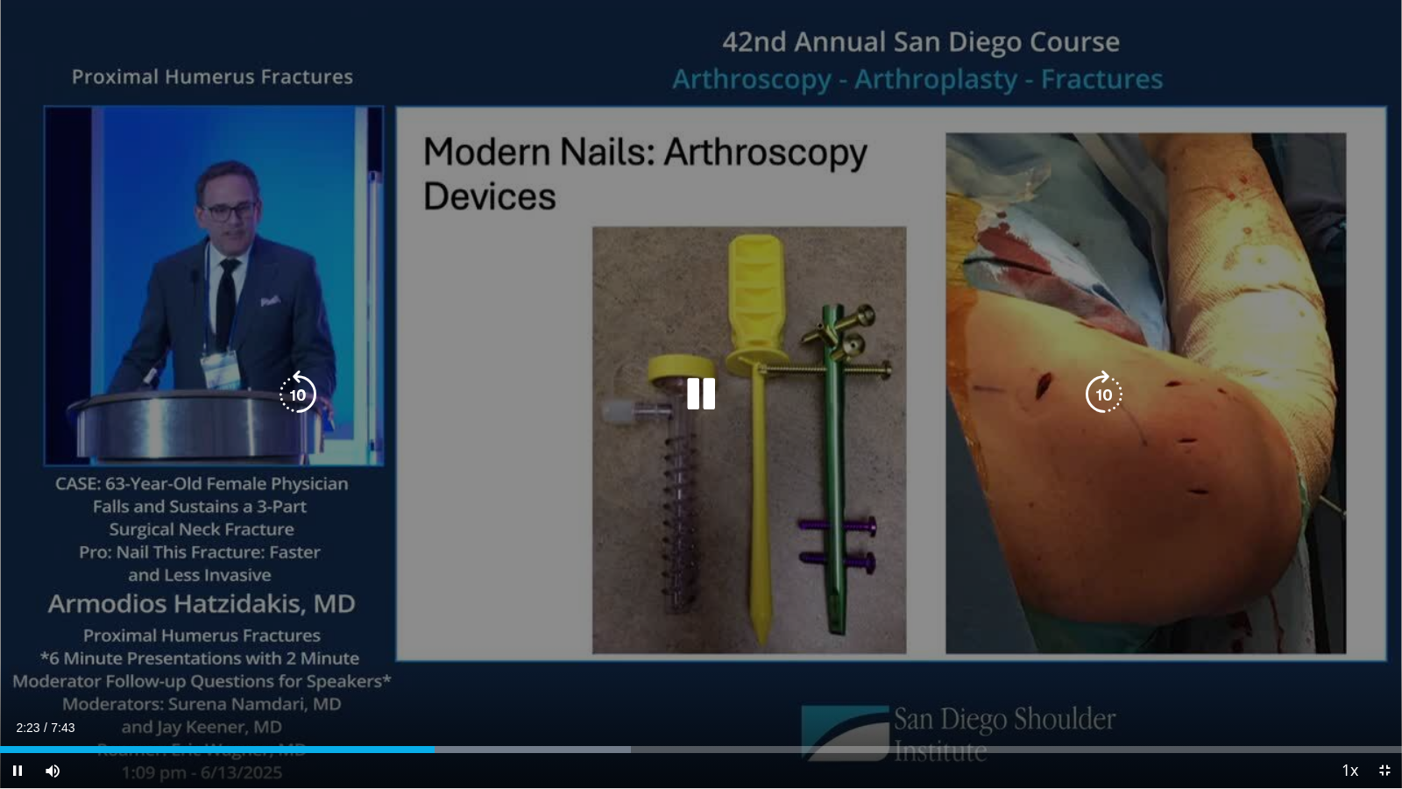
click at [308, 392] on icon "Video Player" at bounding box center [297, 394] width 49 height 49
click at [1098, 386] on icon "Video Player" at bounding box center [1103, 394] width 49 height 49
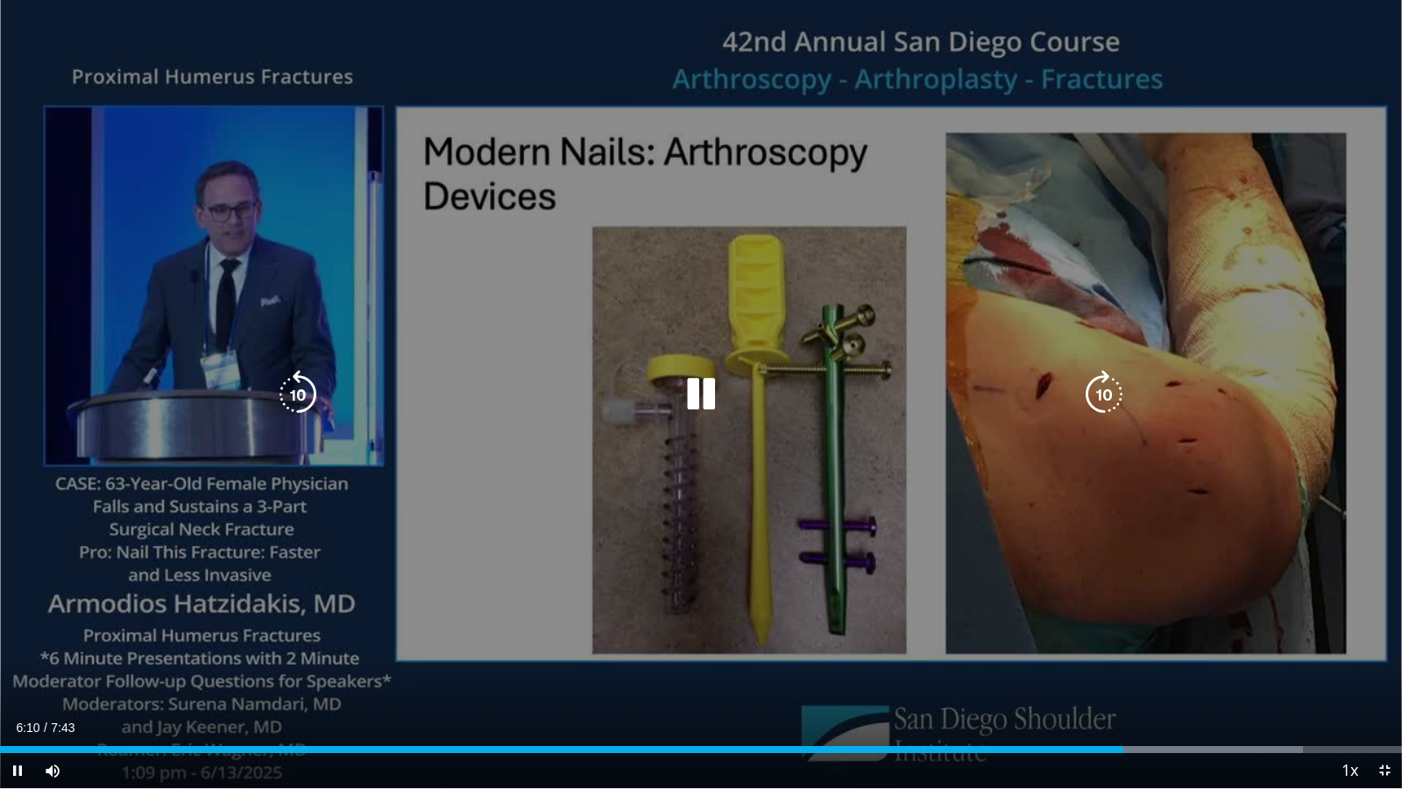
click at [303, 404] on icon "Video Player" at bounding box center [297, 394] width 49 height 49
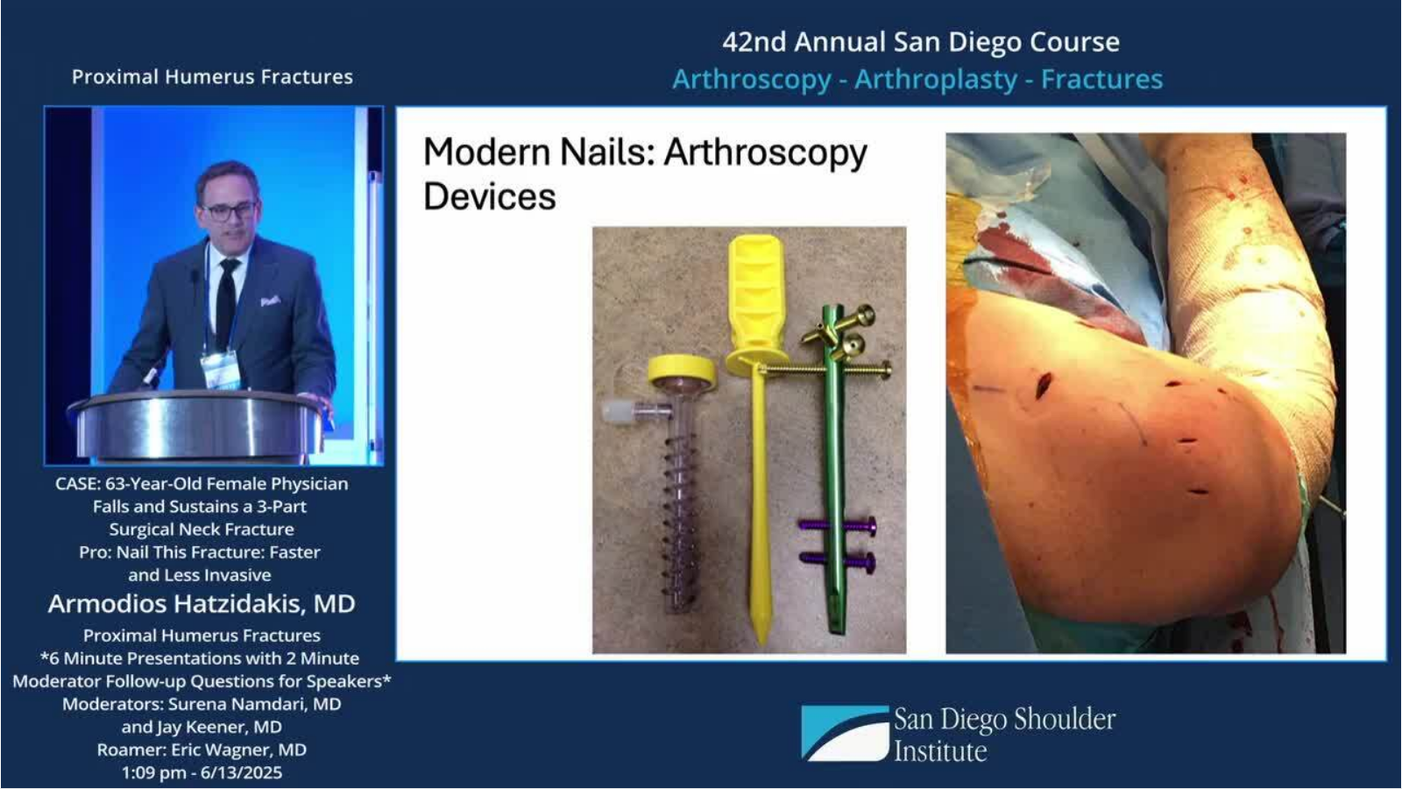
click at [747, 515] on div "10 seconds Tap to unmute" at bounding box center [701, 394] width 1402 height 788
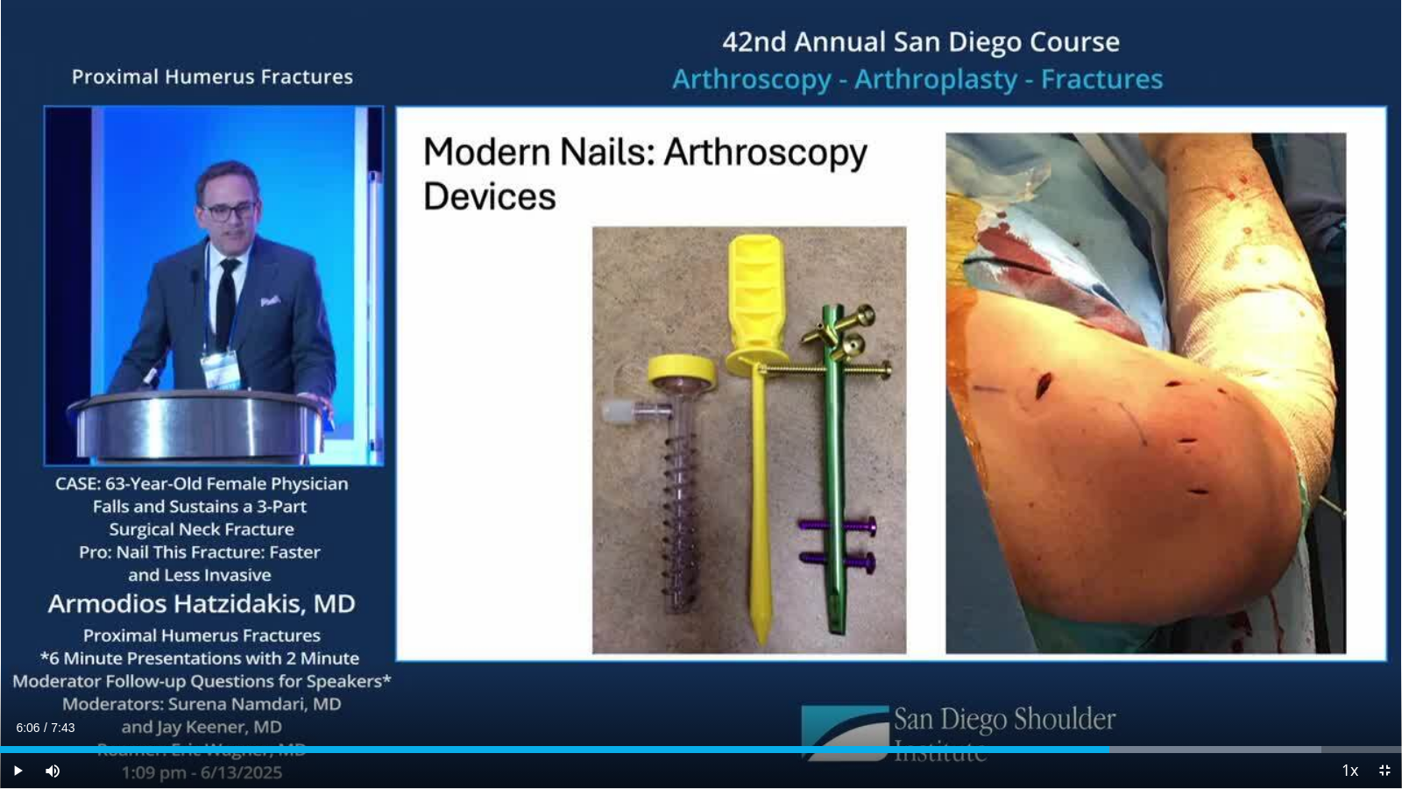
click at [747, 515] on div "10 seconds Tap to unmute" at bounding box center [701, 394] width 1402 height 788
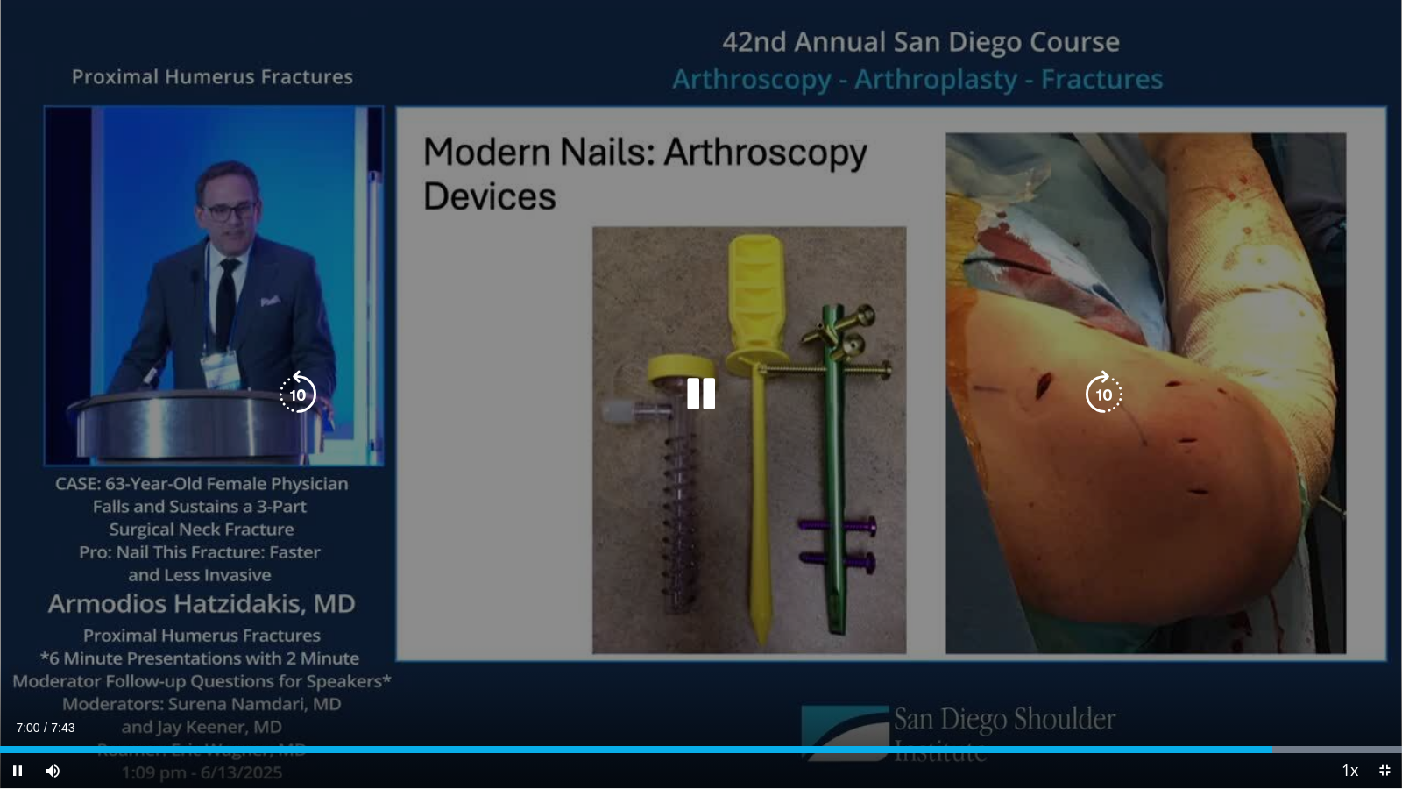
click at [1115, 400] on icon "Video Player" at bounding box center [1103, 394] width 49 height 49
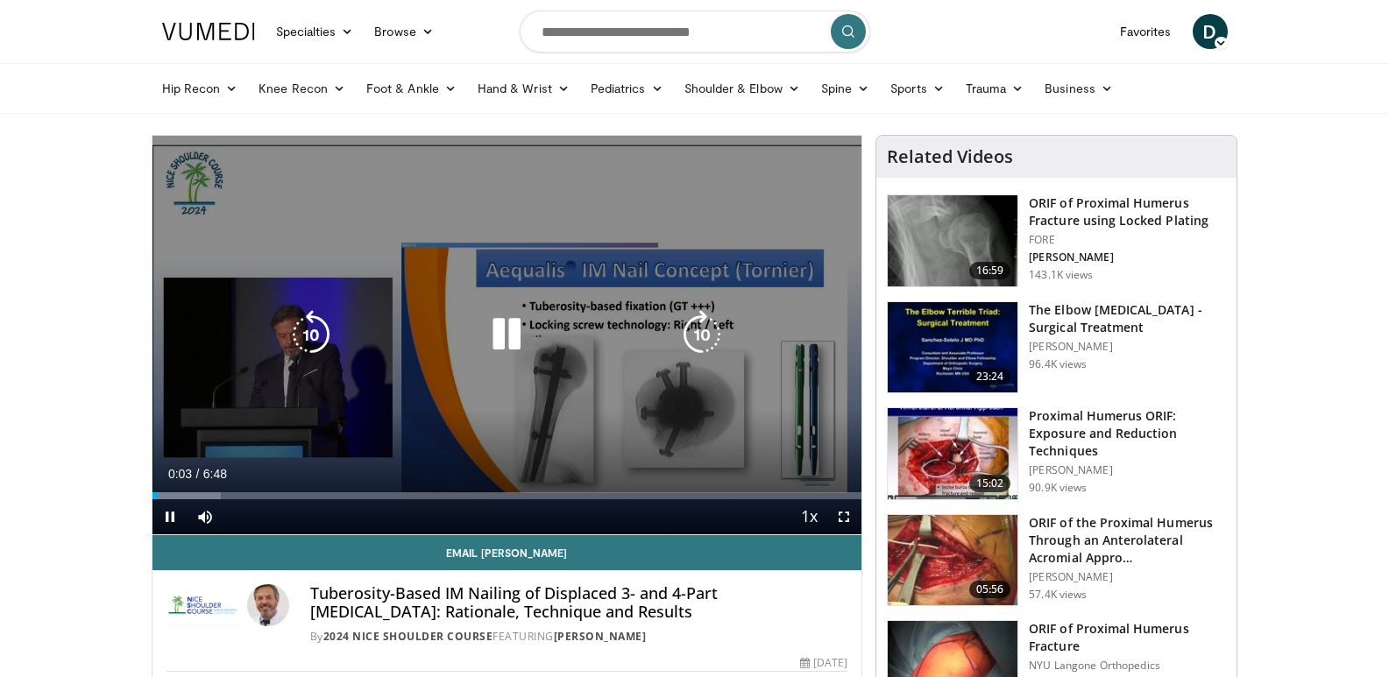
click at [696, 349] on icon "Video Player" at bounding box center [701, 334] width 49 height 49
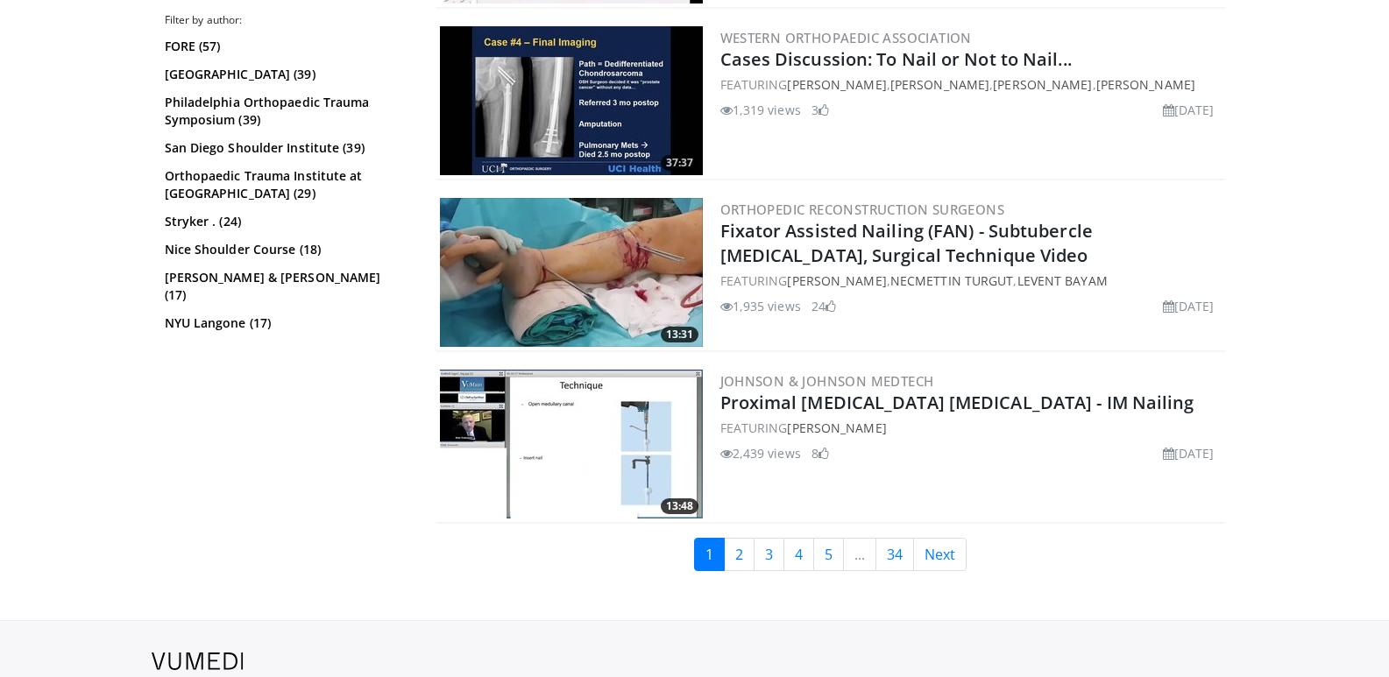
scroll to position [4375, 0]
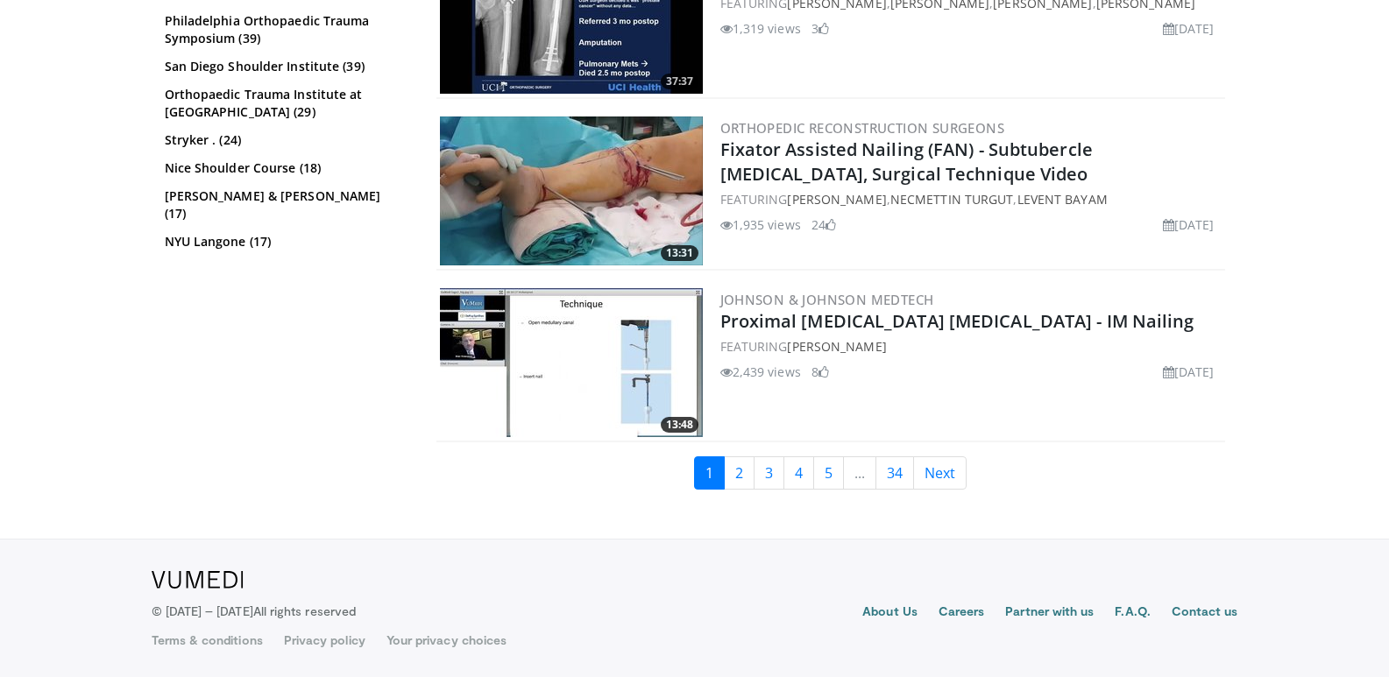
click at [664, 343] on img at bounding box center [571, 362] width 263 height 149
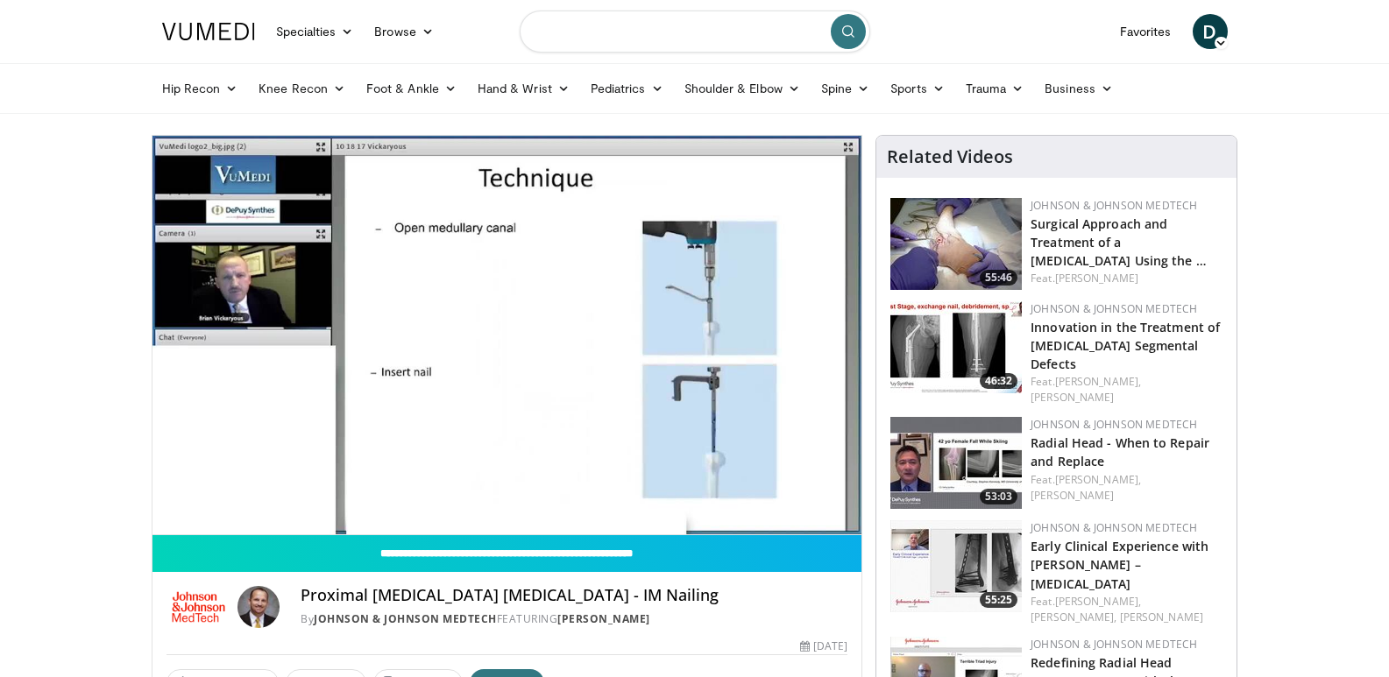
drag, startPoint x: 728, startPoint y: 29, endPoint x: 584, endPoint y: 35, distance: 143.8
click at [584, 35] on input "Search topics, interventions" at bounding box center [695, 32] width 350 height 42
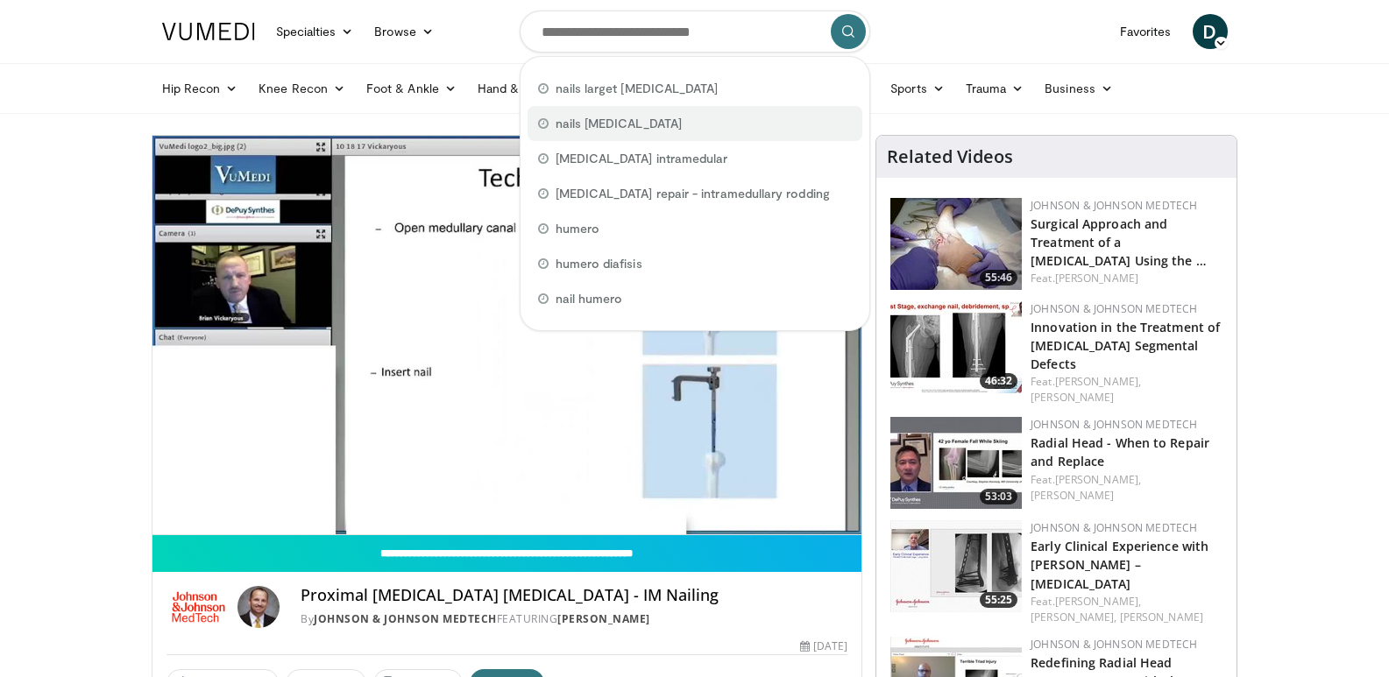
click at [584, 124] on span "nails [MEDICAL_DATA]" at bounding box center [619, 124] width 126 height 18
type input "**********"
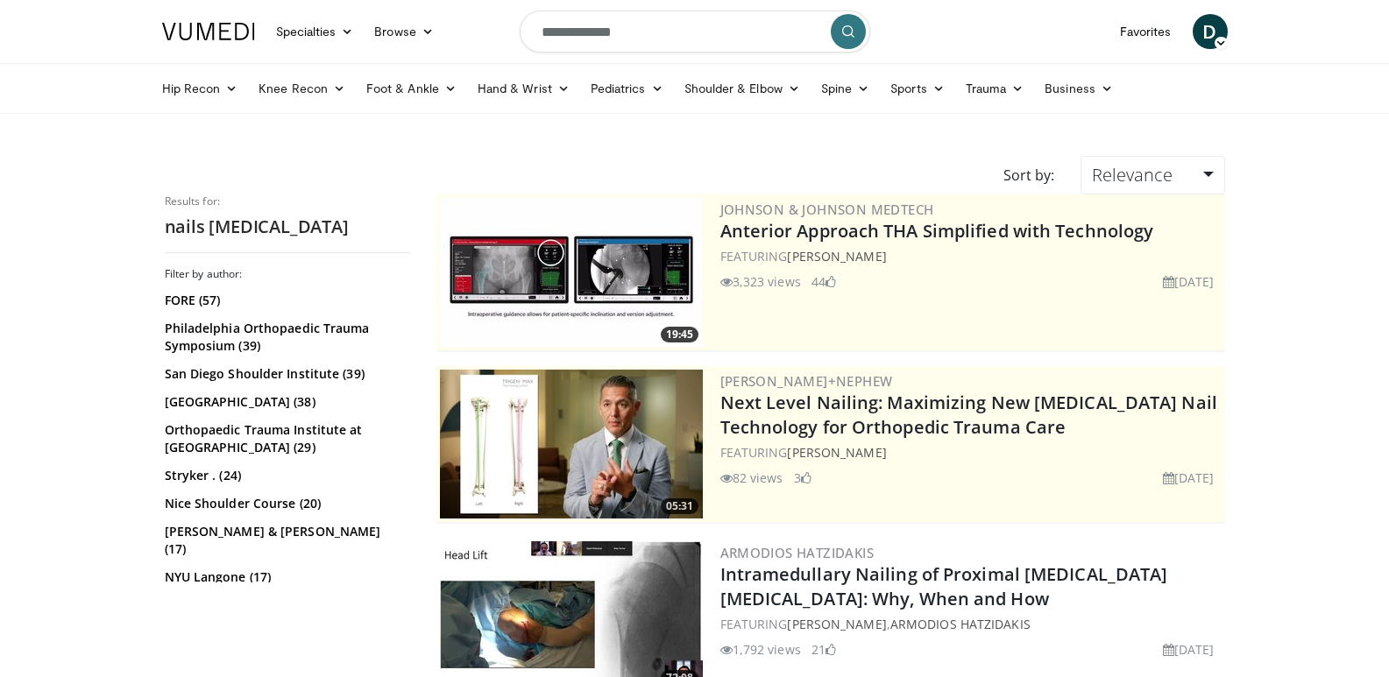
click at [588, 433] on img at bounding box center [571, 444] width 263 height 149
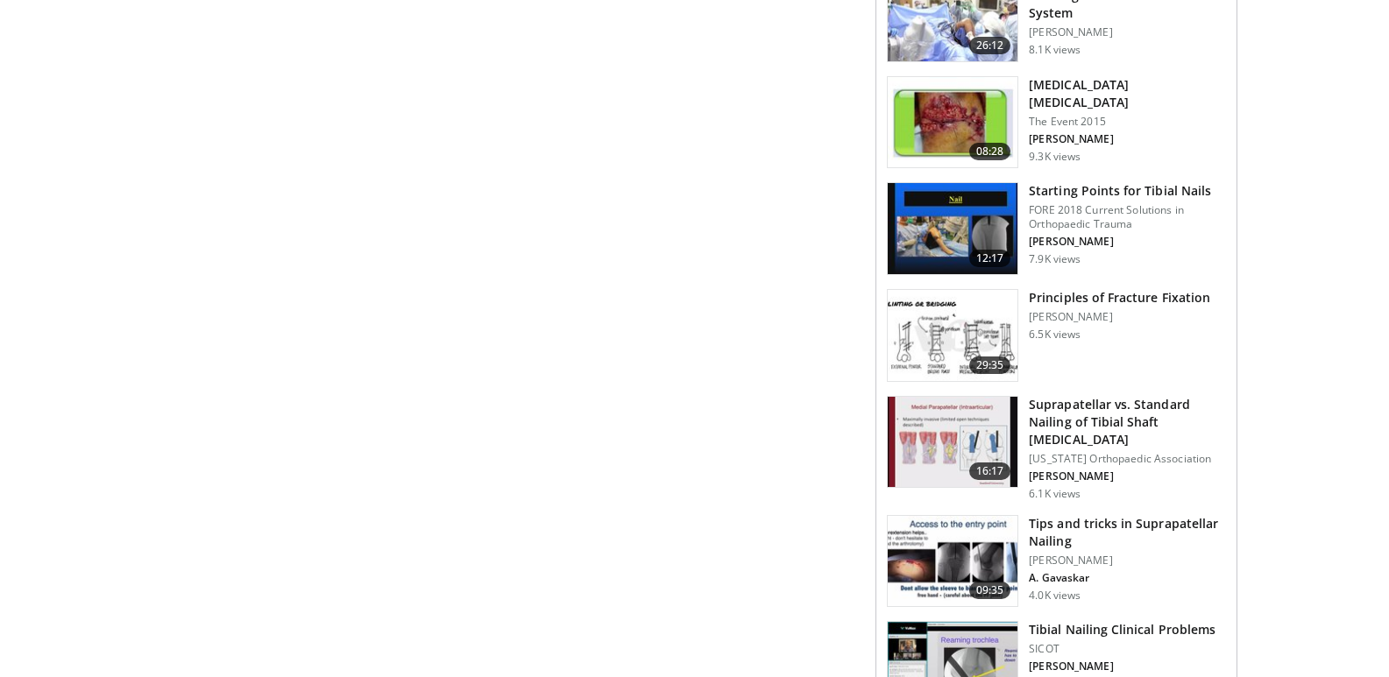
scroll to position [876, 0]
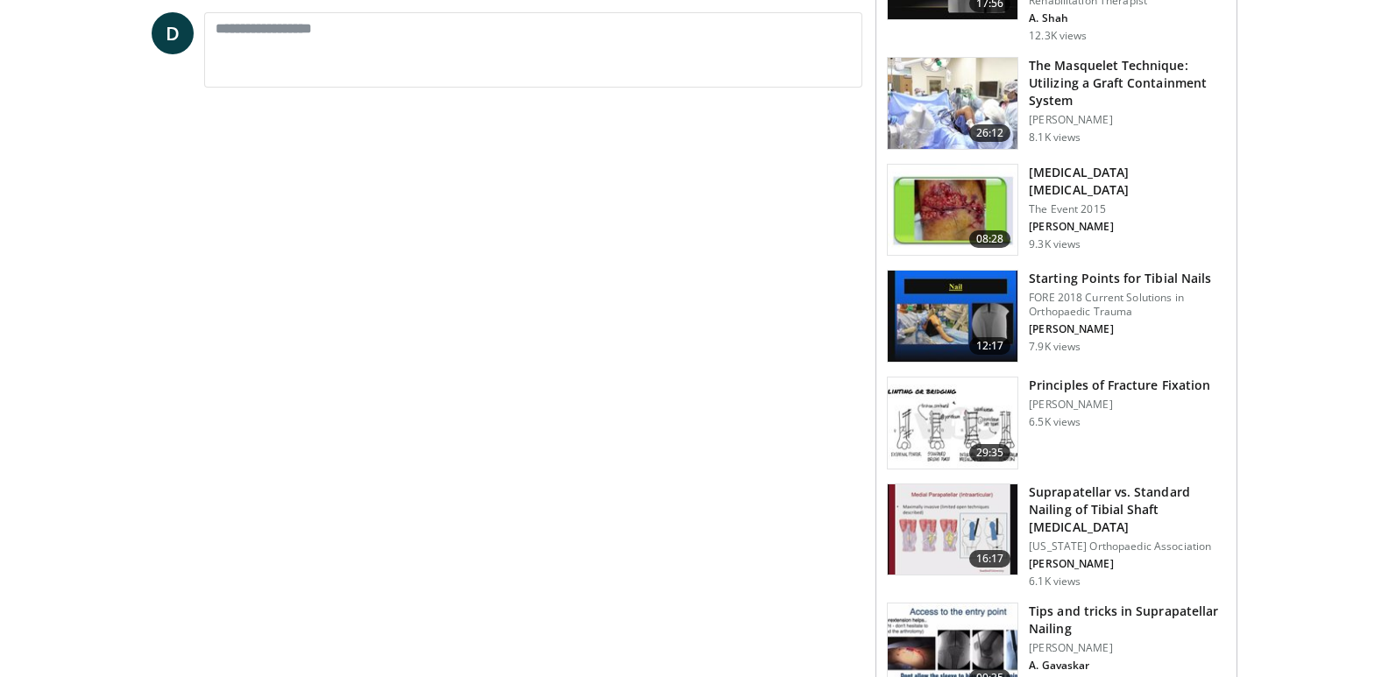
click at [962, 317] on img at bounding box center [953, 316] width 130 height 91
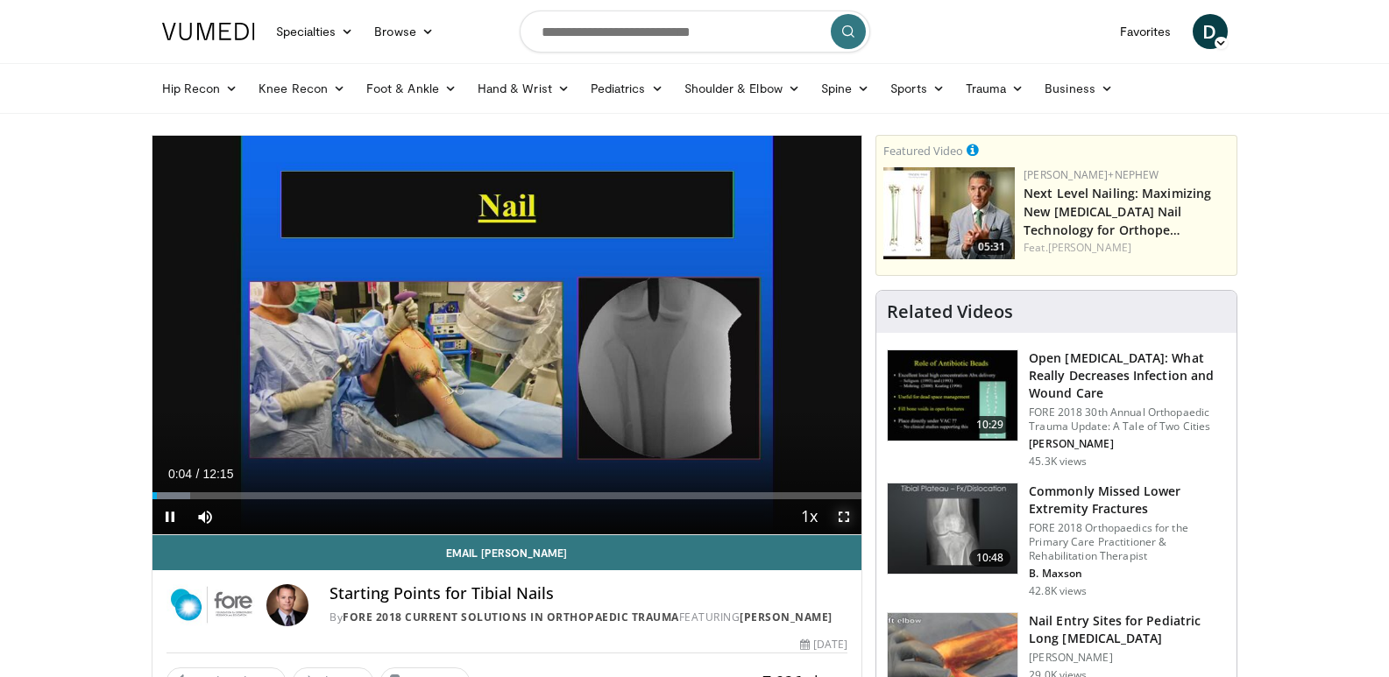
click at [846, 519] on span "Video Player" at bounding box center [843, 516] width 35 height 35
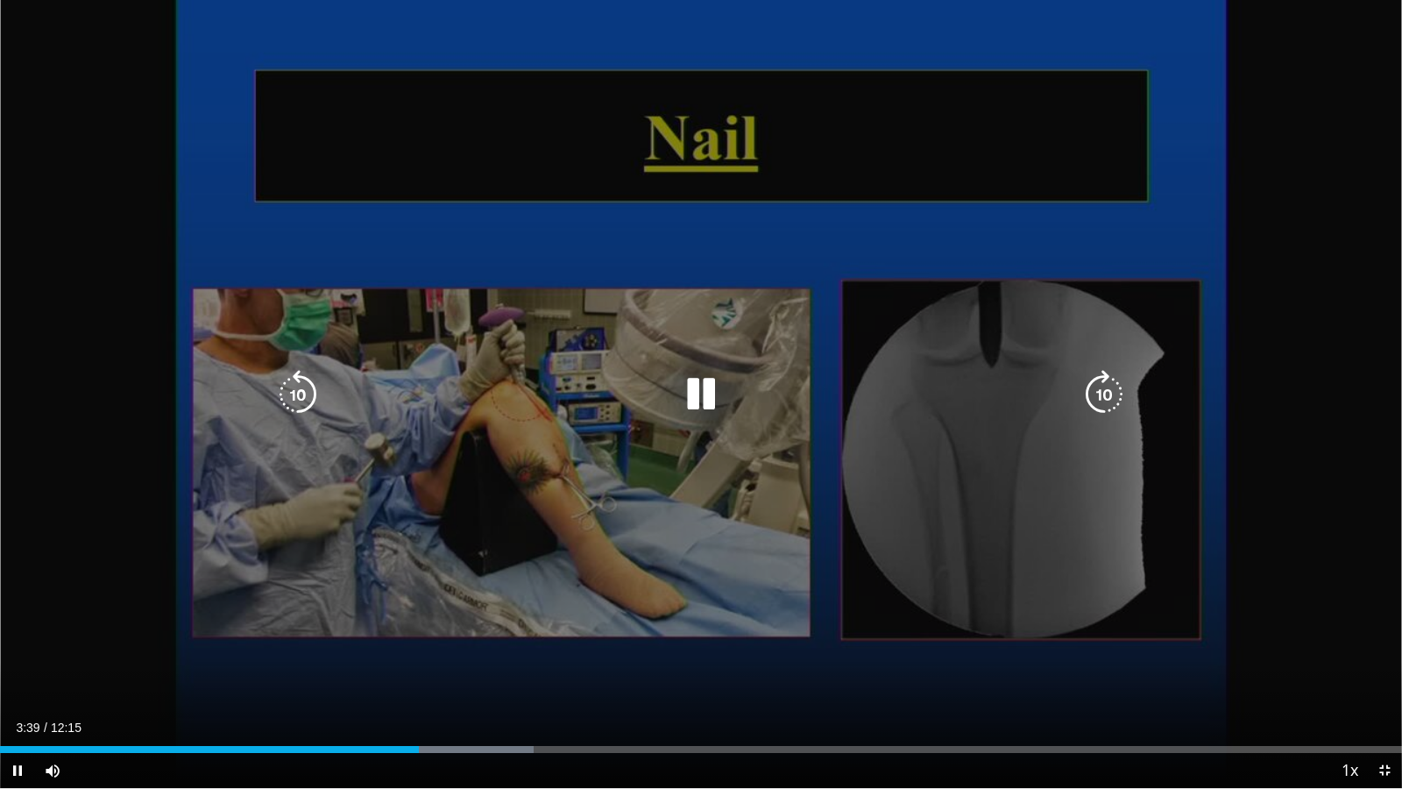
click at [1110, 395] on icon "Video Player" at bounding box center [1103, 394] width 49 height 49
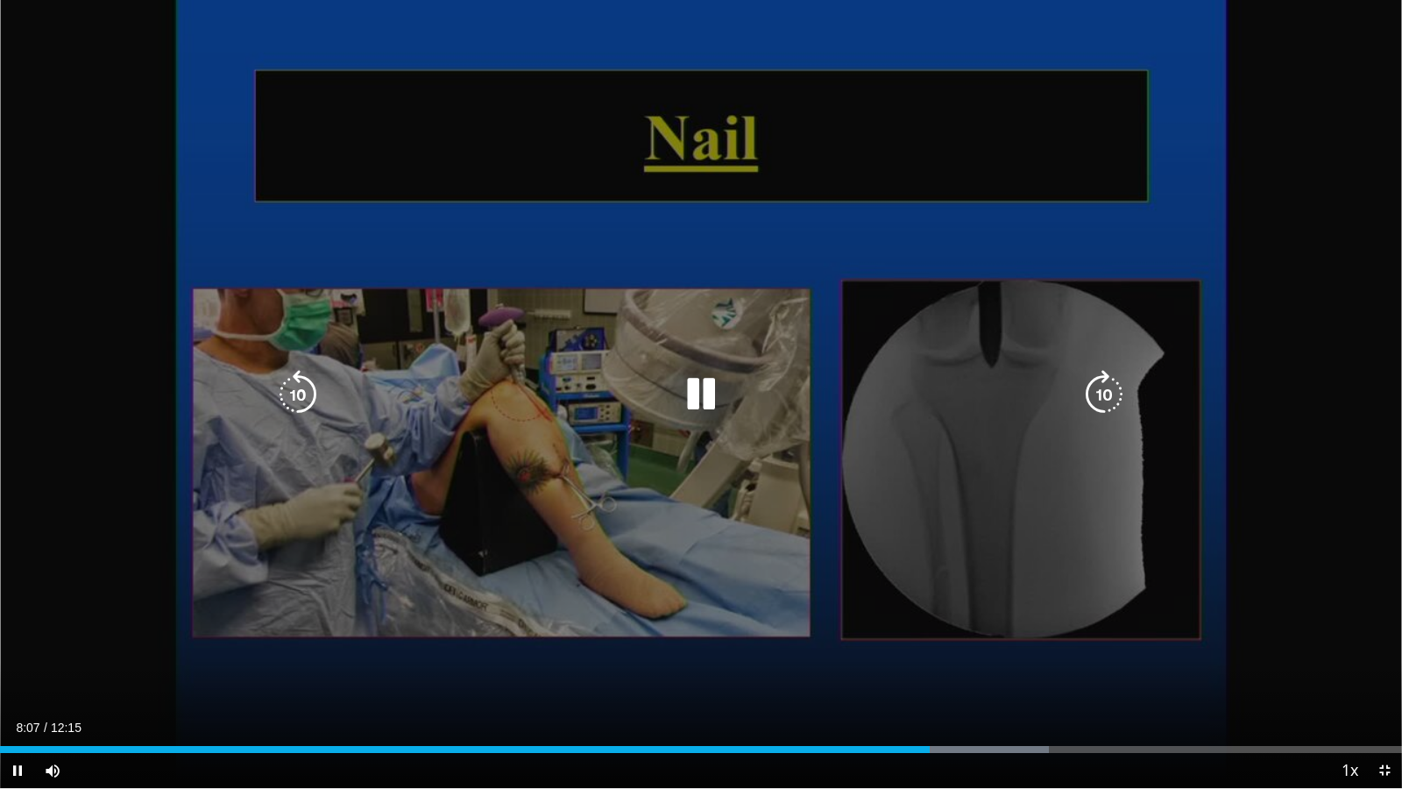
click at [1097, 400] on icon "Video Player" at bounding box center [1103, 394] width 49 height 49
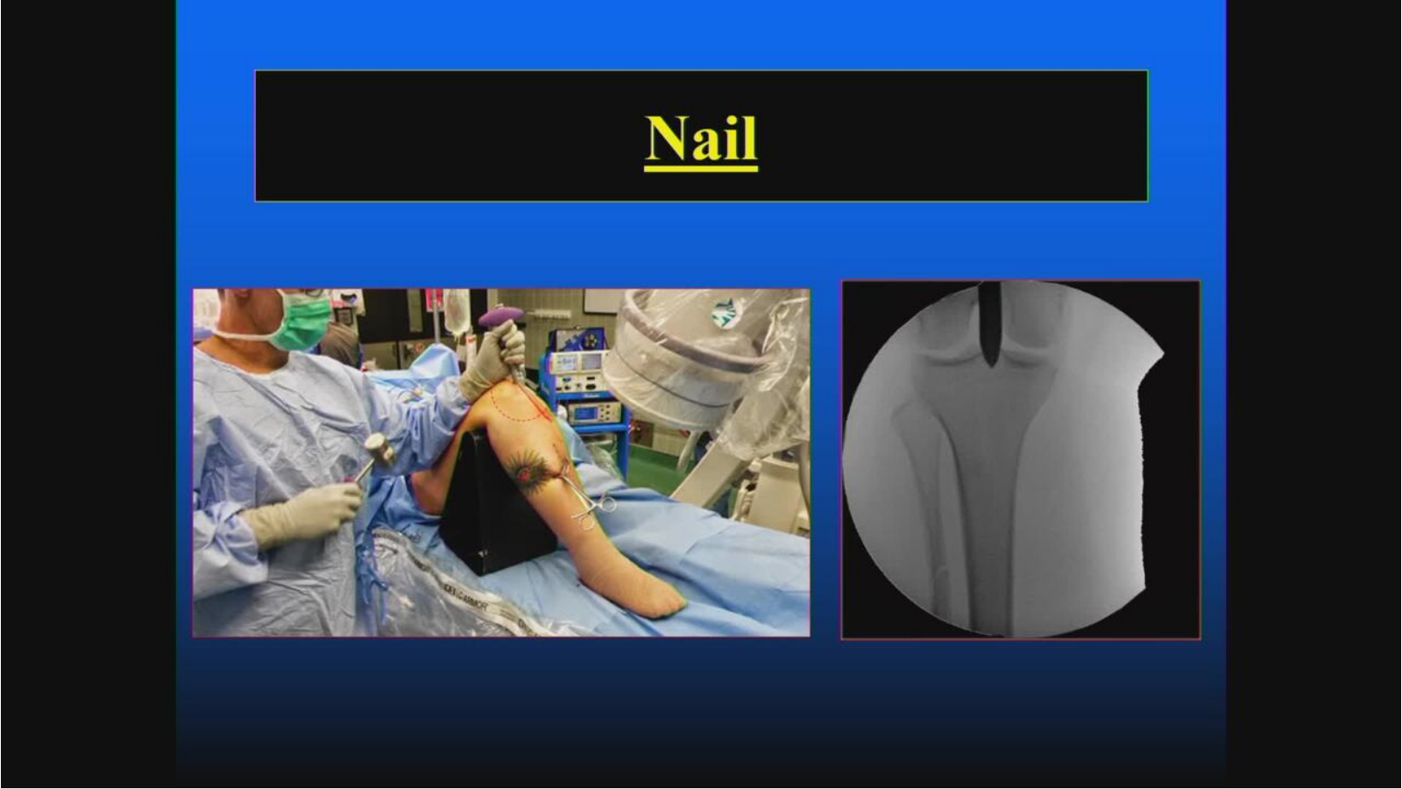
click at [1097, 400] on div "10 seconds Tap to unmute" at bounding box center [701, 394] width 1402 height 788
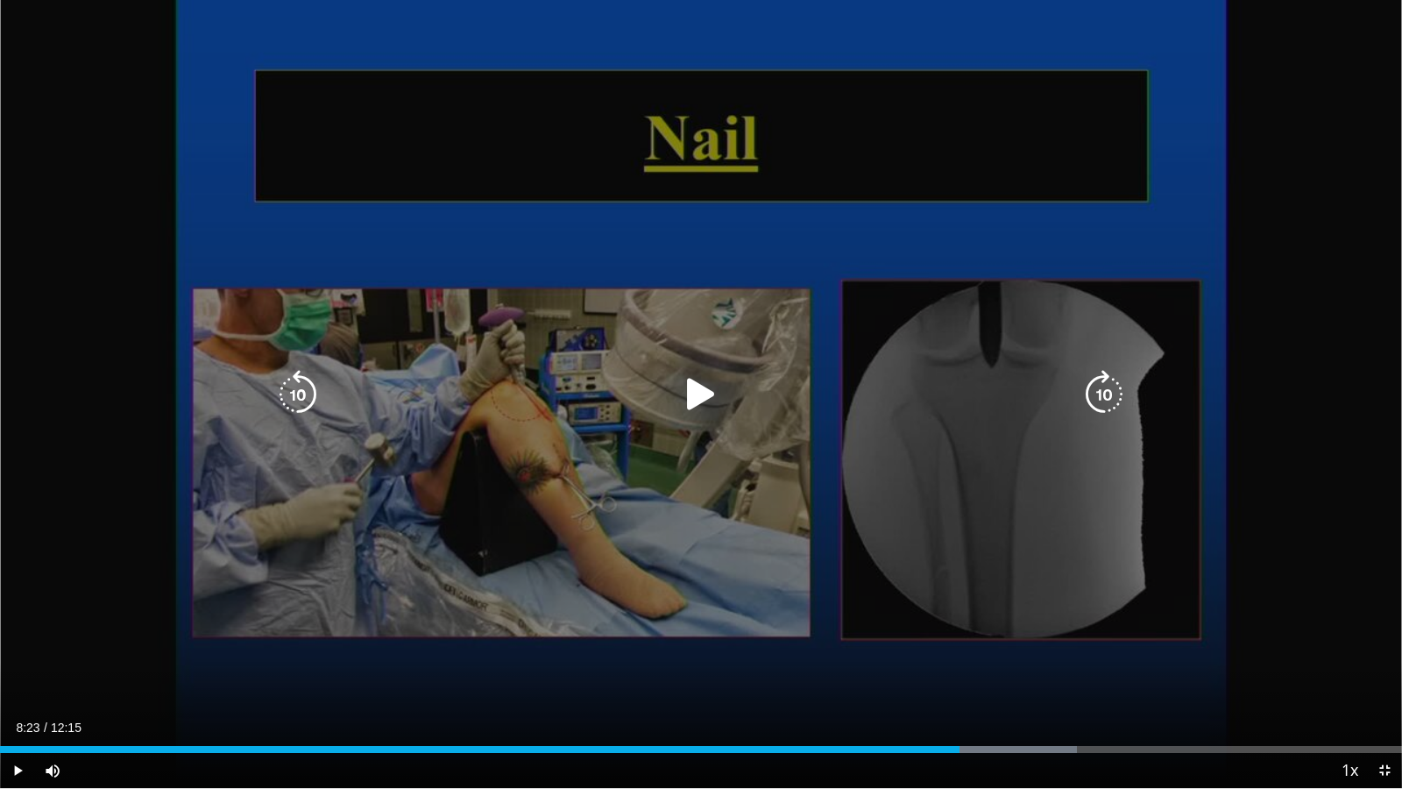
click at [1106, 399] on icon "Video Player" at bounding box center [1103, 394] width 49 height 49
click at [1095, 393] on icon "Video Player" at bounding box center [1103, 394] width 49 height 49
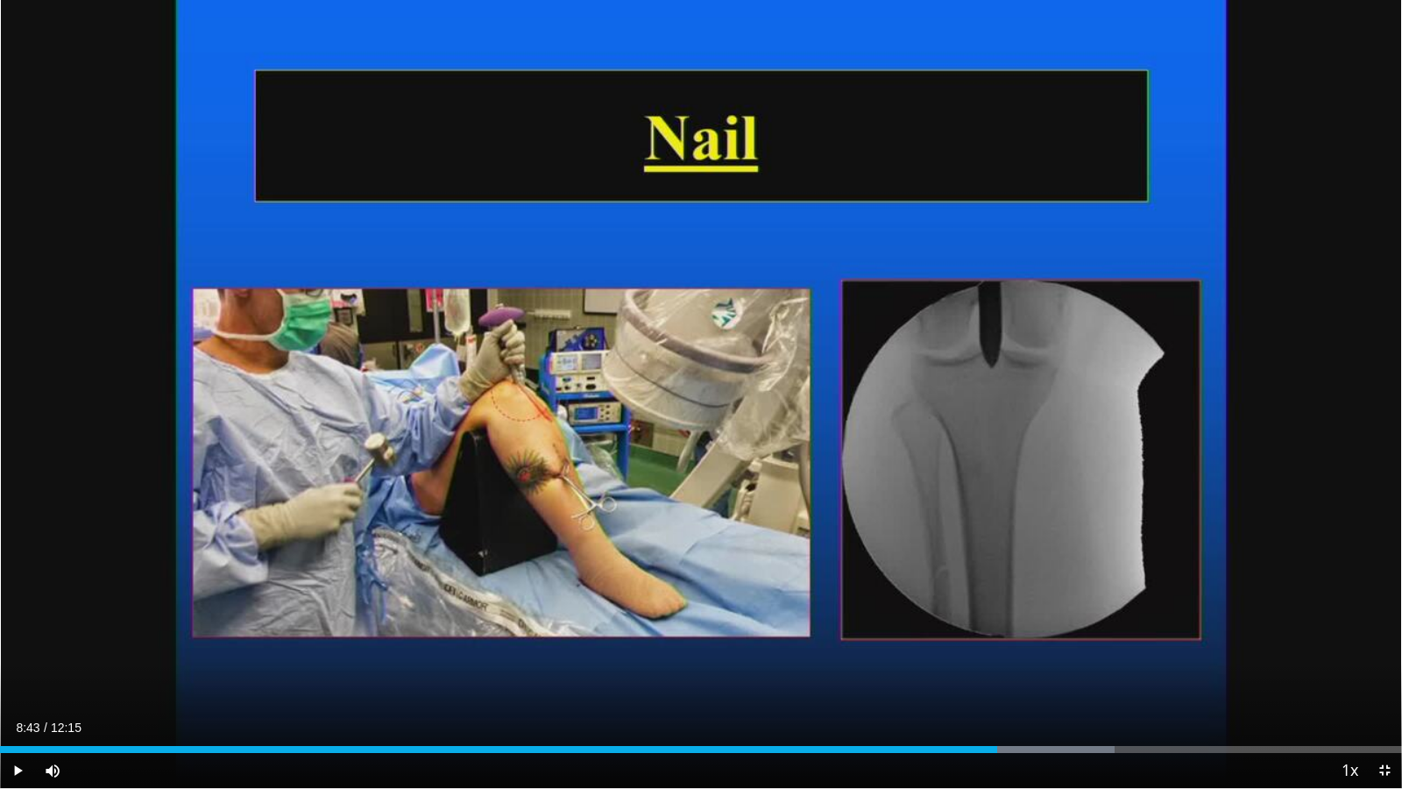
click at [1095, 393] on div "10 seconds Tap to unmute" at bounding box center [701, 394] width 1402 height 788
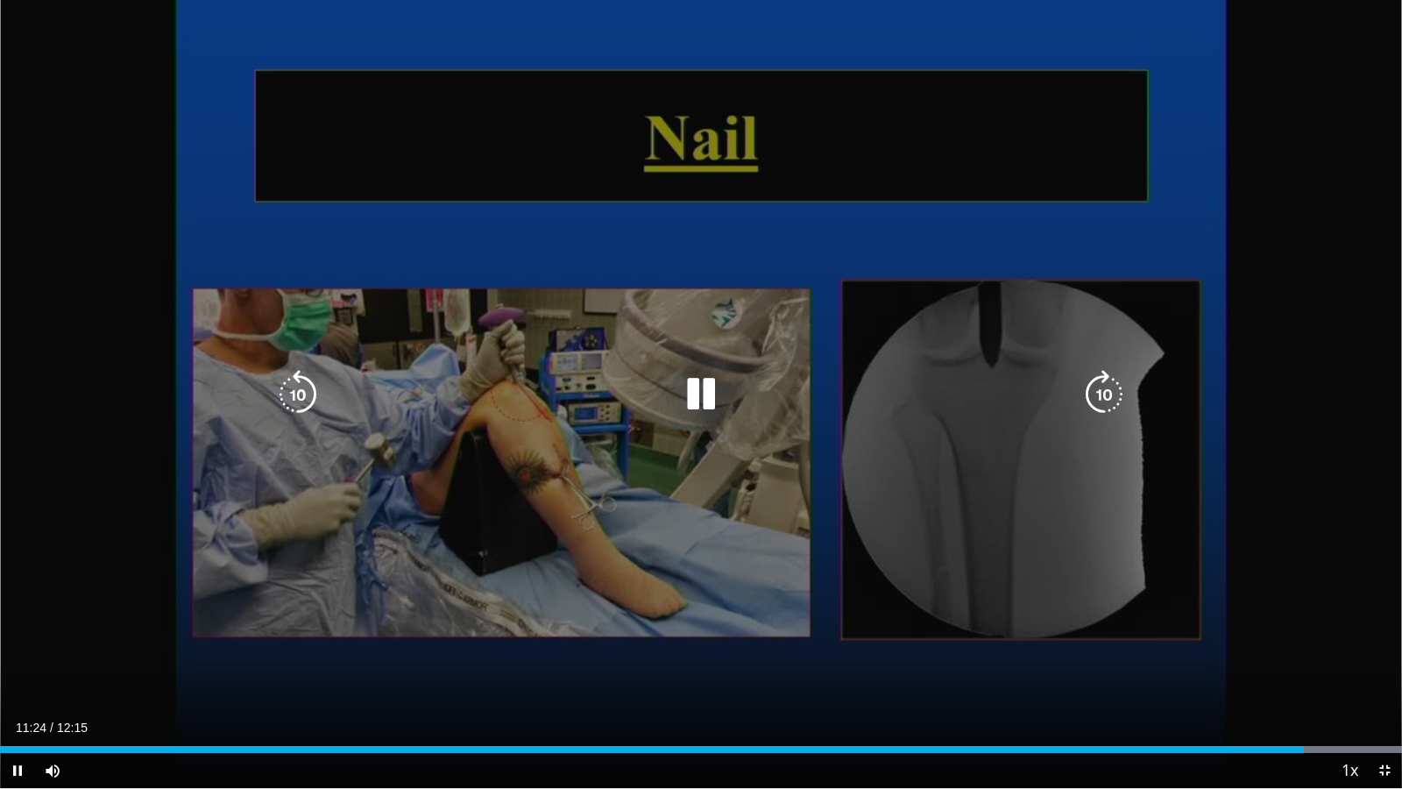
click at [1108, 383] on icon "Video Player" at bounding box center [1103, 394] width 49 height 49
click at [1097, 393] on icon "Video Player" at bounding box center [1103, 394] width 49 height 49
